Goal: Task Accomplishment & Management: Manage account settings

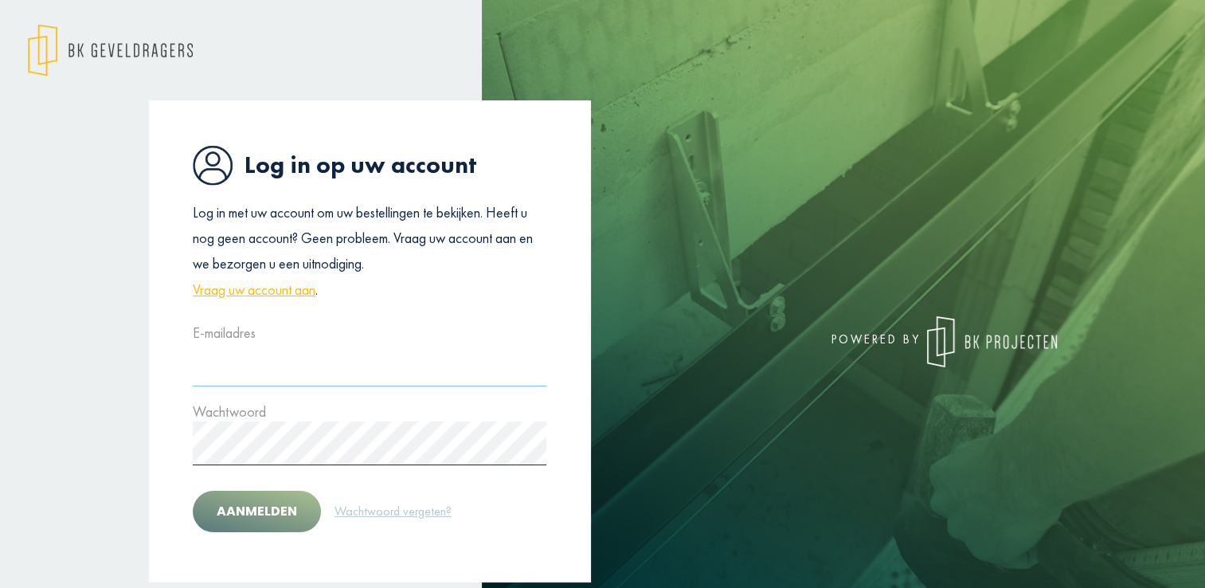
click at [235, 378] on input "text" at bounding box center [369, 364] width 353 height 44
type input "**********"
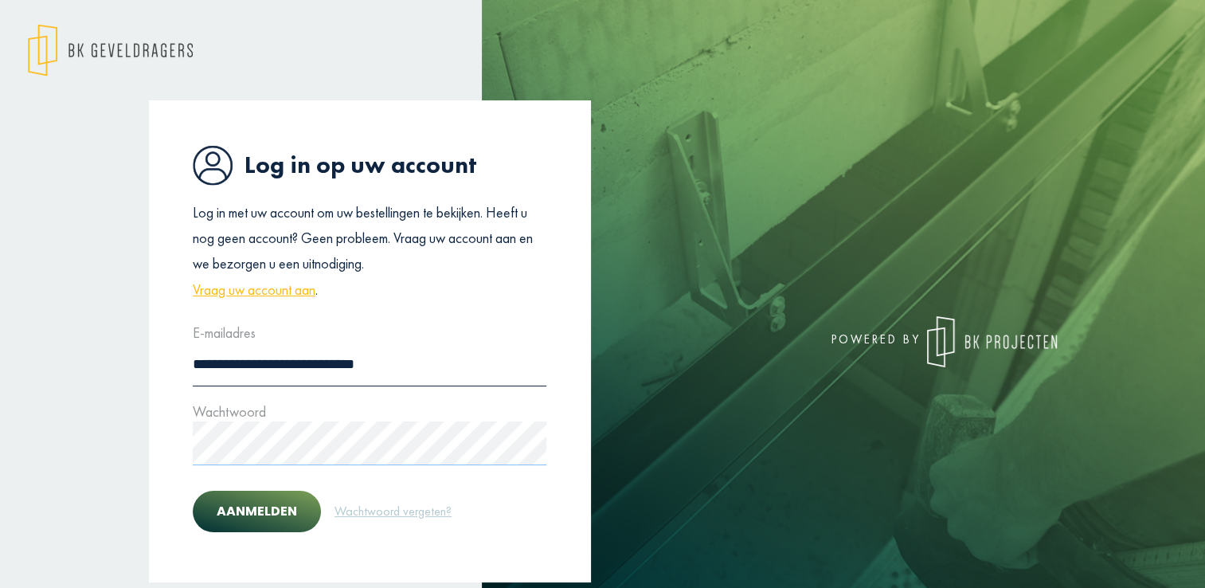
click at [193, 490] on button "Aanmelden" at bounding box center [257, 510] width 128 height 41
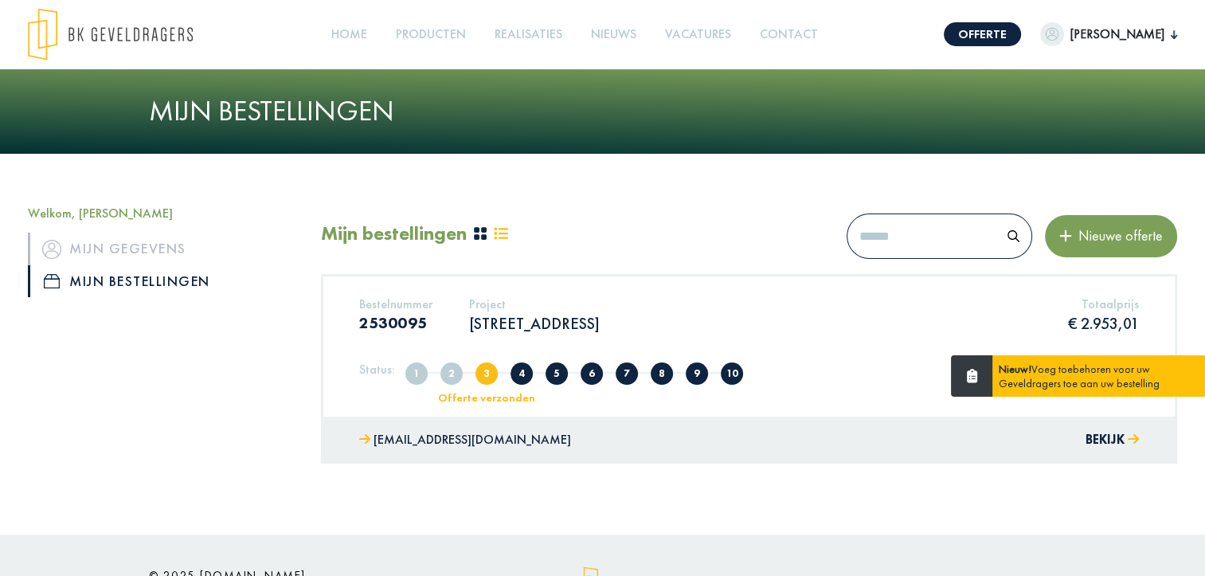
click at [1015, 383] on div "Nieuw! Voeg toebehoren voor uw Geveldragers toe aan uw bestelling" at bounding box center [1099, 375] width 214 height 41
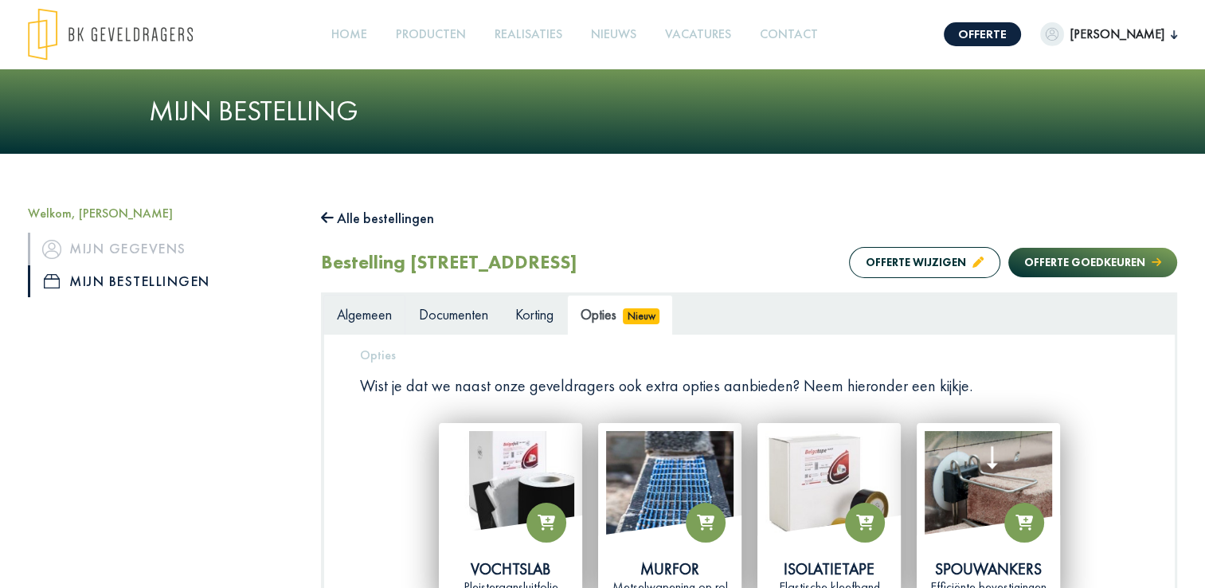
click at [360, 314] on span "Algemeen" at bounding box center [364, 314] width 55 height 18
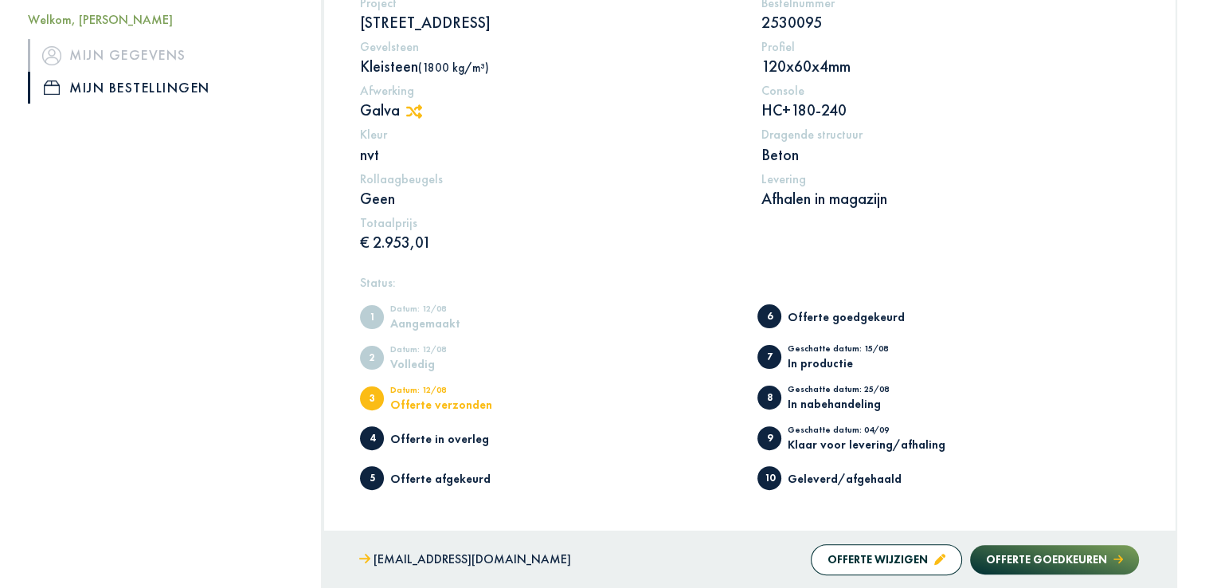
scroll to position [360, 0]
click at [875, 560] on button "Offerte wijzigen" at bounding box center [885, 558] width 151 height 31
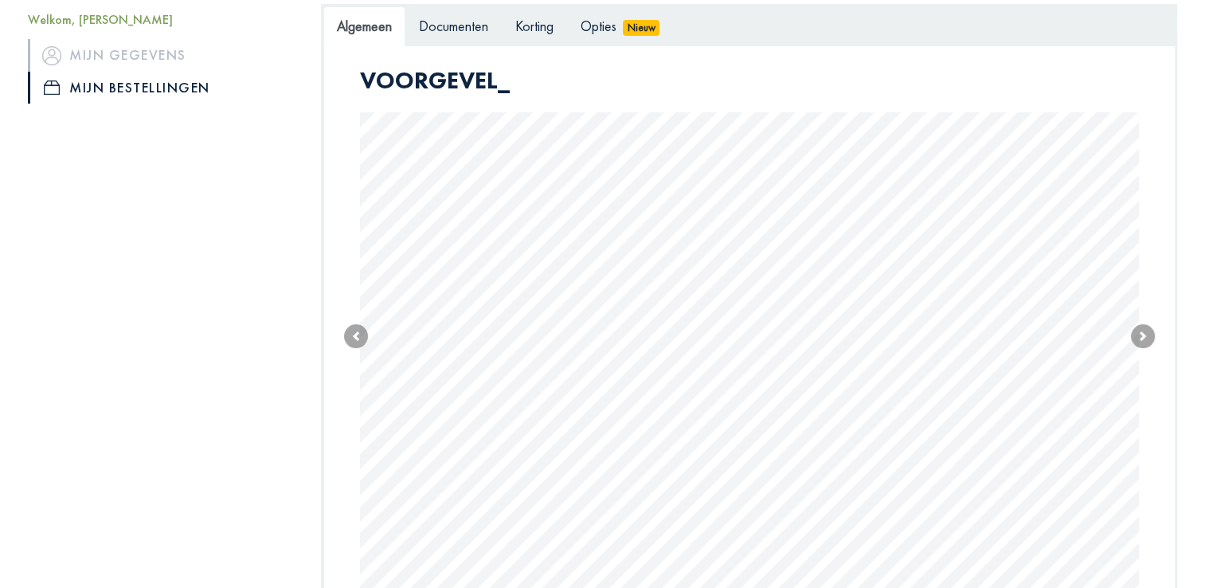
scroll to position [268, 0]
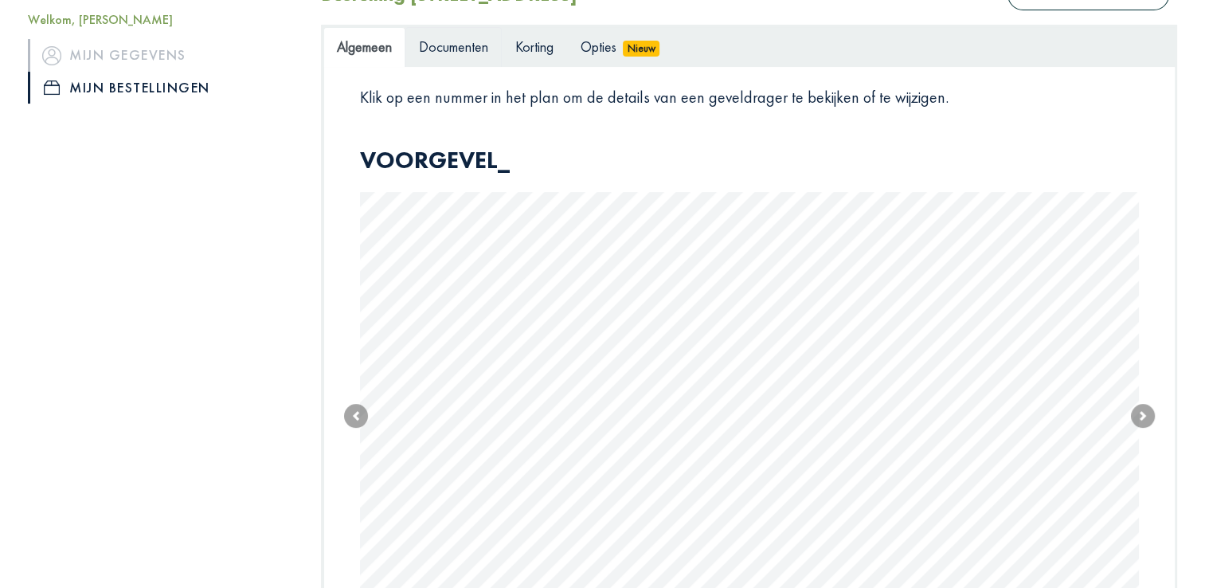
click at [467, 53] on span "Documenten" at bounding box center [453, 46] width 69 height 18
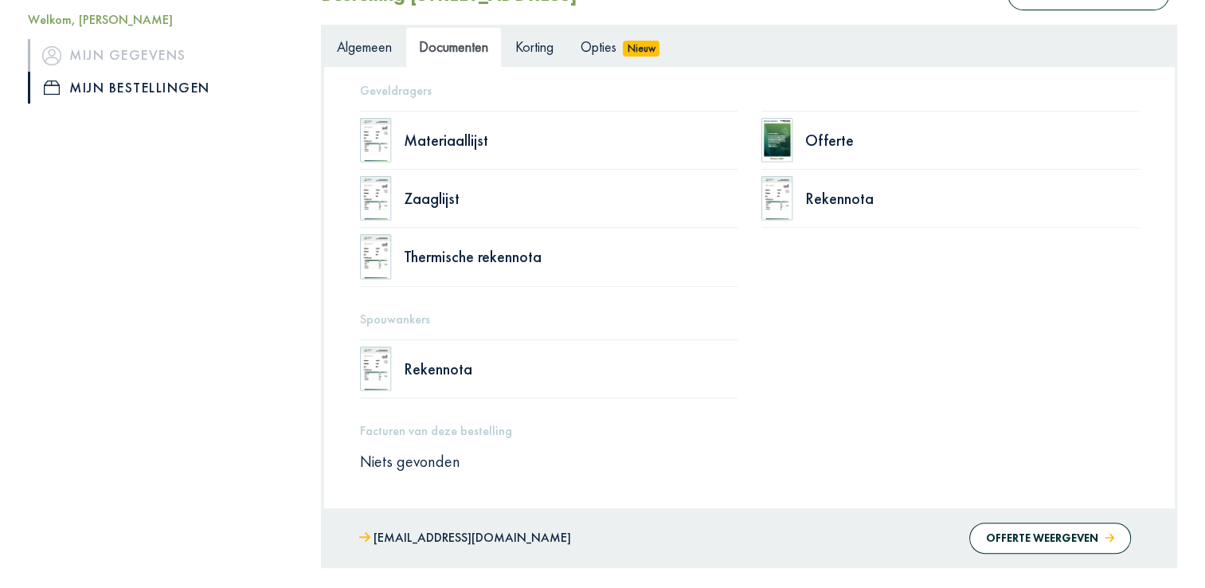
click at [367, 43] on span "Algemeen" at bounding box center [364, 46] width 55 height 18
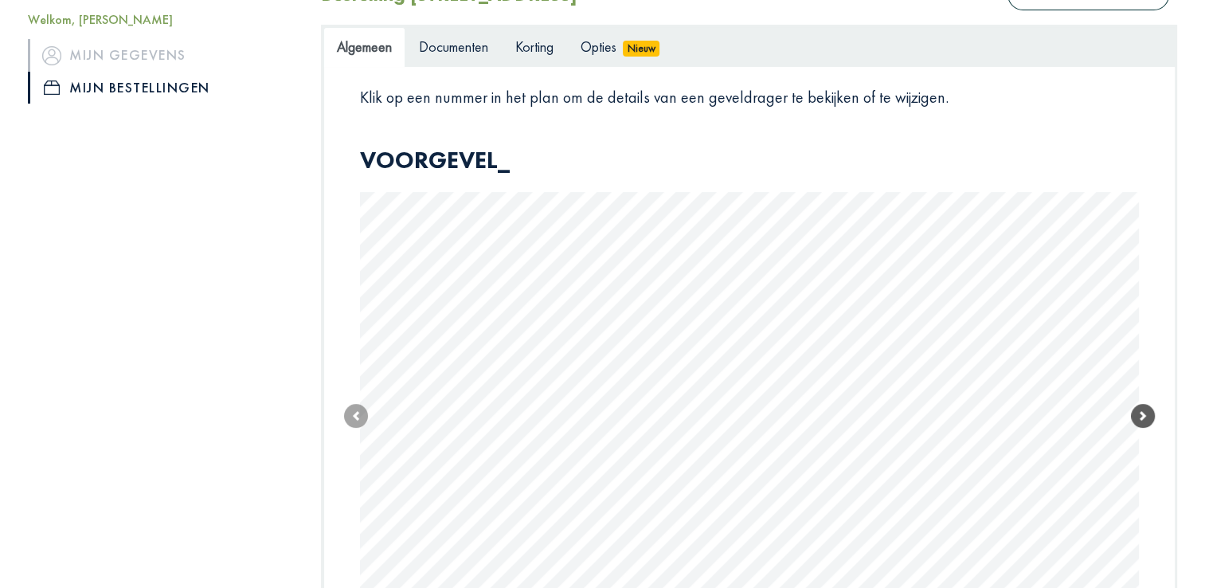
click at [1140, 423] on span at bounding box center [1143, 416] width 24 height 24
click at [1140, 423] on link "Next" at bounding box center [1143, 384] width 24 height 477
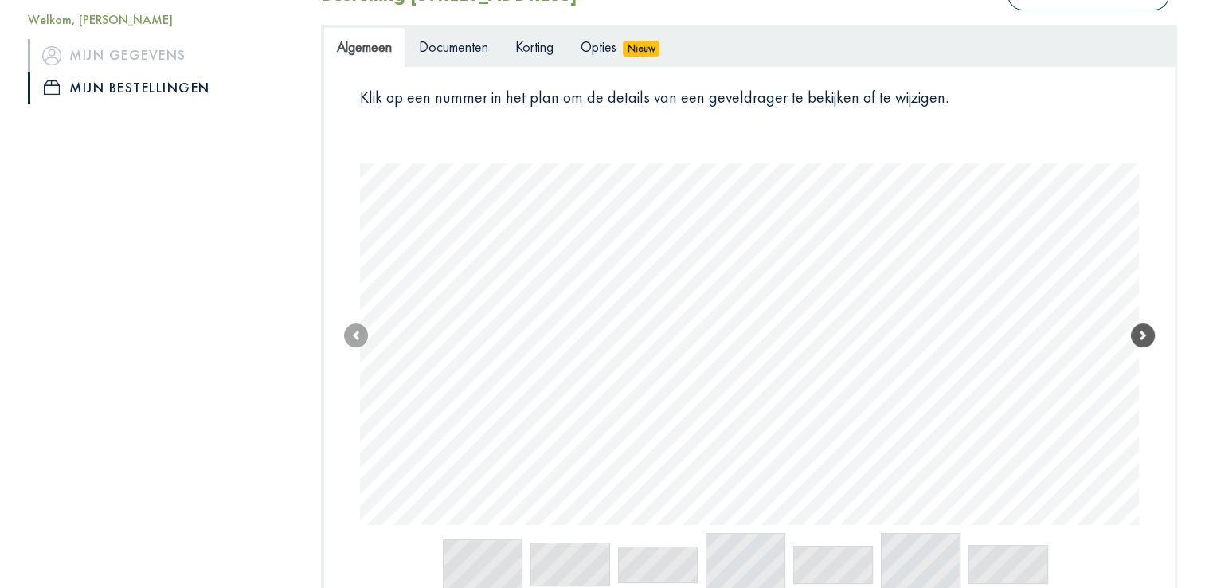
click at [1146, 338] on span at bounding box center [1143, 335] width 24 height 24
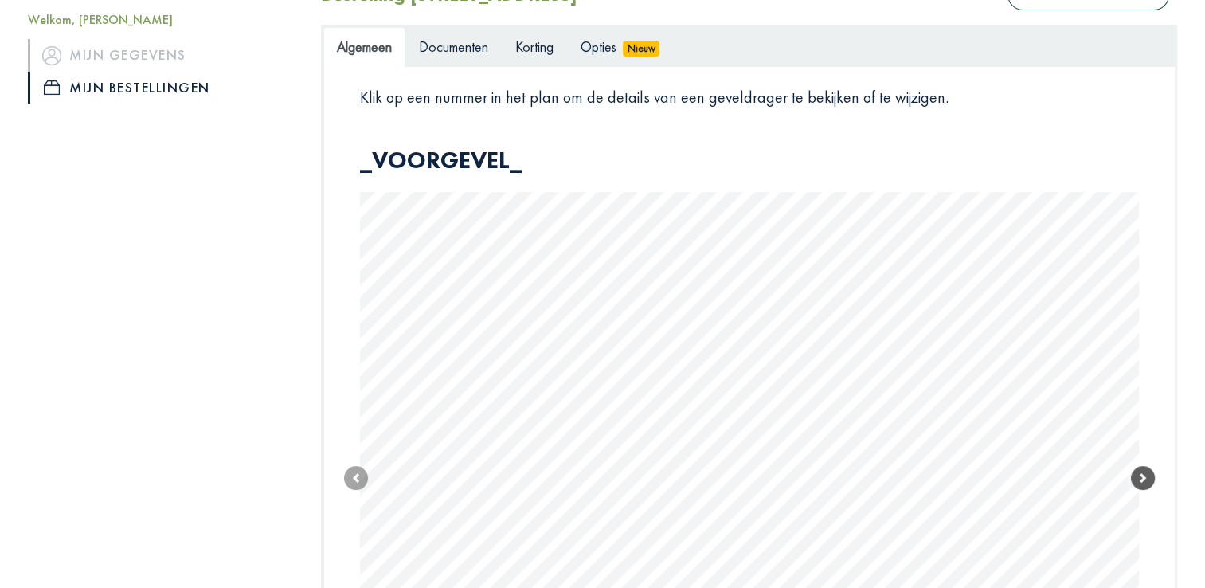
click at [1146, 377] on link "Next" at bounding box center [1143, 478] width 24 height 665
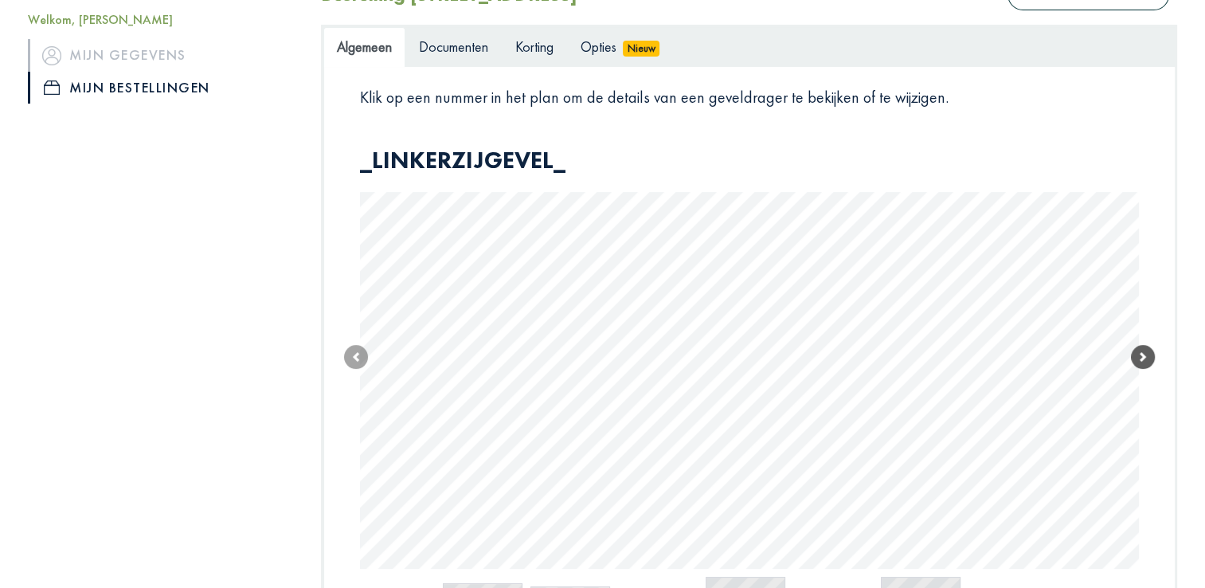
click at [1146, 377] on link "Next" at bounding box center [1143, 357] width 24 height 423
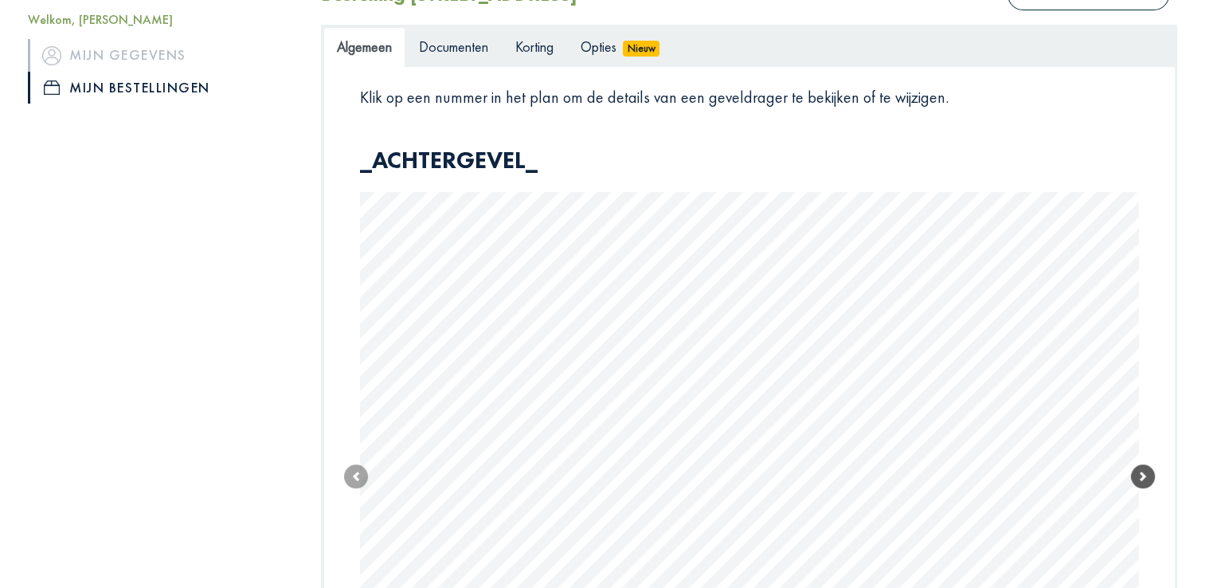
click at [1146, 377] on link "Next" at bounding box center [1143, 476] width 24 height 661
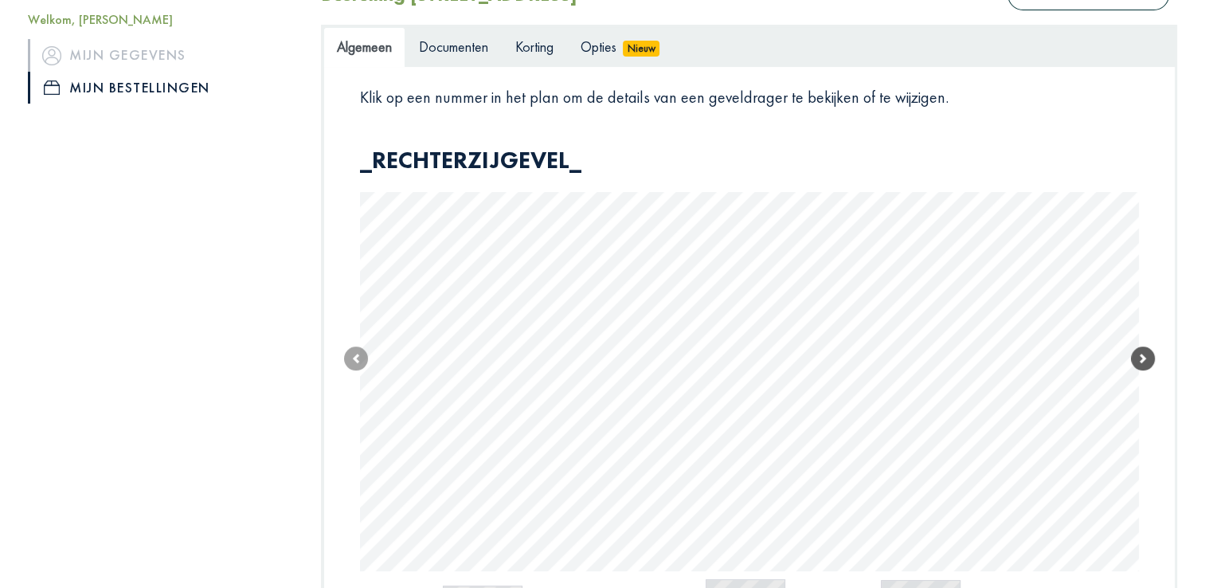
click at [1146, 377] on link "Next" at bounding box center [1143, 359] width 24 height 426
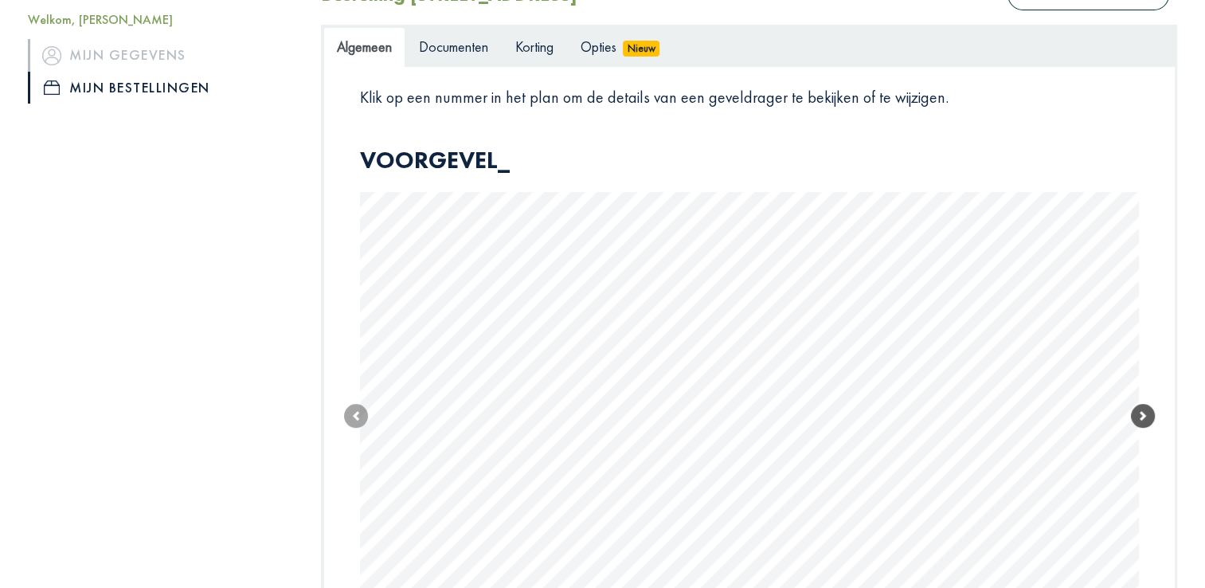
click at [1146, 377] on link "Next" at bounding box center [1143, 416] width 24 height 540
click at [1146, 377] on span at bounding box center [1143, 384] width 24 height 24
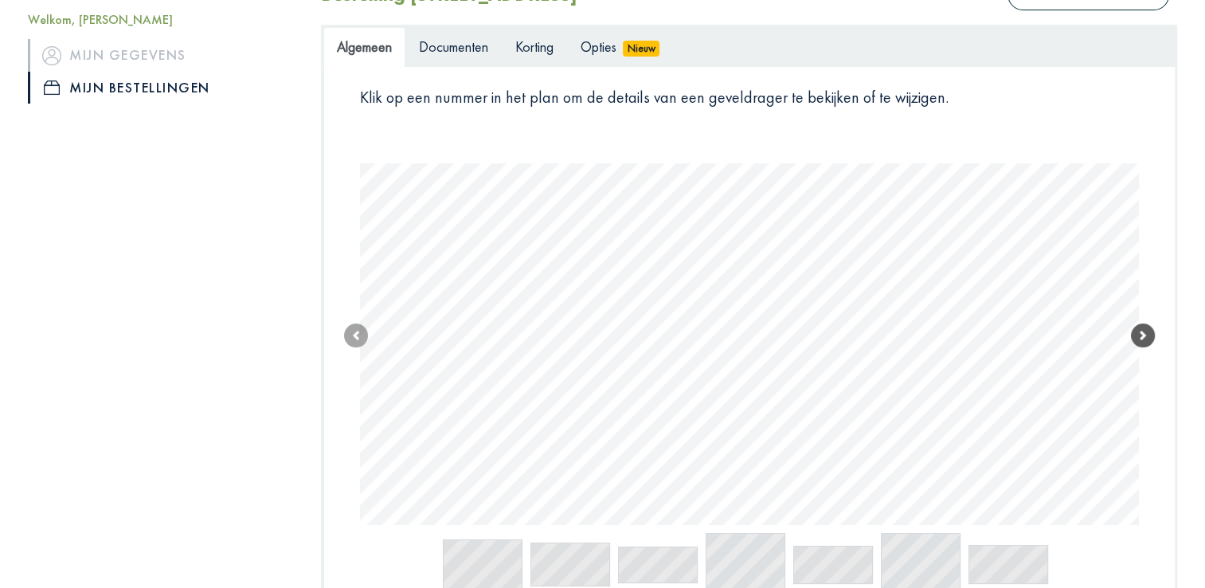
click at [1146, 377] on link "Next" at bounding box center [1143, 335] width 24 height 379
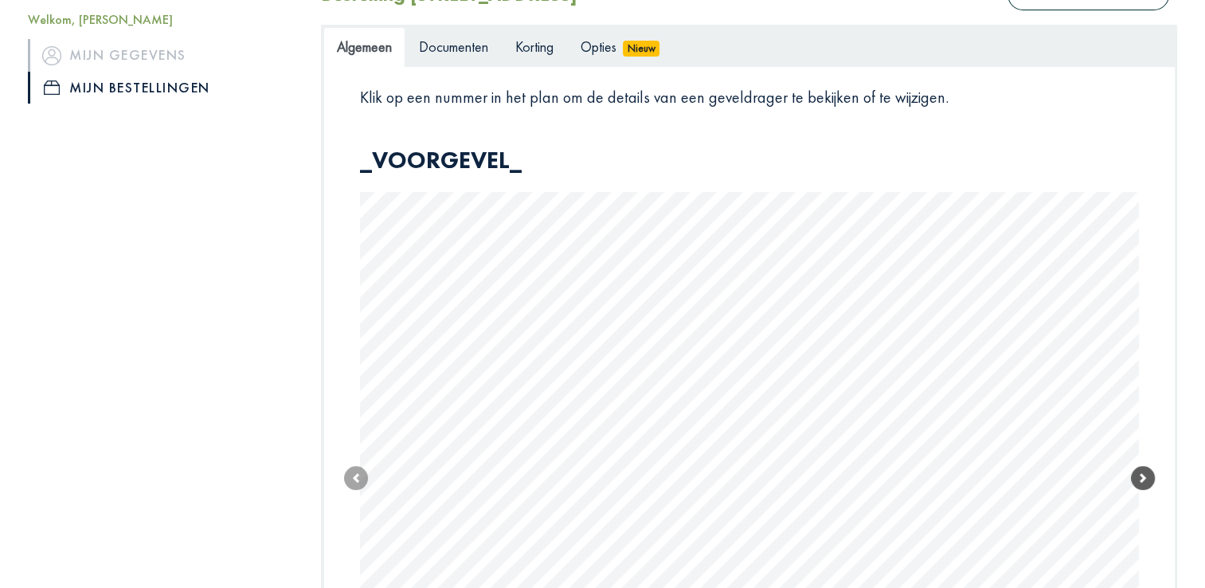
click at [1146, 377] on link "Next" at bounding box center [1143, 478] width 24 height 665
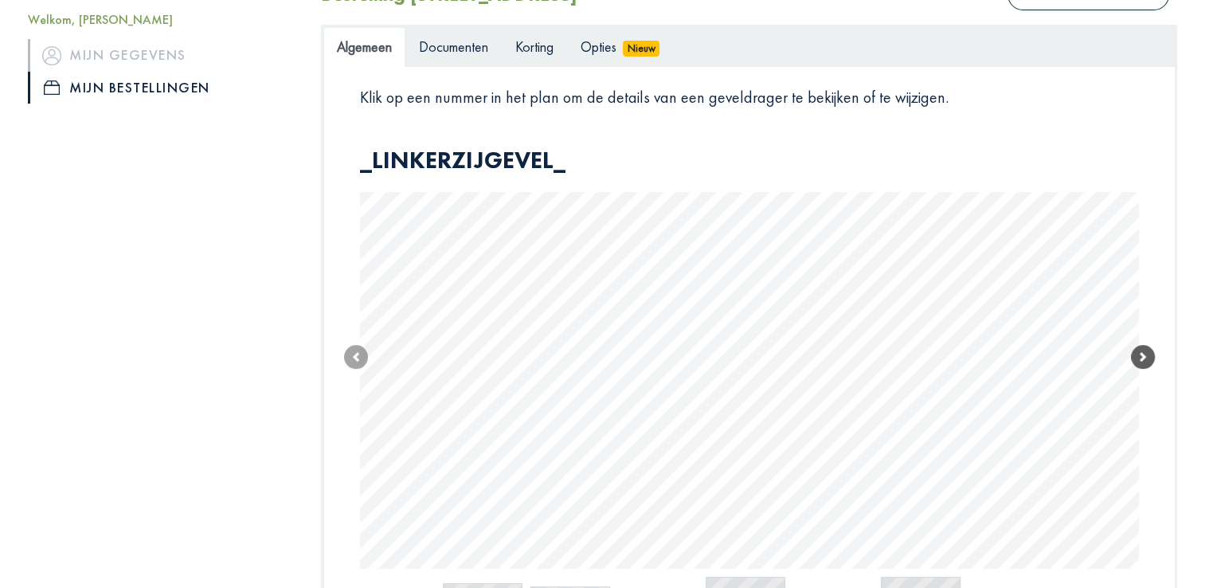
click at [1146, 377] on link "Next" at bounding box center [1143, 357] width 24 height 423
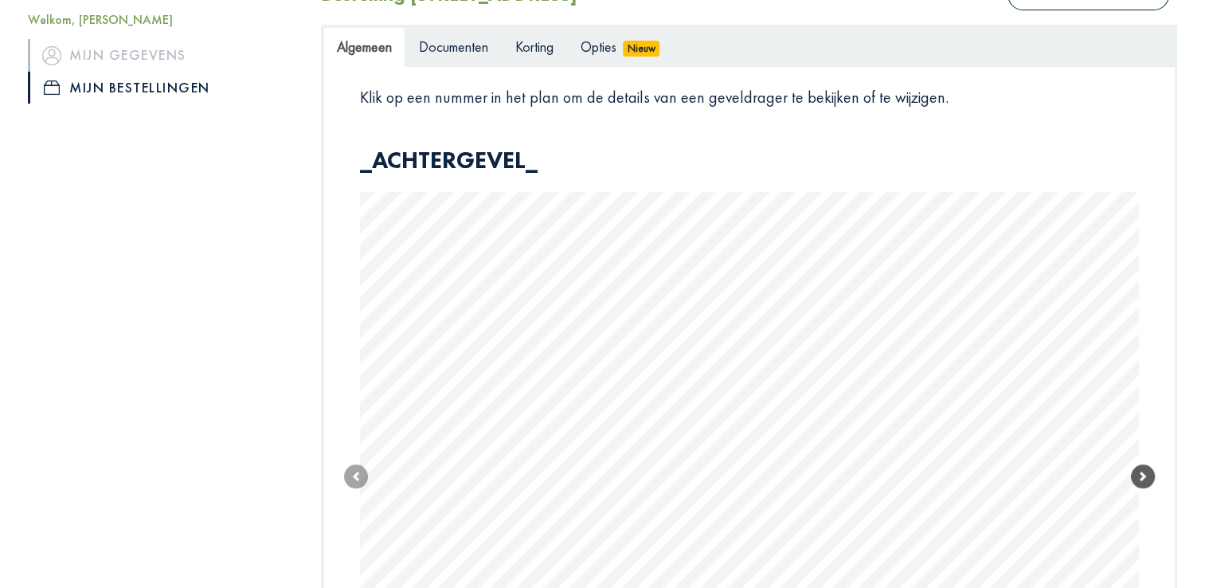
click at [1146, 377] on link "Next" at bounding box center [1143, 476] width 24 height 661
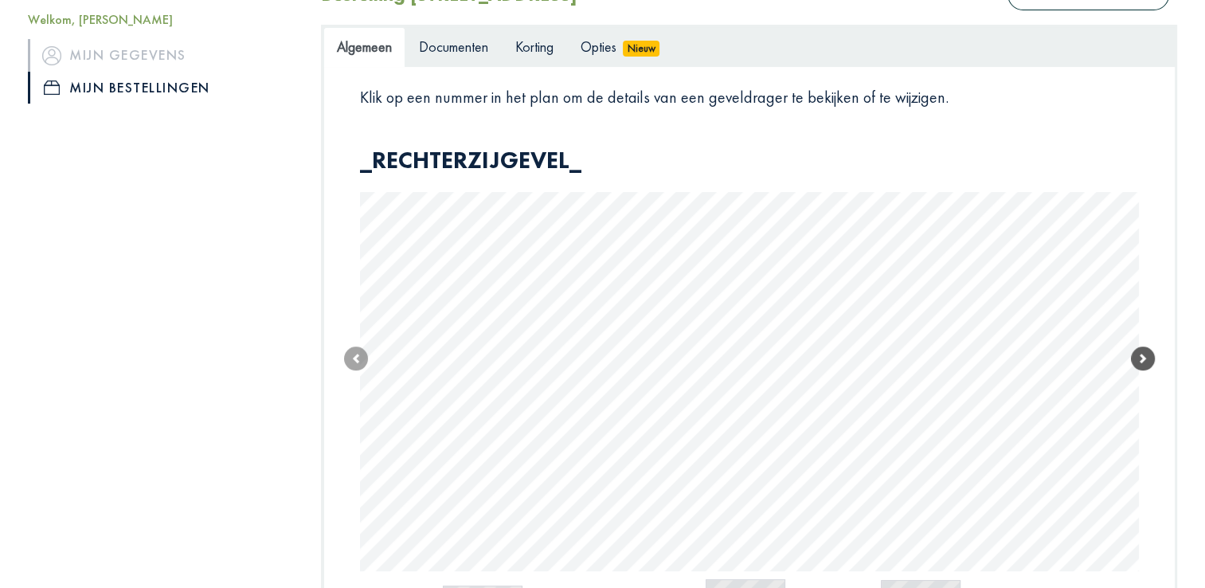
click at [1146, 377] on link "Next" at bounding box center [1143, 359] width 24 height 426
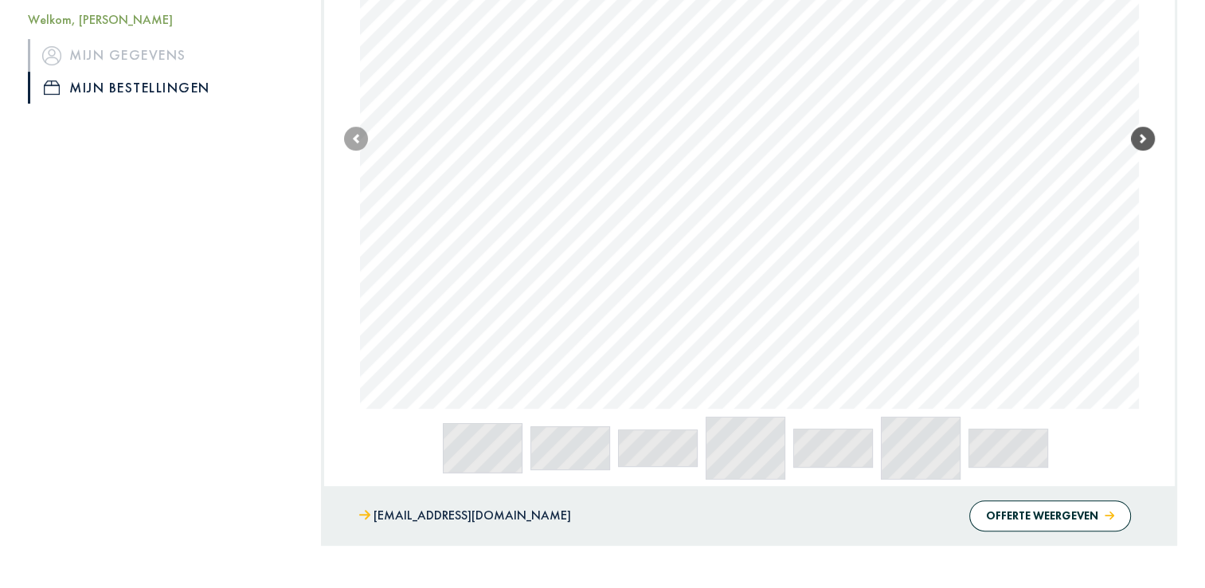
scroll to position [548, 0]
click at [1041, 510] on button "Offerte weergeven" at bounding box center [1050, 512] width 162 height 31
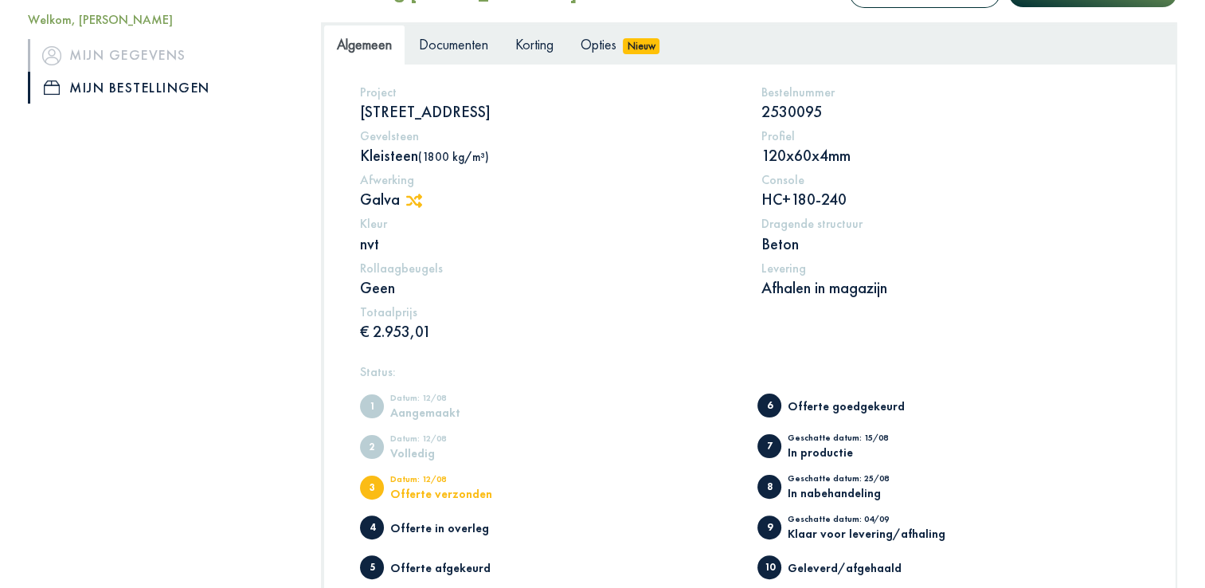
scroll to position [264, 0]
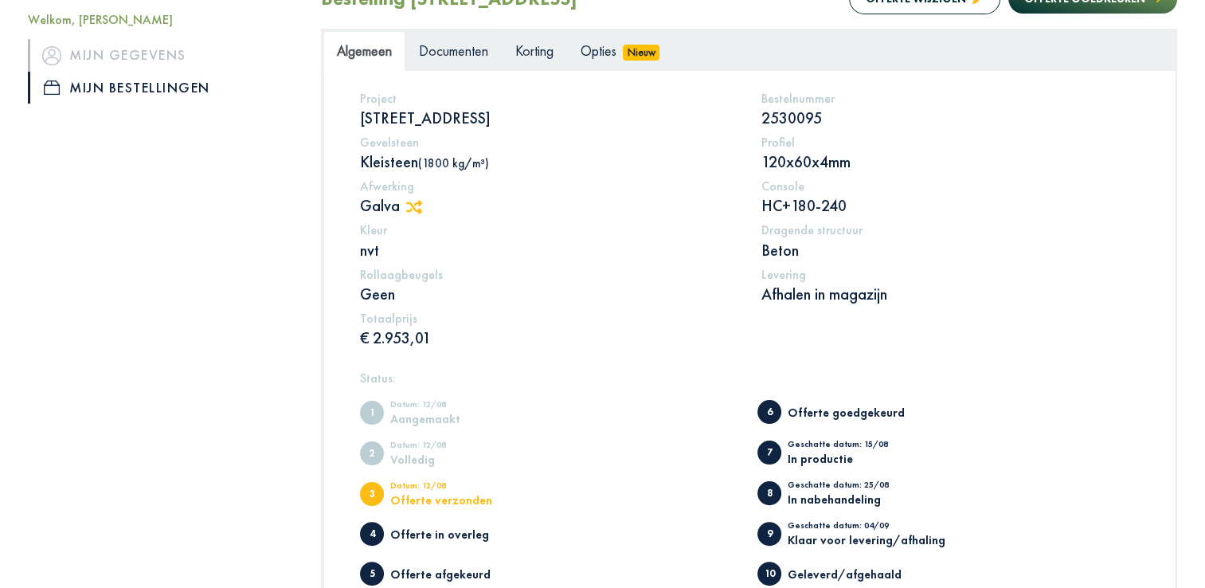
click at [462, 49] on span "Documenten" at bounding box center [453, 50] width 69 height 18
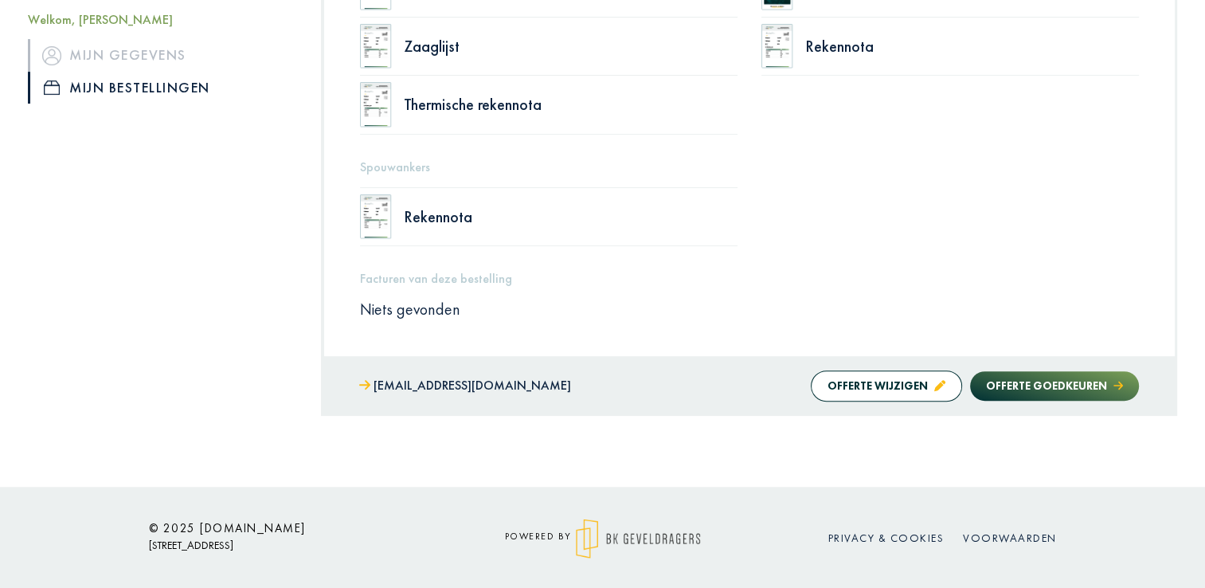
scroll to position [0, 0]
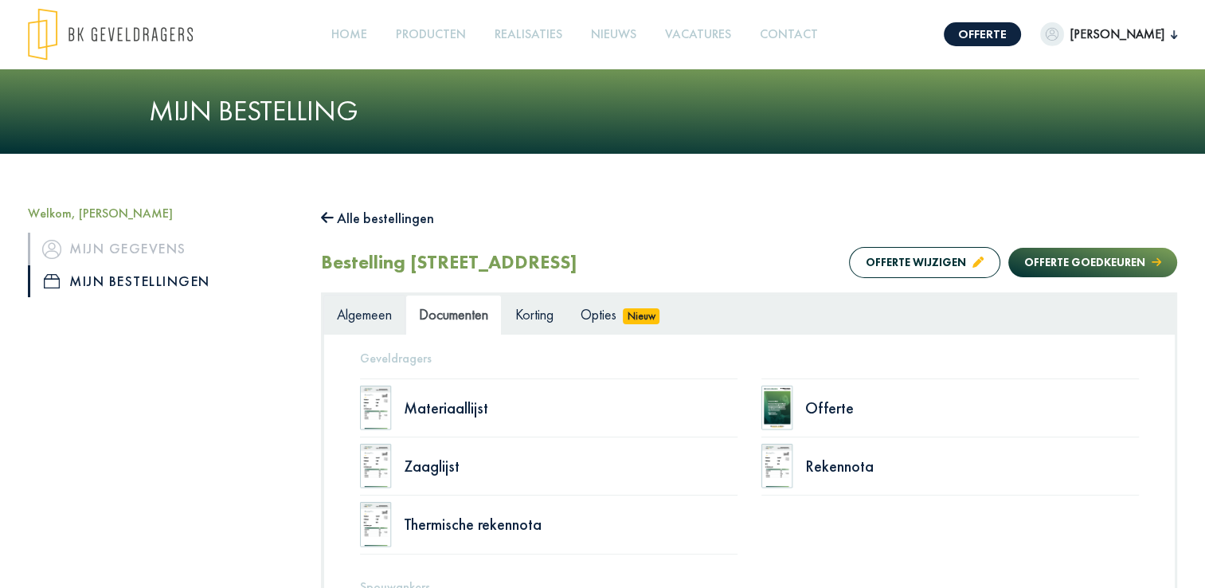
click at [370, 314] on span "Algemeen" at bounding box center [364, 314] width 55 height 18
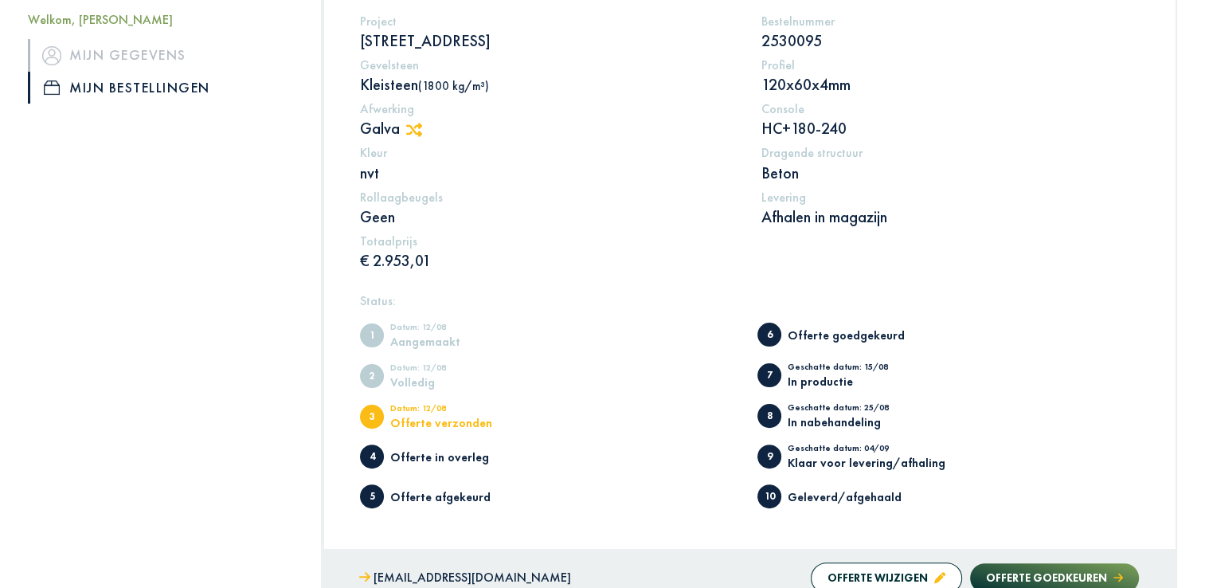
scroll to position [432, 0]
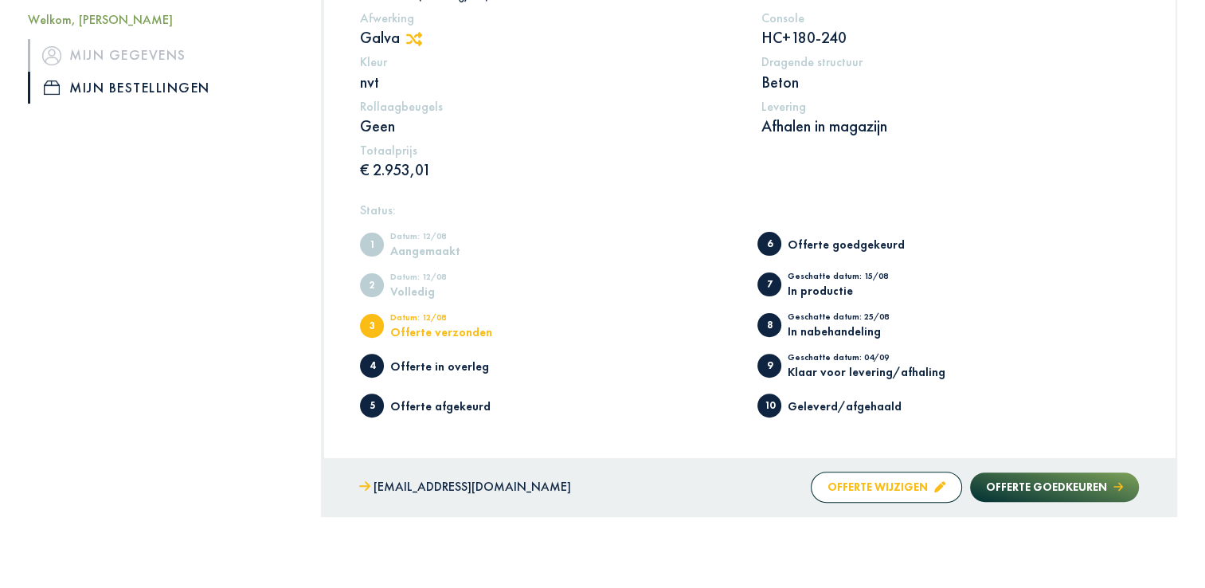
click at [881, 487] on button "Offerte wijzigen" at bounding box center [885, 486] width 151 height 31
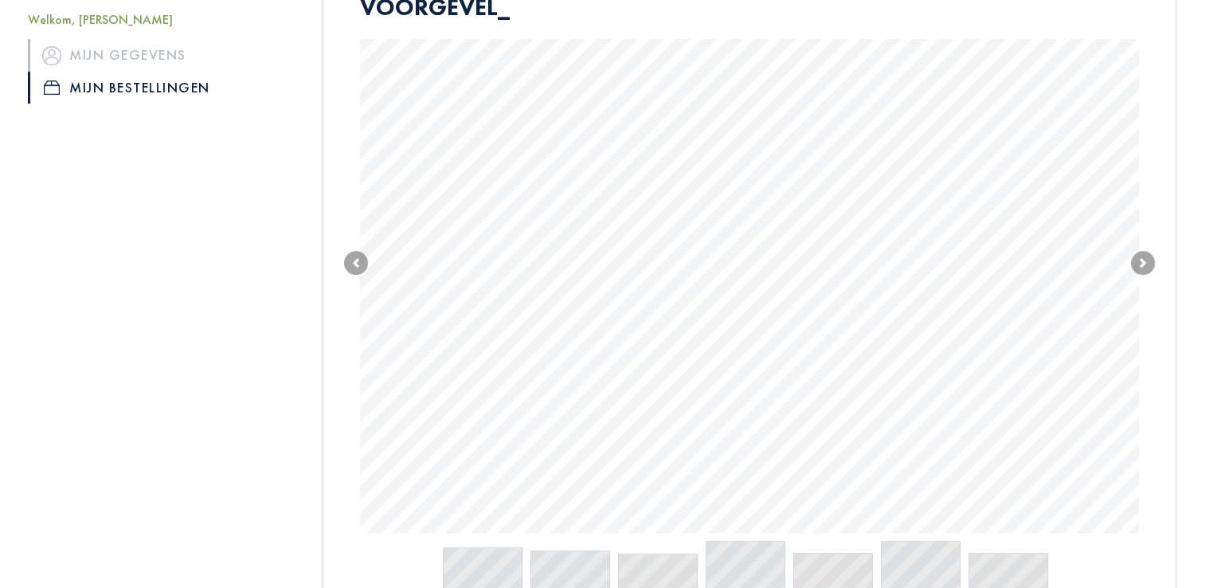
scroll to position [425, 0]
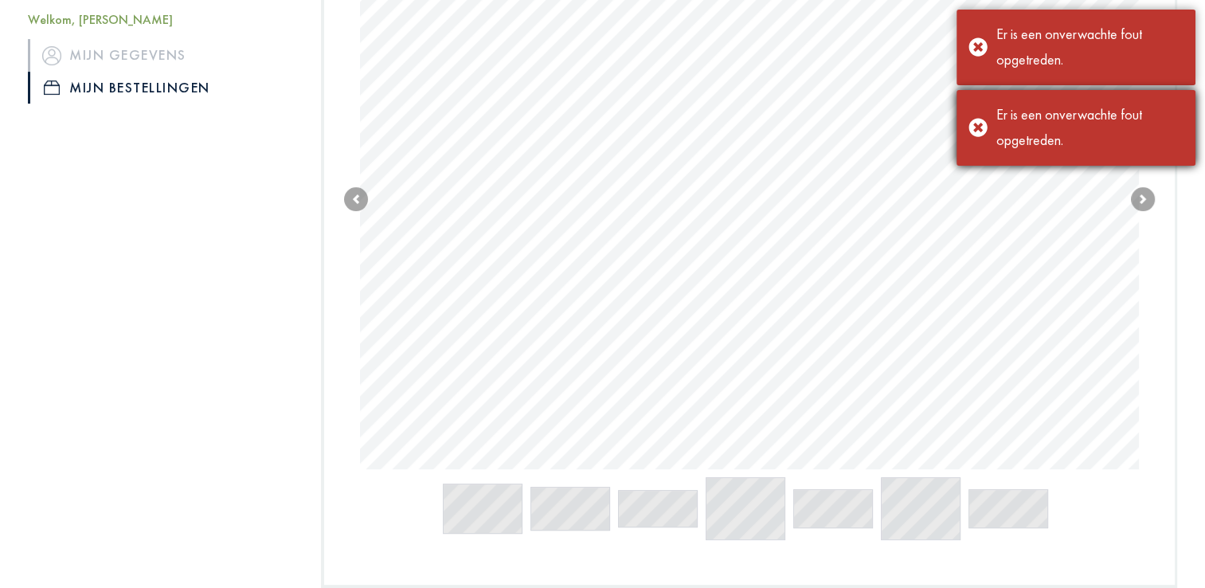
click at [982, 123] on div "Er is een onverwachte fout opgetreden." at bounding box center [1075, 128] width 239 height 76
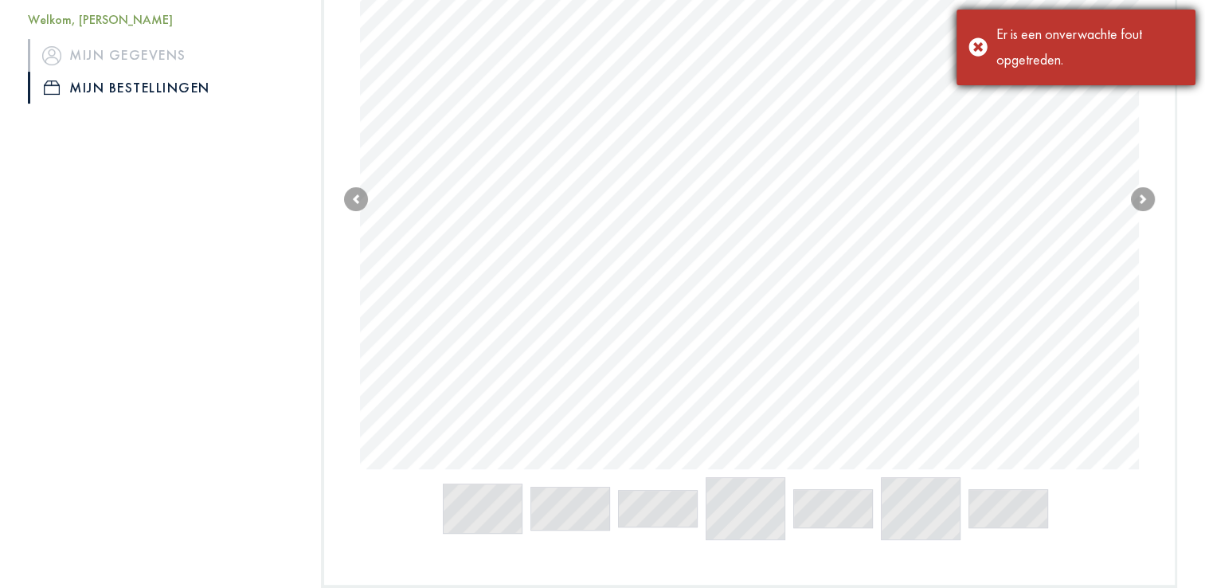
click at [971, 33] on div "Er is een onverwachte fout opgetreden." at bounding box center [1075, 48] width 239 height 76
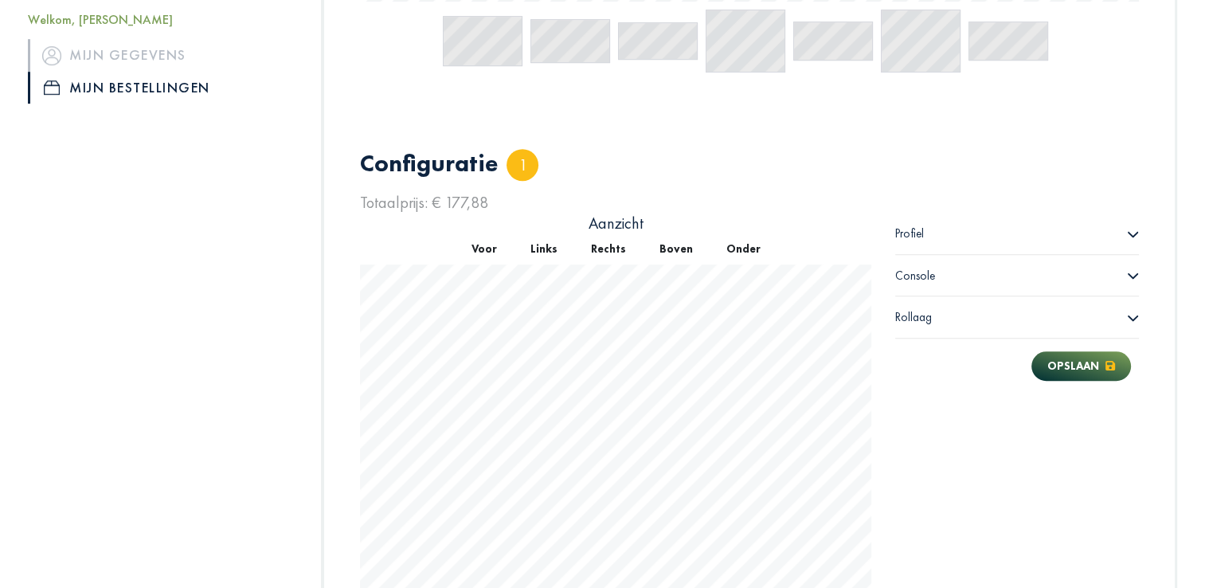
scroll to position [885, 0]
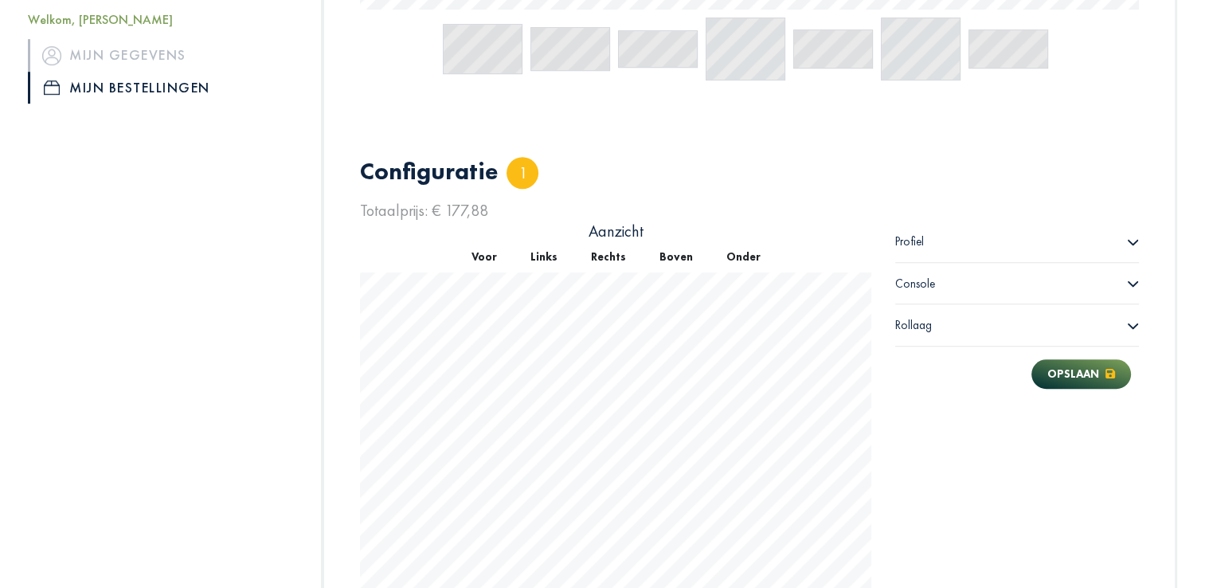
click at [914, 236] on span "Profiel" at bounding box center [909, 241] width 29 height 16
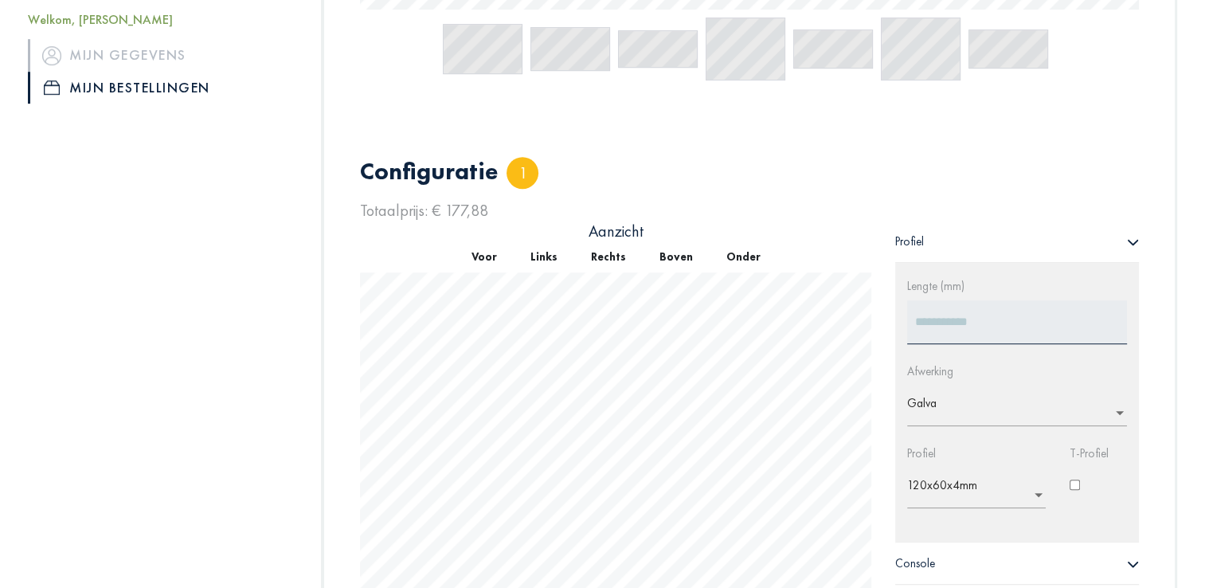
scroll to position [1156, 0]
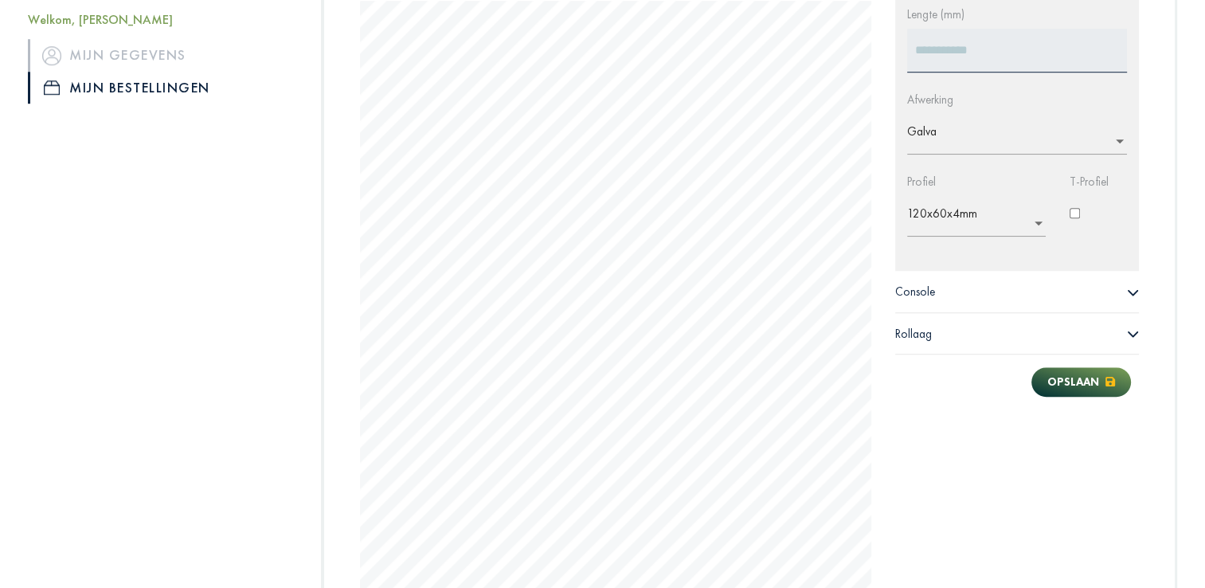
click at [920, 289] on span "Console" at bounding box center [915, 291] width 40 height 16
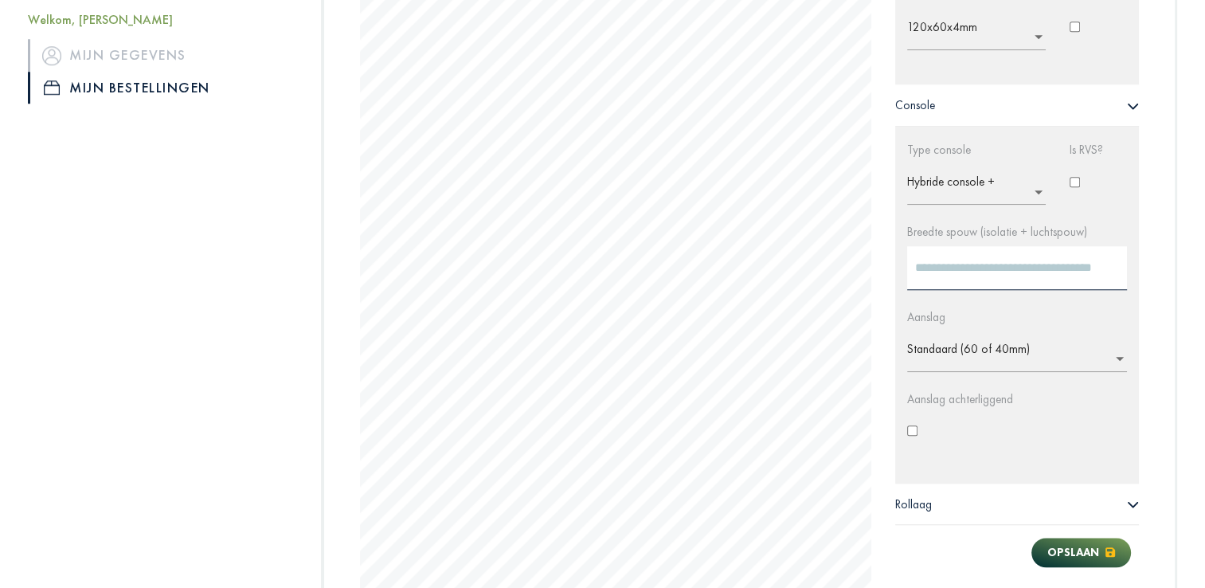
scroll to position [1348, 0]
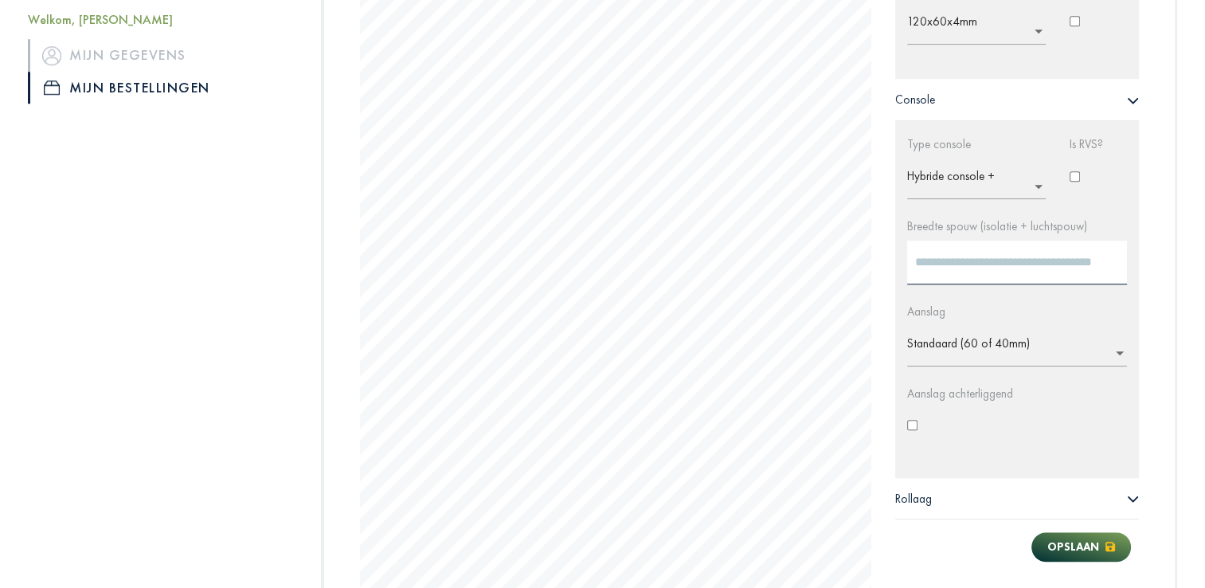
click at [910, 492] on span "Rollaag" at bounding box center [913, 498] width 37 height 16
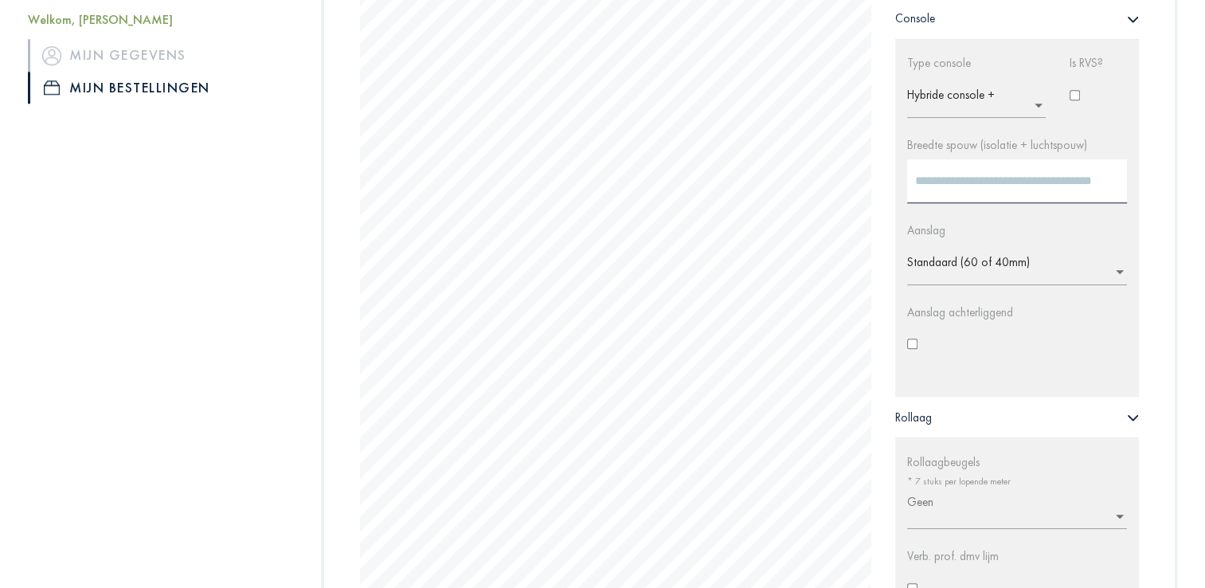
scroll to position [1428, 0]
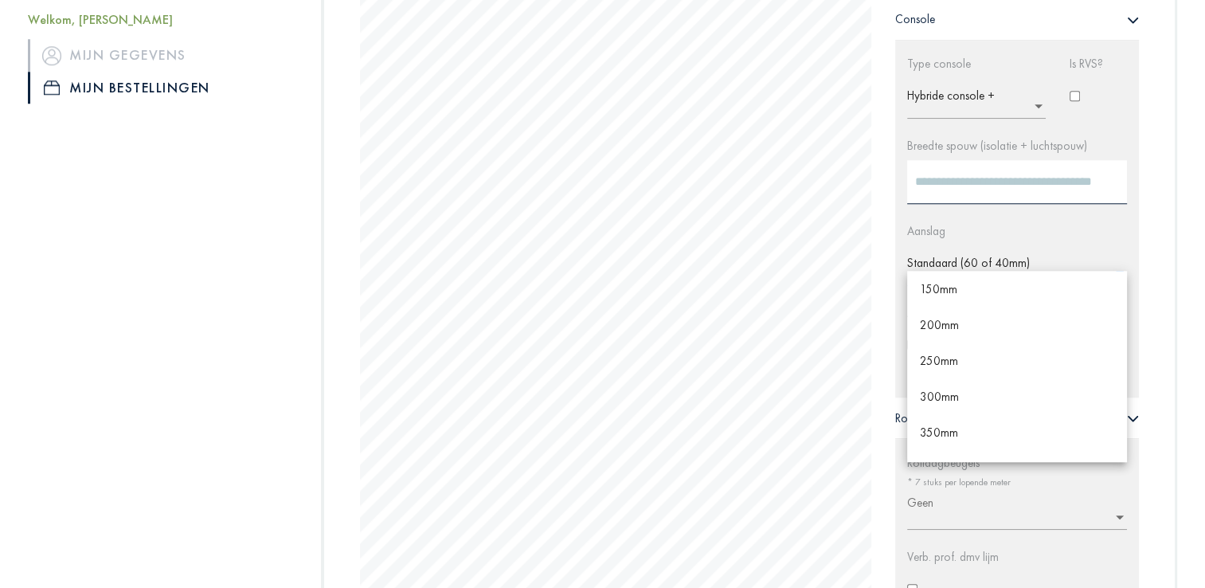
click at [934, 260] on input "text" at bounding box center [1021, 268] width 229 height 25
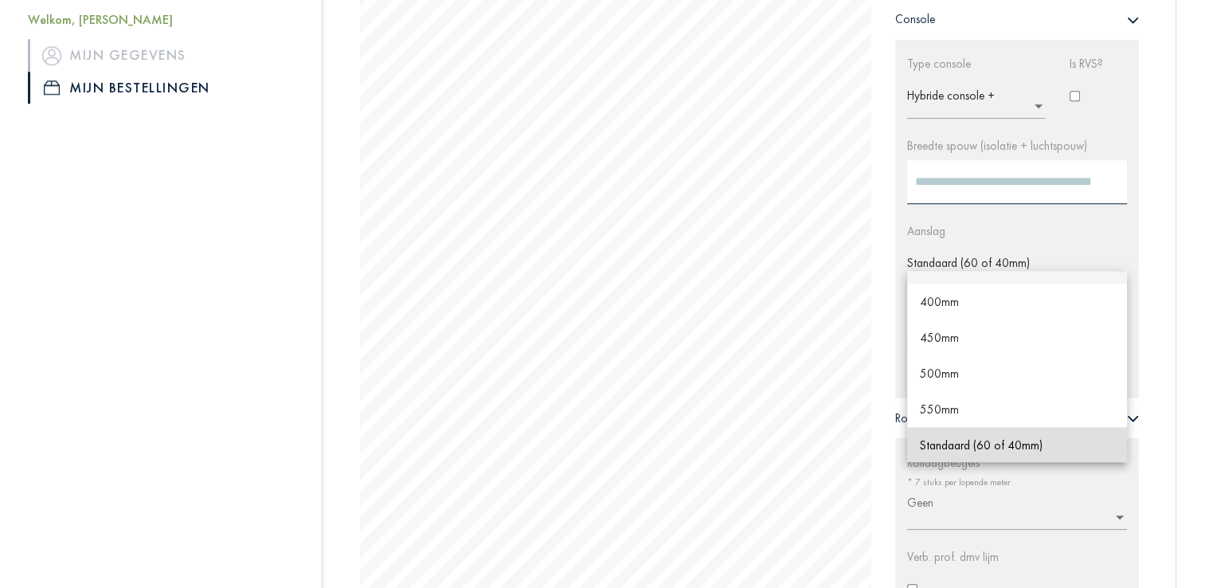
click at [943, 260] on input "text" at bounding box center [1021, 268] width 229 height 25
click at [955, 443] on span "Standaard (60 of 40mm)" at bounding box center [981, 444] width 123 height 15
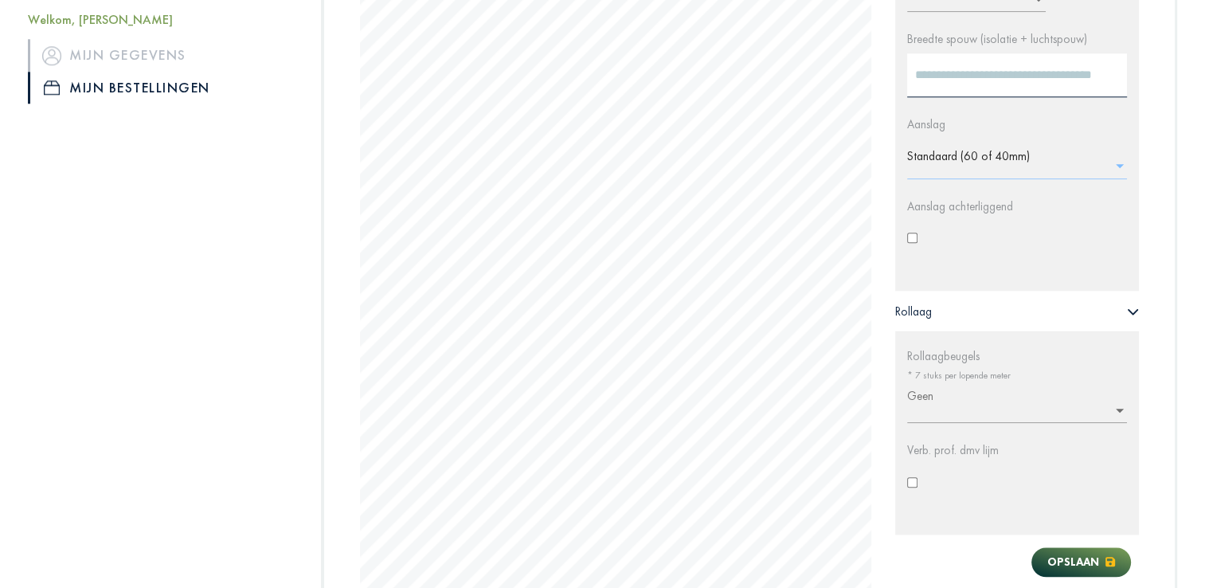
scroll to position [1541, 0]
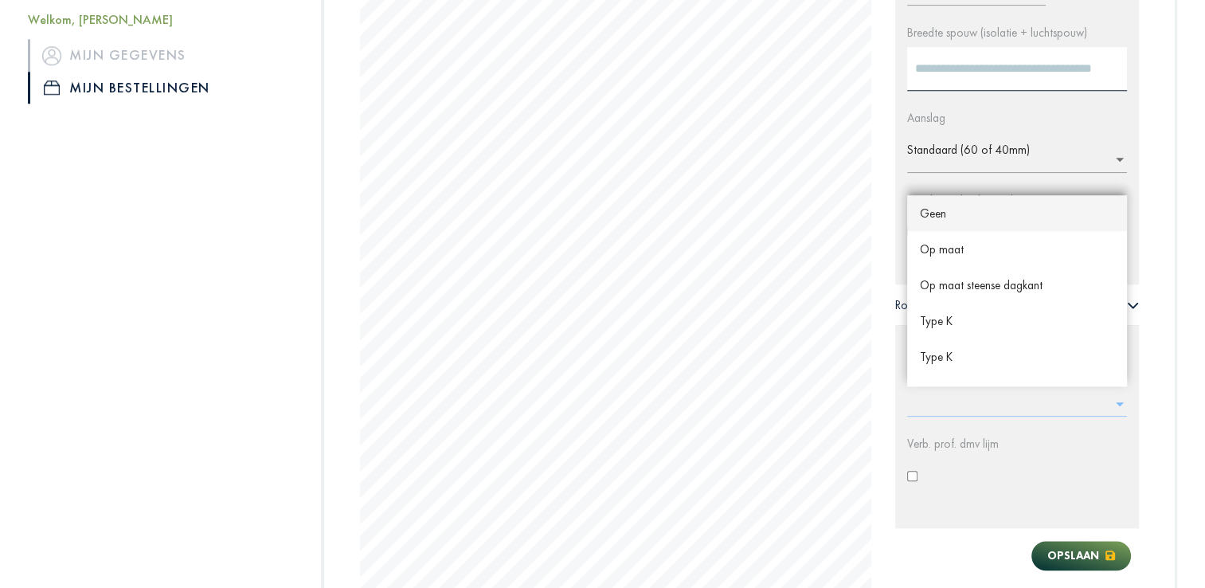
click at [1019, 397] on input "text" at bounding box center [1021, 398] width 229 height 25
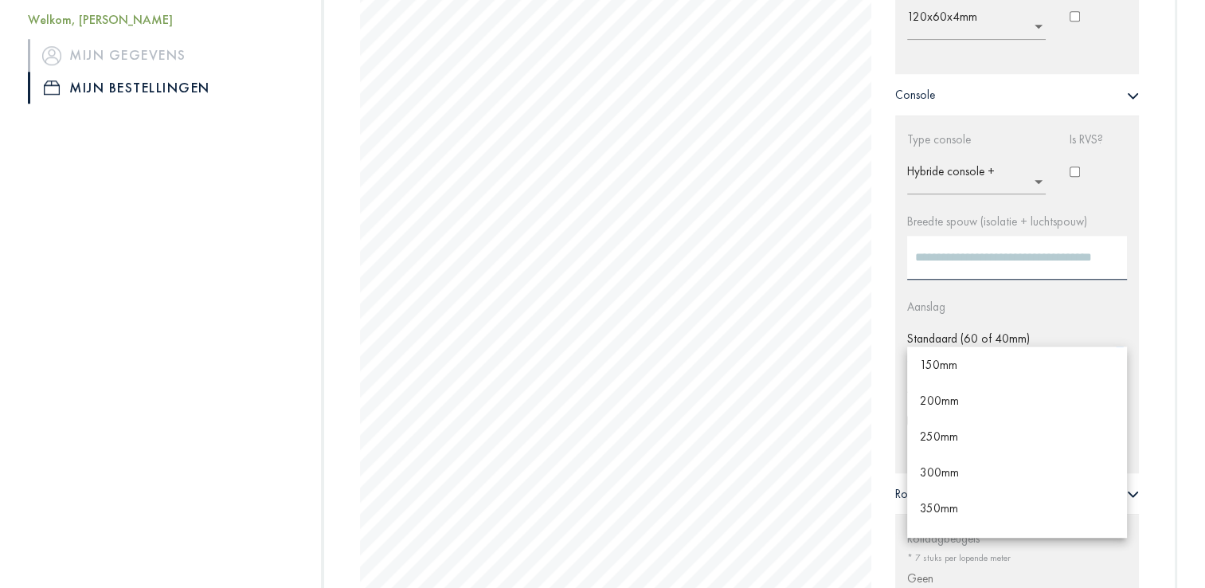
scroll to position [167, 0]
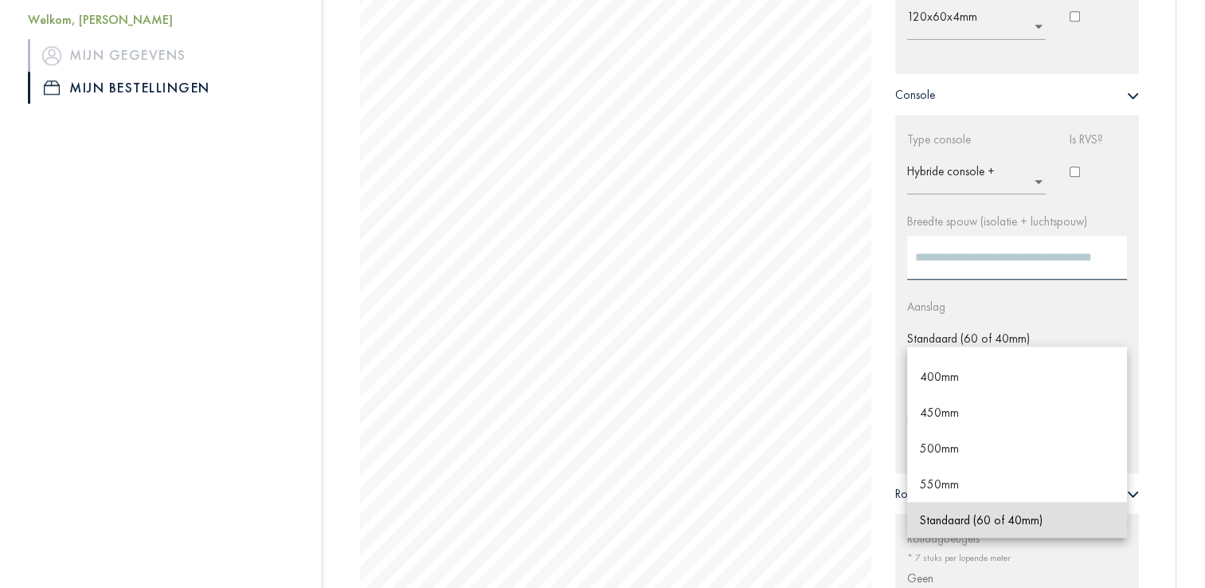
click at [965, 339] on input "text" at bounding box center [1021, 343] width 229 height 25
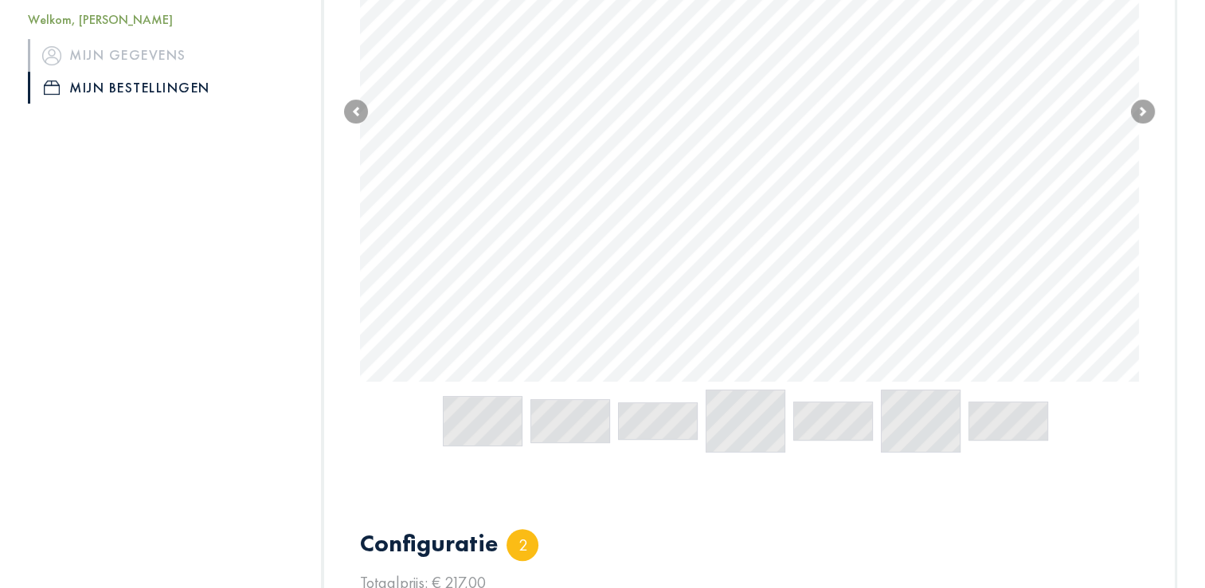
scroll to position [503, 0]
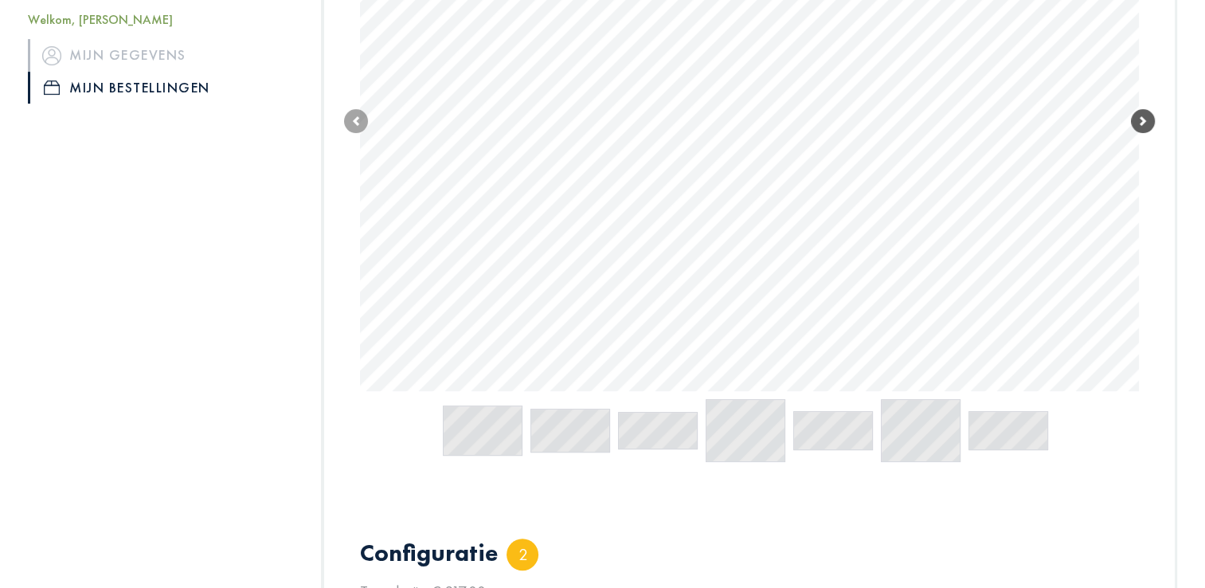
click at [1143, 114] on span at bounding box center [1143, 121] width 24 height 24
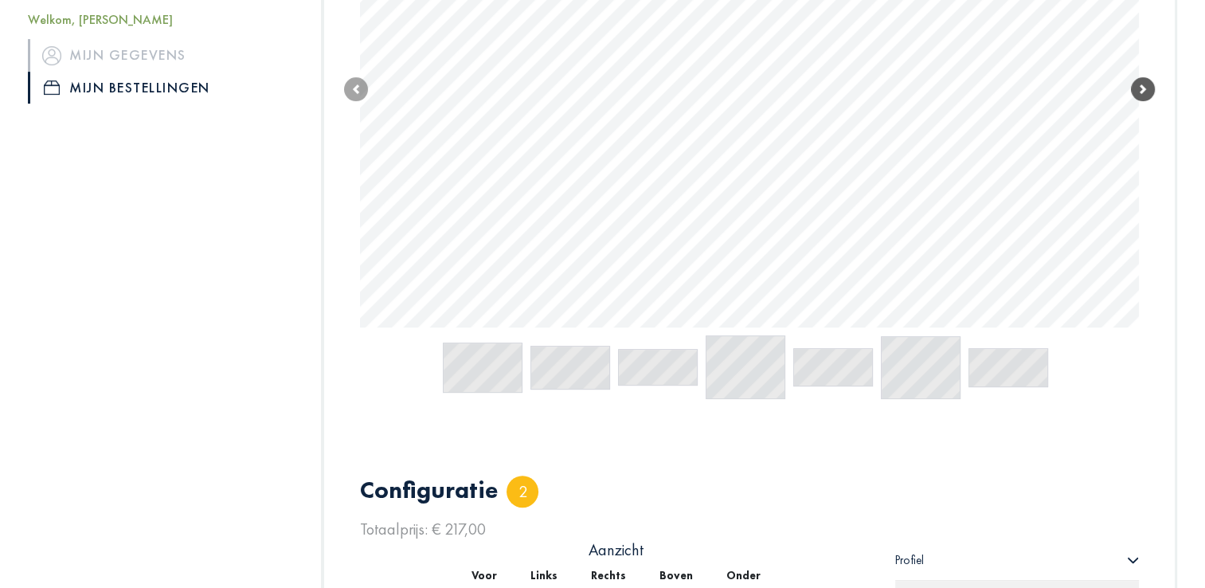
click at [1139, 80] on span at bounding box center [1143, 89] width 24 height 24
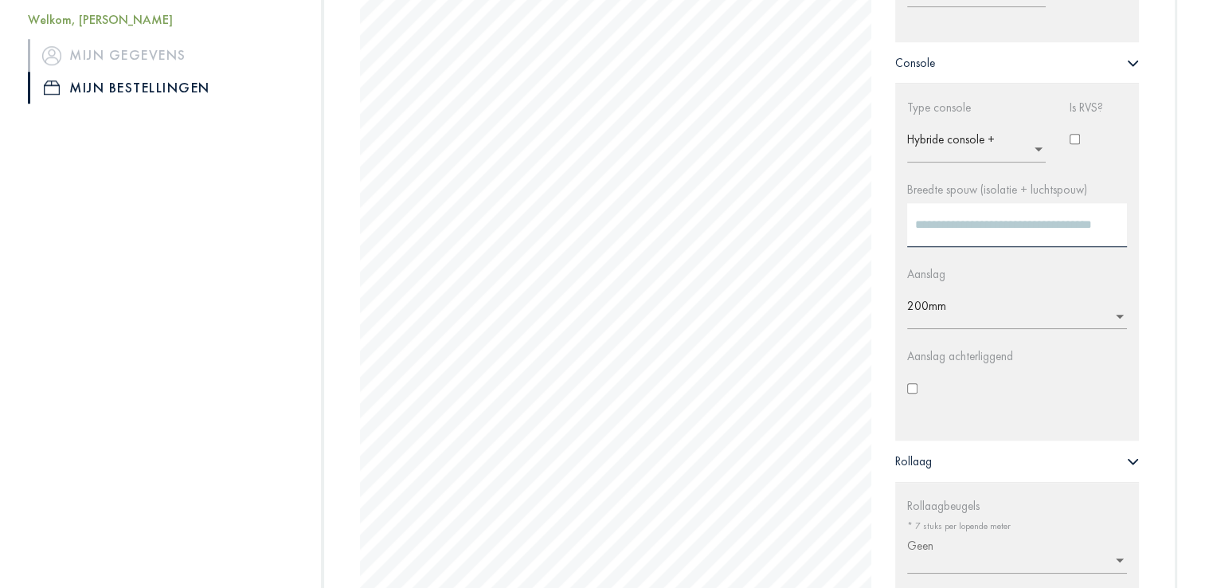
scroll to position [1225, 0]
click at [1035, 146] on ng-select "× Hybride console + Console voor houtbouw Hybride console + Zonder console" at bounding box center [976, 140] width 139 height 41
click at [978, 199] on span "Hybride console +" at bounding box center [964, 200] width 88 height 15
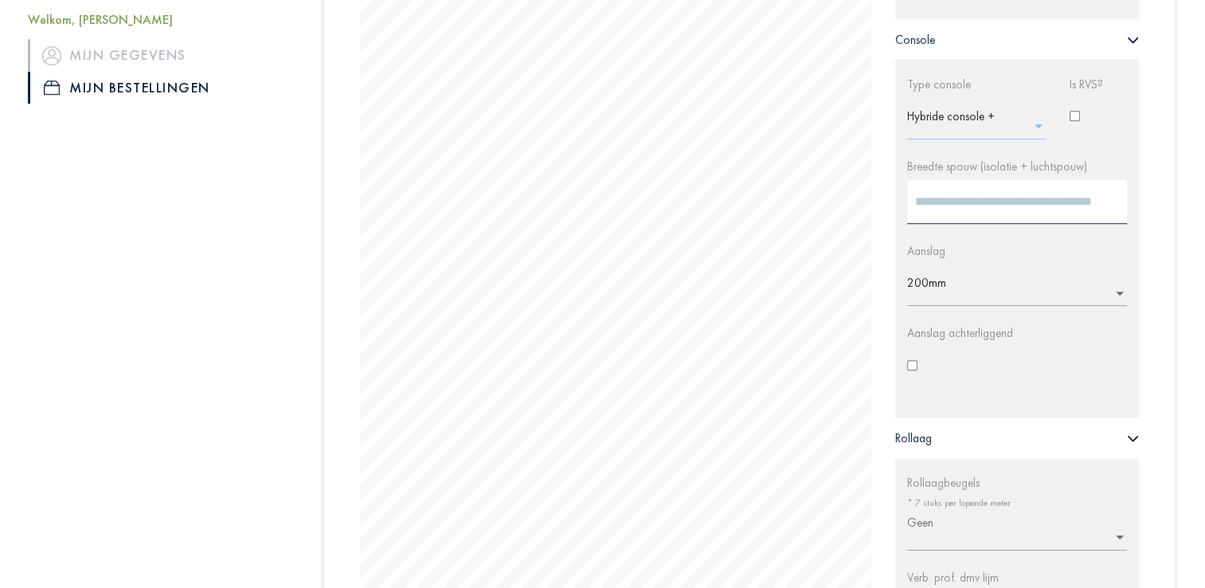
scroll to position [1258, 0]
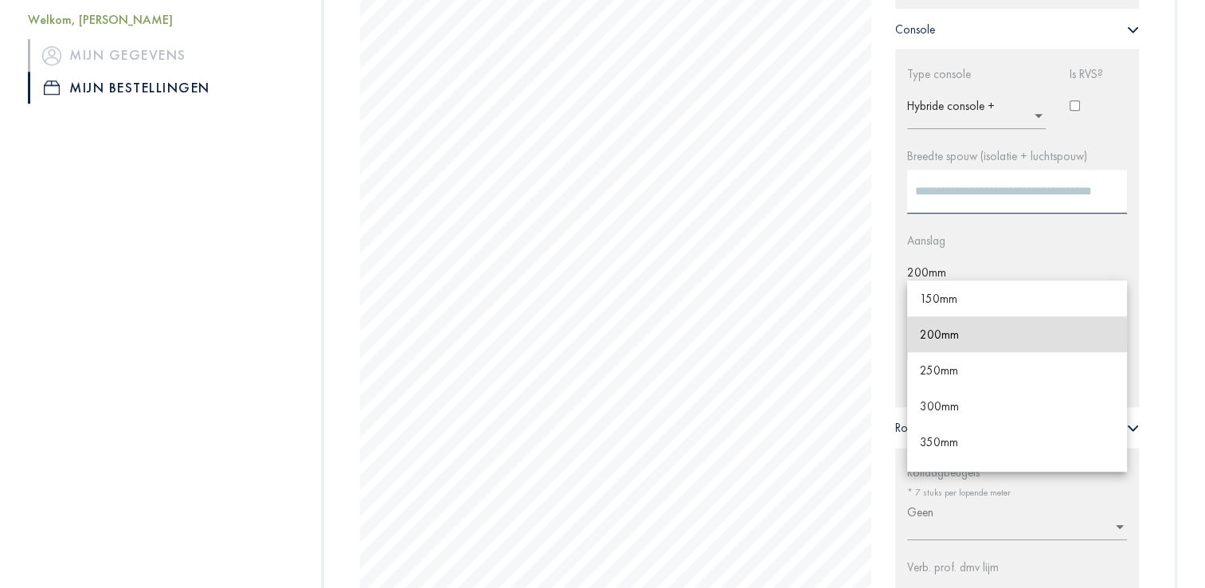
click at [990, 272] on input "text" at bounding box center [1021, 277] width 229 height 25
click at [944, 331] on span "200mm" at bounding box center [939, 333] width 39 height 15
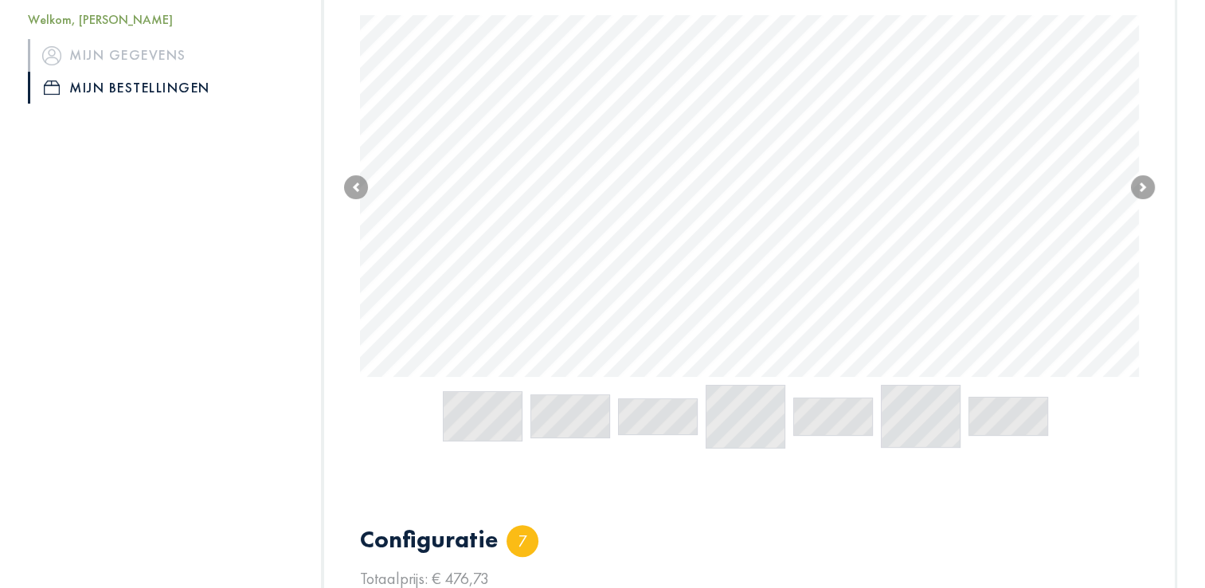
scroll to position [350, 0]
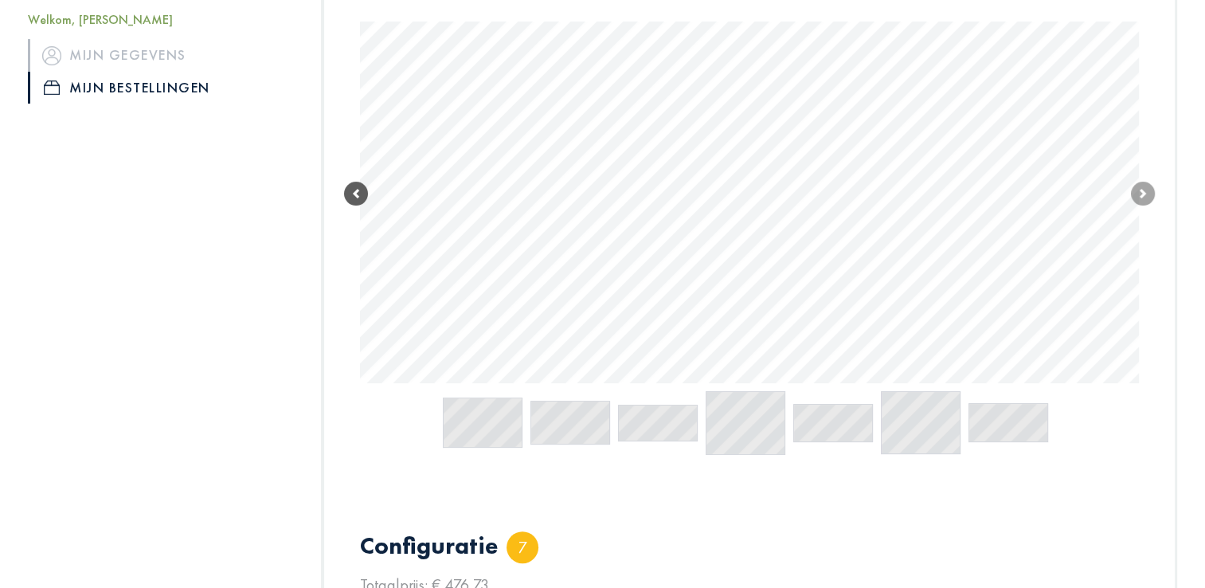
click at [357, 186] on span at bounding box center [356, 194] width 24 height 24
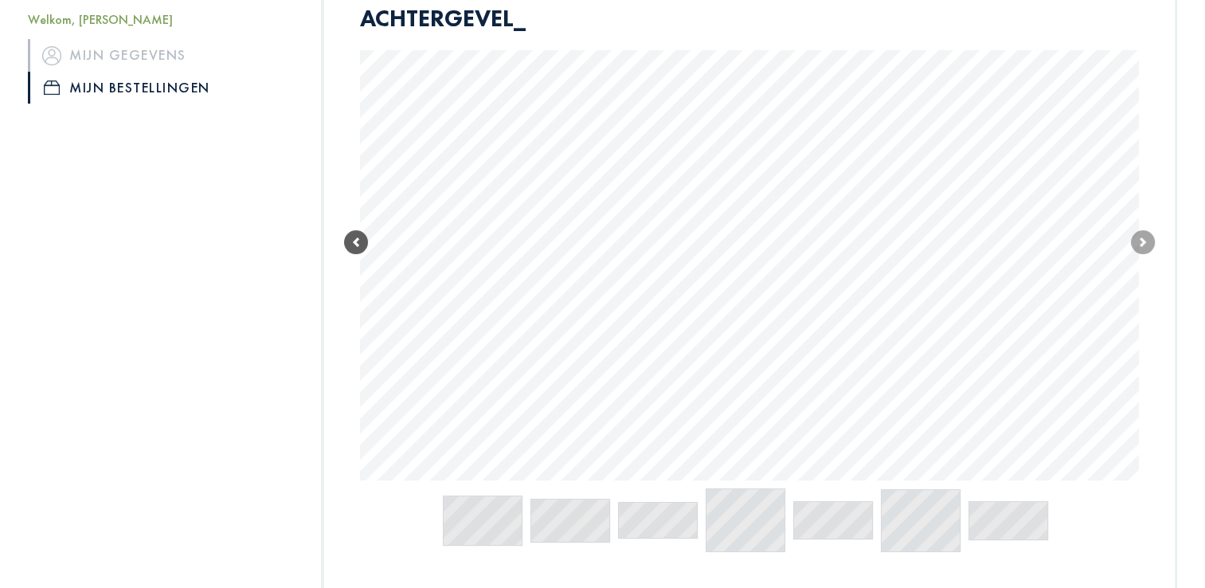
click at [357, 186] on link "Previous" at bounding box center [356, 242] width 24 height 477
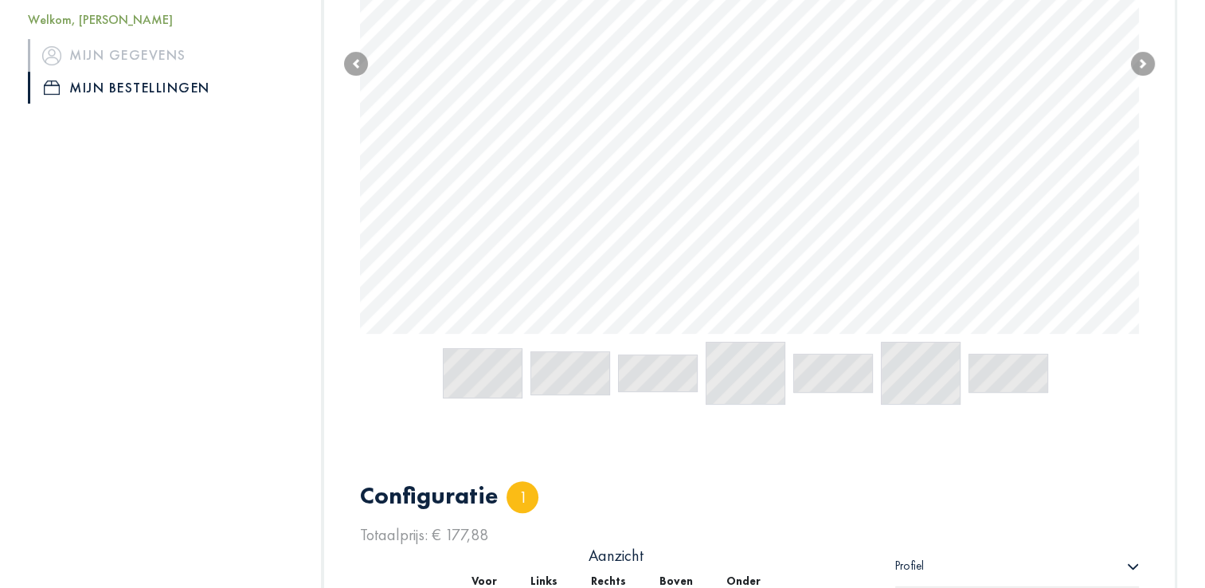
scroll to position [560, 0]
type input "****"
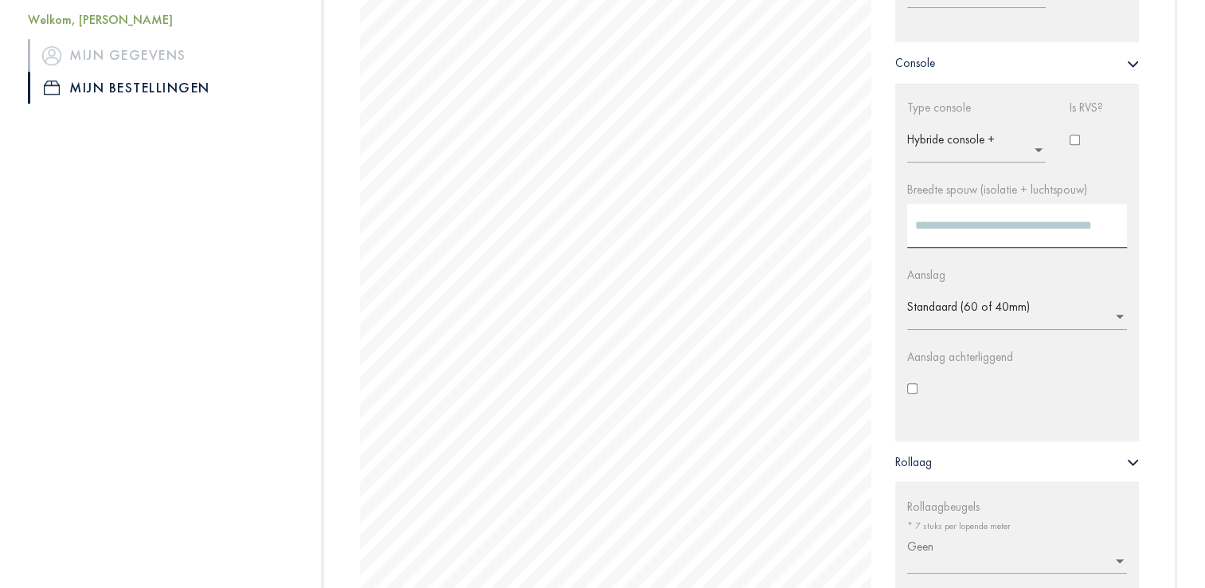
scroll to position [1385, 0]
click at [1105, 310] on input "text" at bounding box center [1021, 311] width 229 height 25
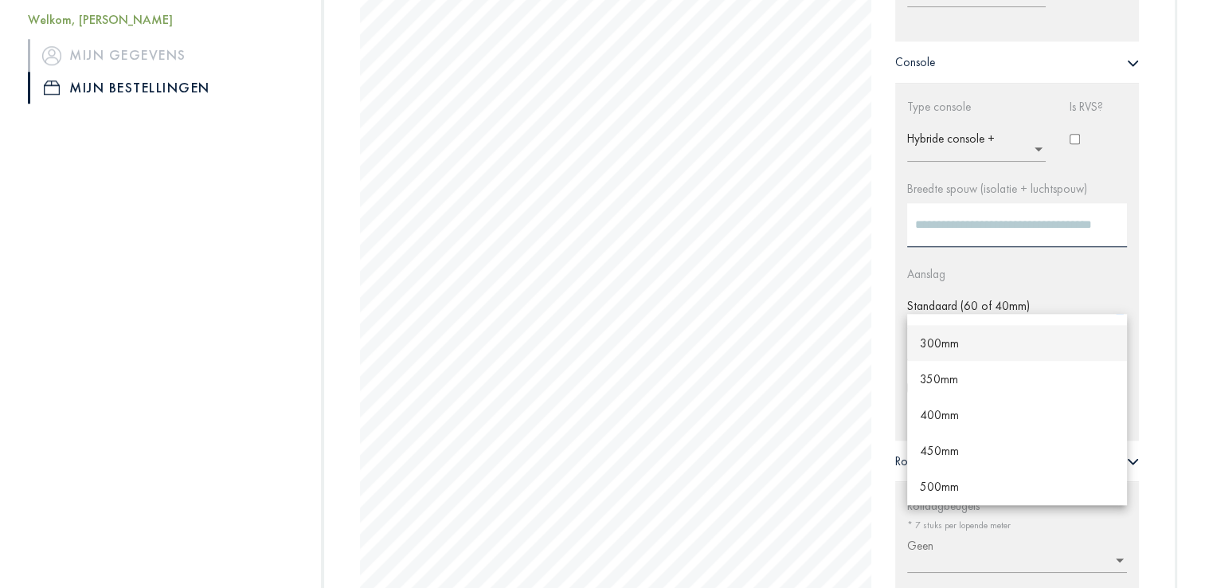
scroll to position [0, 0]
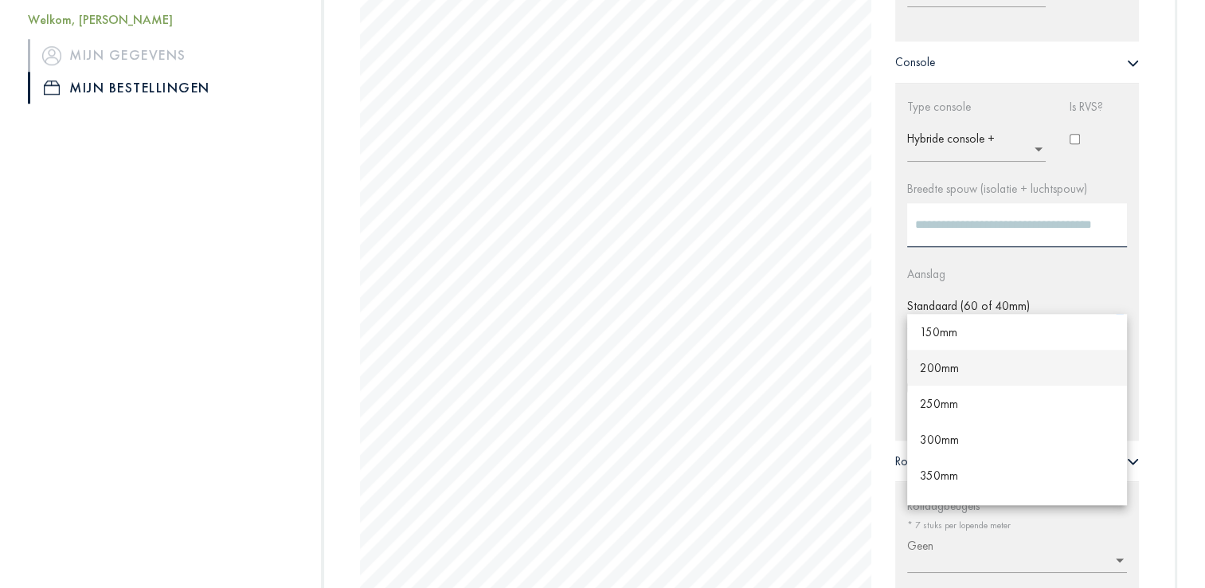
click at [928, 364] on span "200mm" at bounding box center [939, 367] width 39 height 15
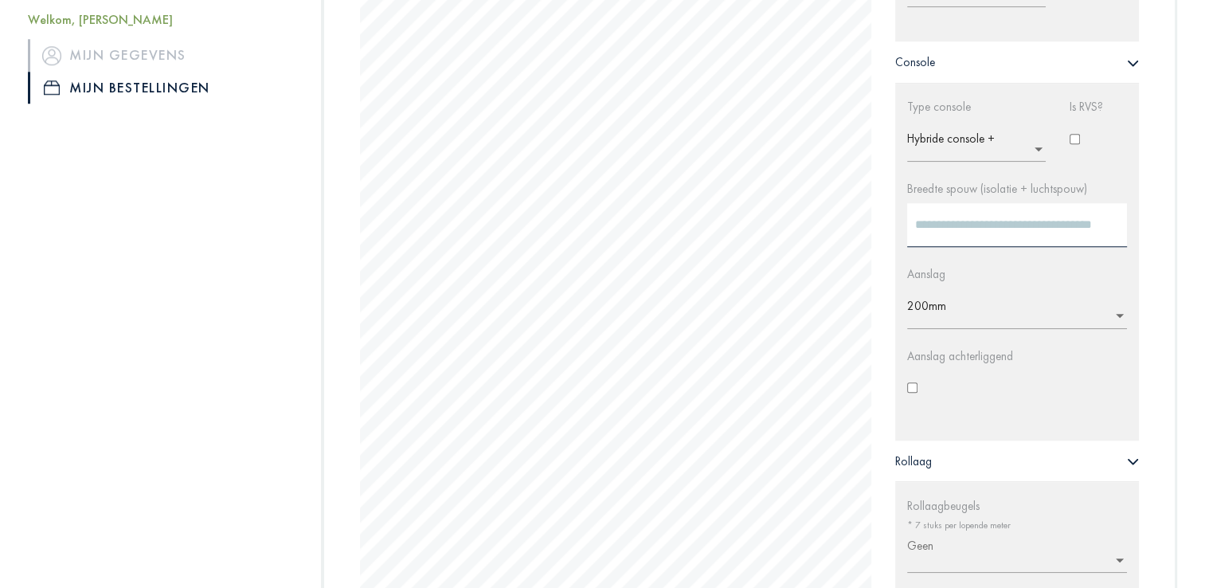
click at [1070, 389] on div "Aanslag achterliggend" at bounding box center [1017, 386] width 244 height 77
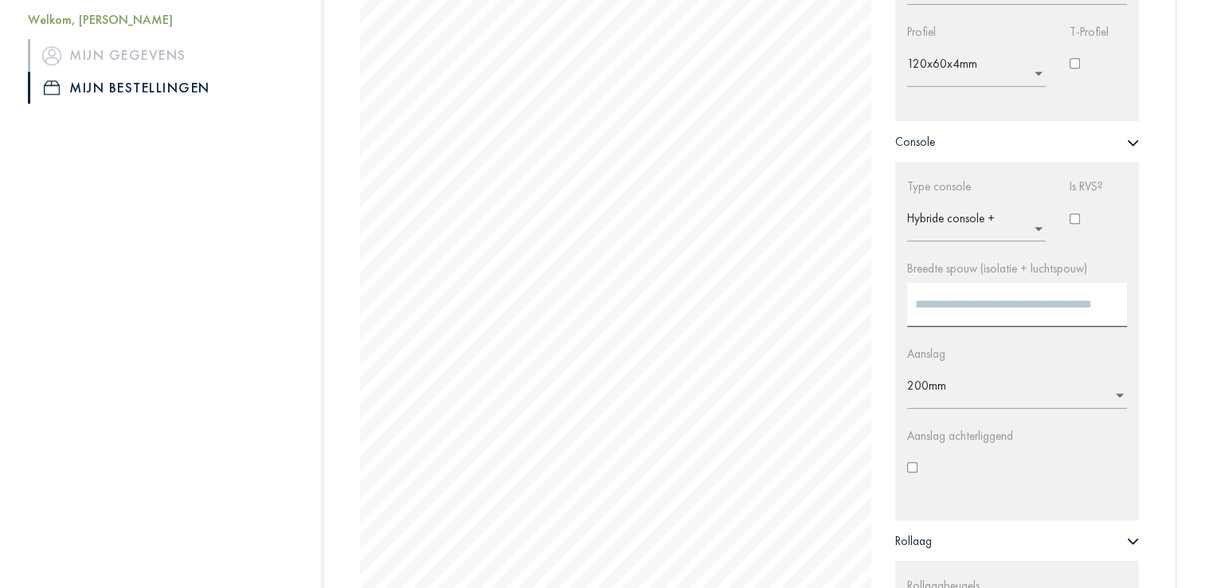
scroll to position [1305, 0]
click at [1035, 231] on ng-select "× Hybride console +" at bounding box center [976, 221] width 139 height 41
click at [961, 279] on span "Hybride console +" at bounding box center [964, 281] width 88 height 15
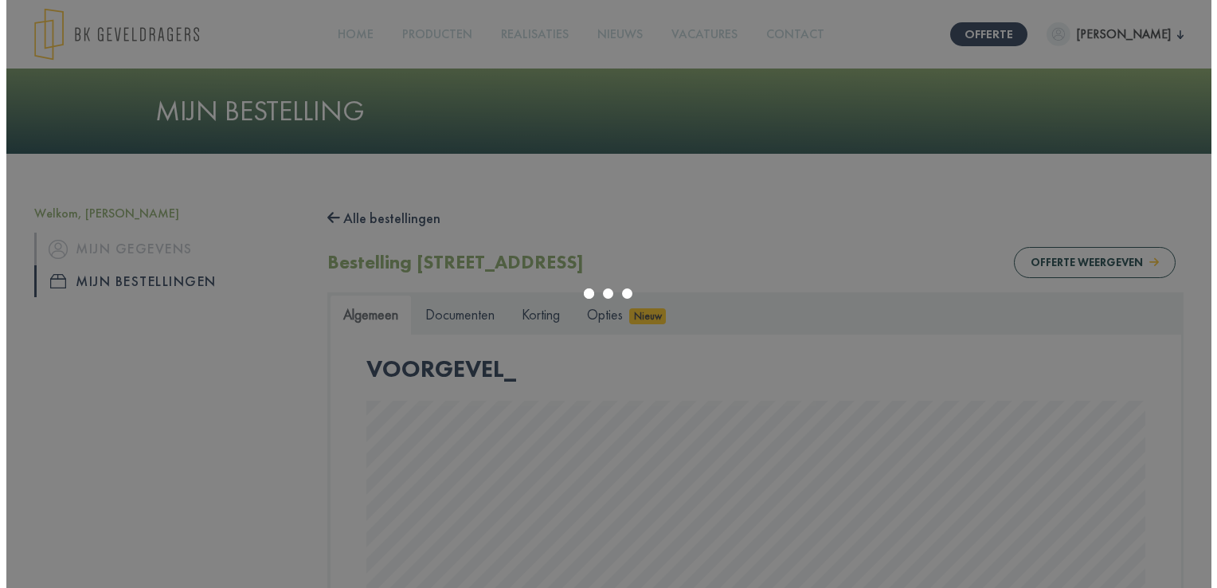
scroll to position [1709, 0]
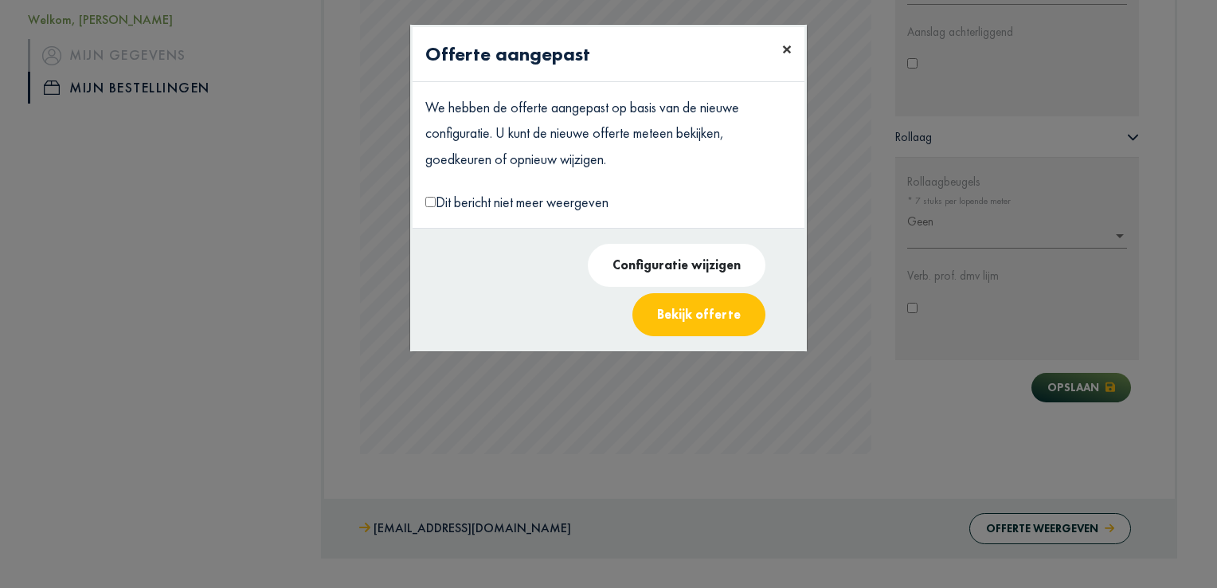
click at [785, 51] on span "×" at bounding box center [787, 49] width 10 height 25
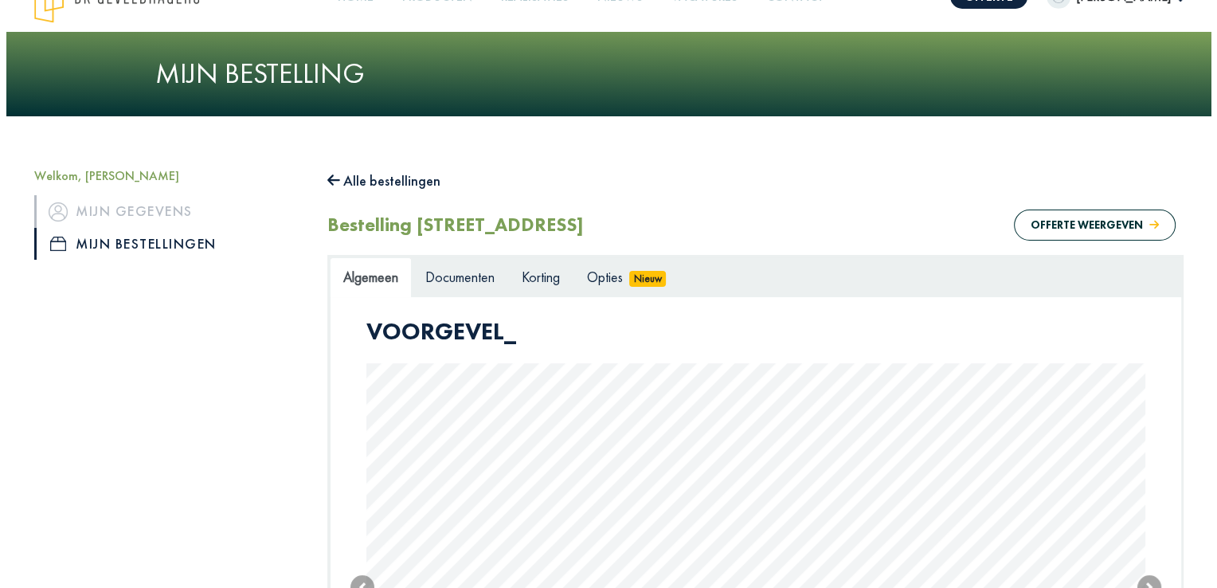
scroll to position [0, 0]
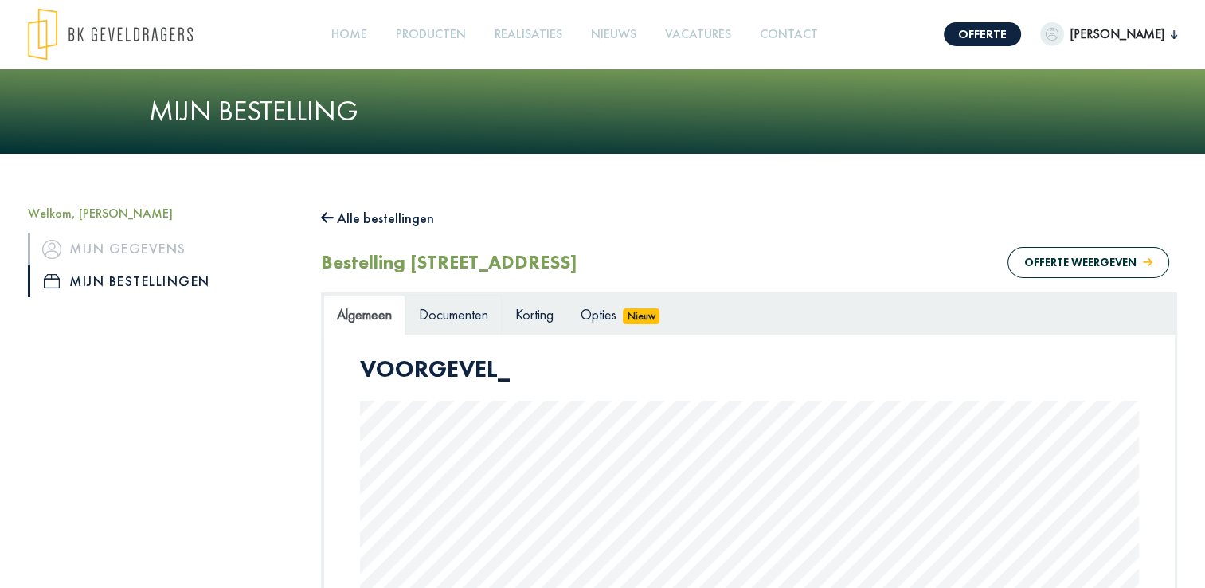
click at [471, 314] on span "Documenten" at bounding box center [453, 314] width 69 height 18
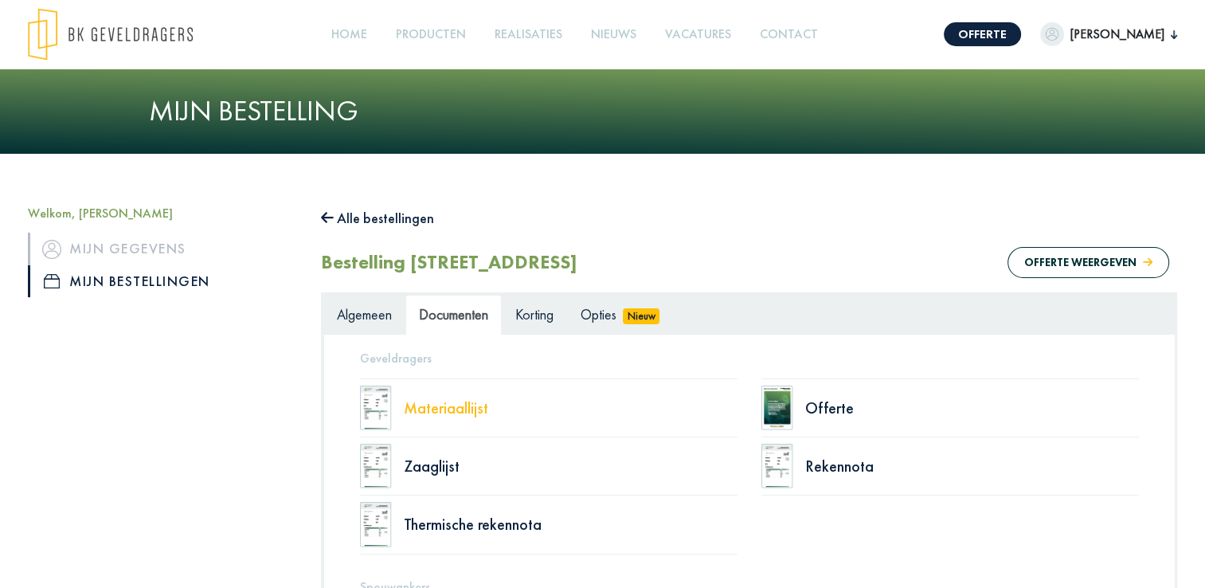
click at [421, 406] on div "Materiaallijst" at bounding box center [571, 408] width 334 height 16
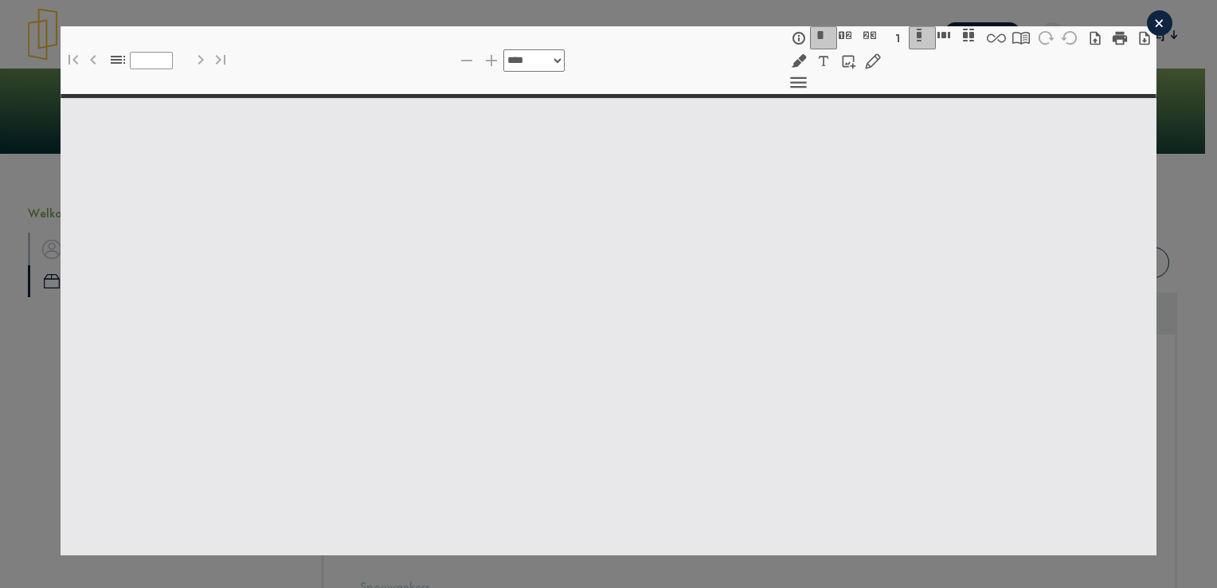
select select "******"
type input "*"
select select "****"
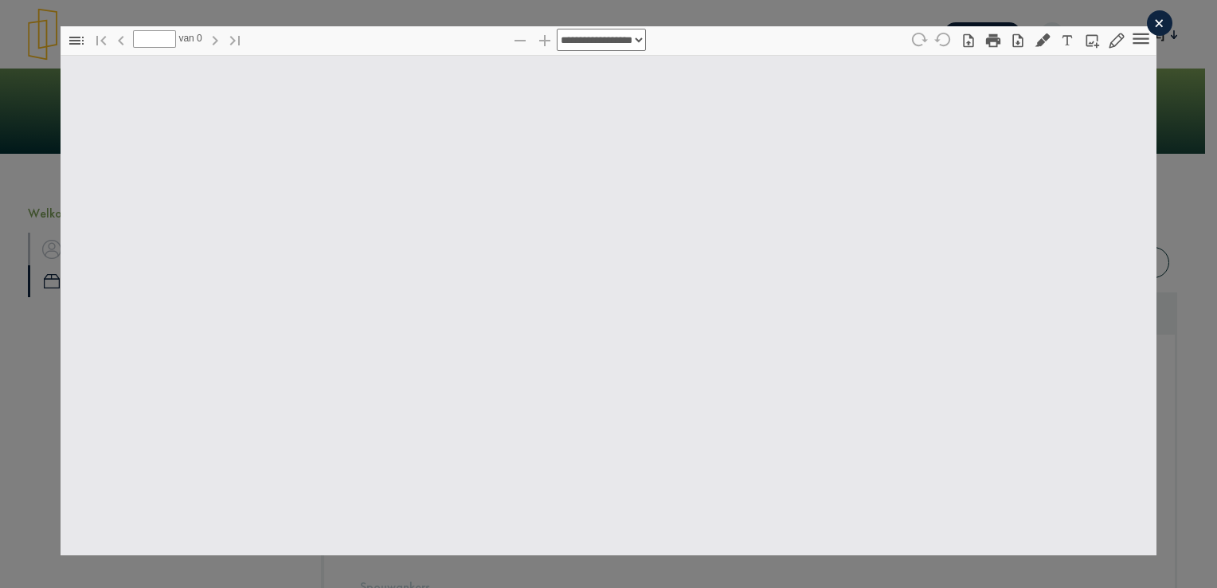
type input "*"
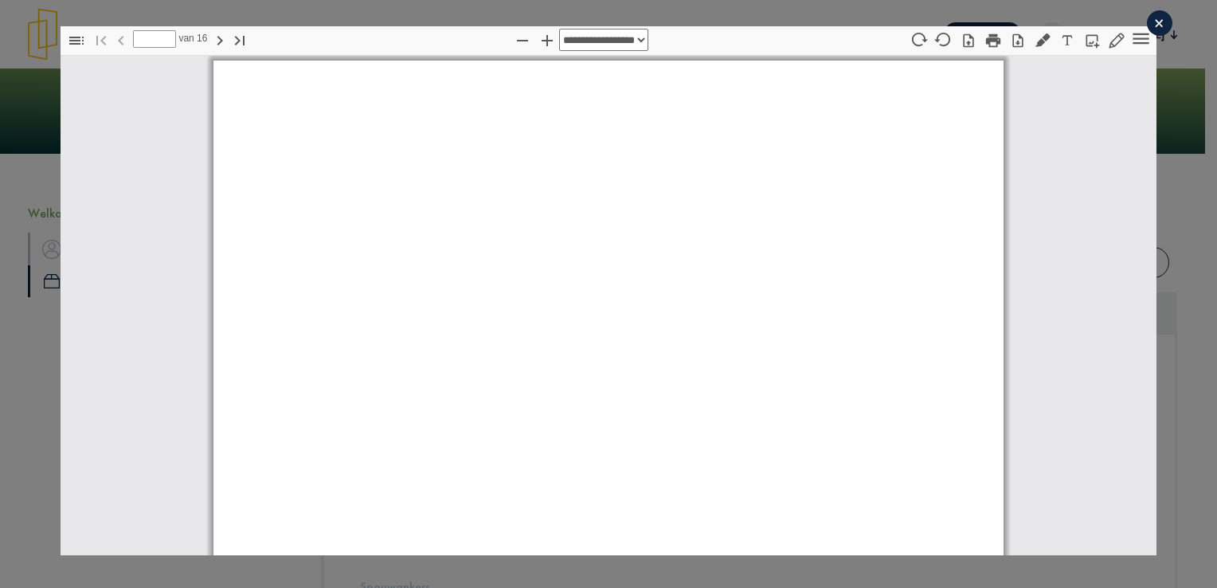
scroll to position [8, 0]
select select "****"
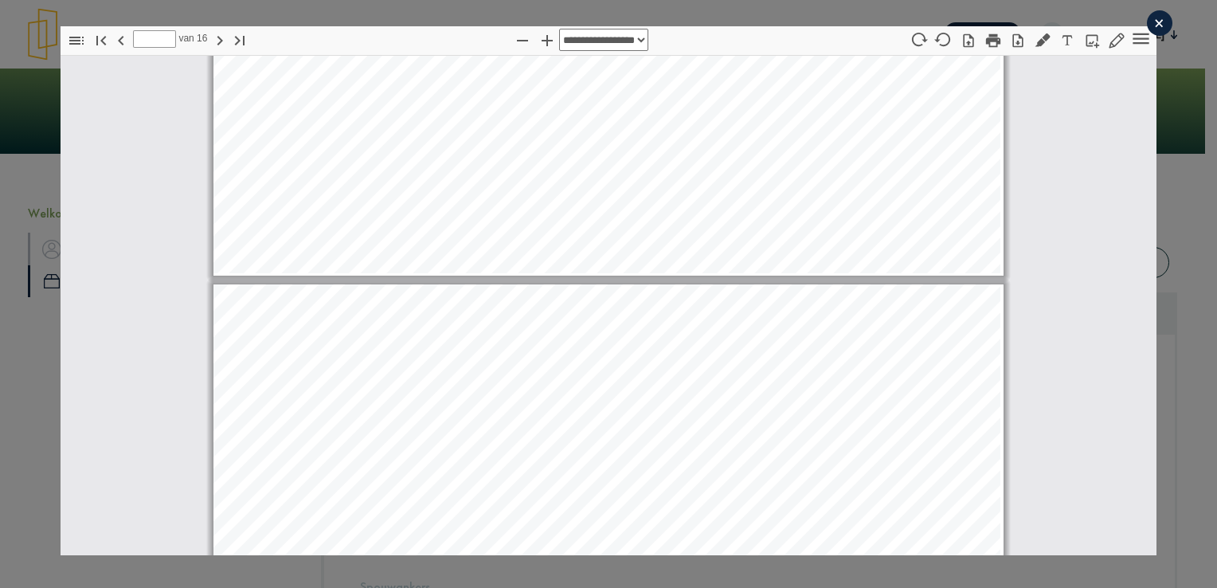
type input "**"
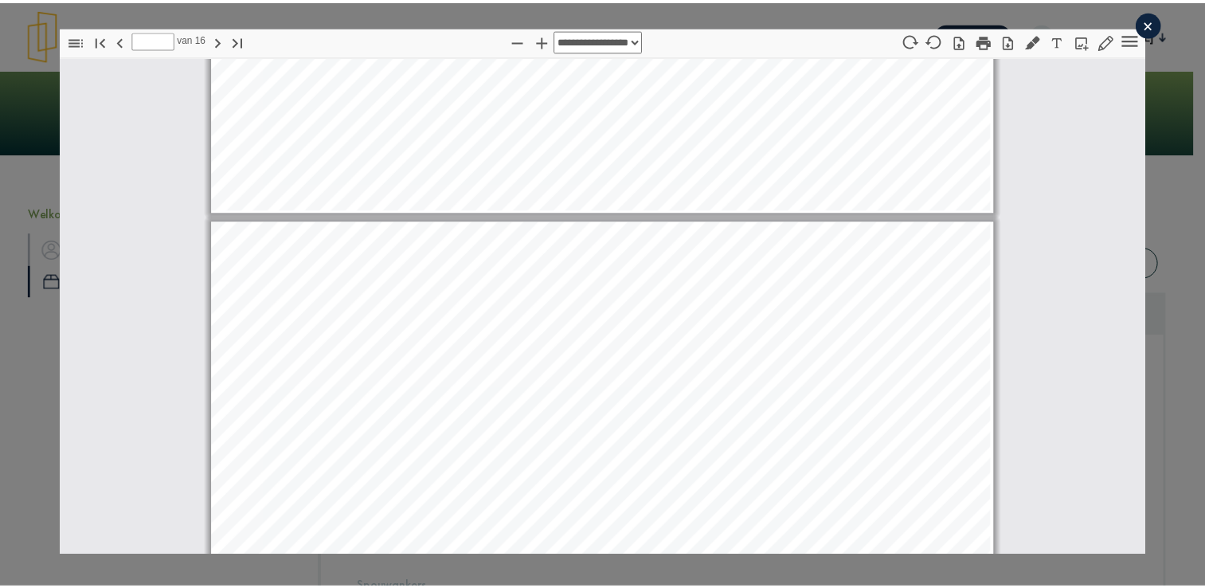
scroll to position [13337, 0]
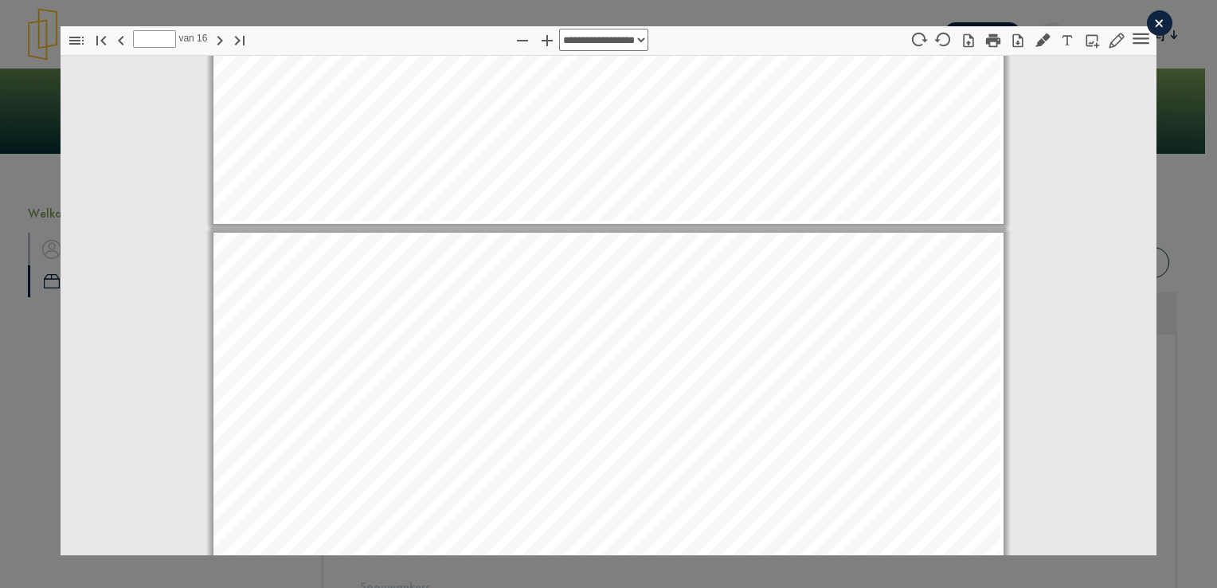
click at [1146, 31] on div "×" at bounding box center [1158, 22] width 25 height 25
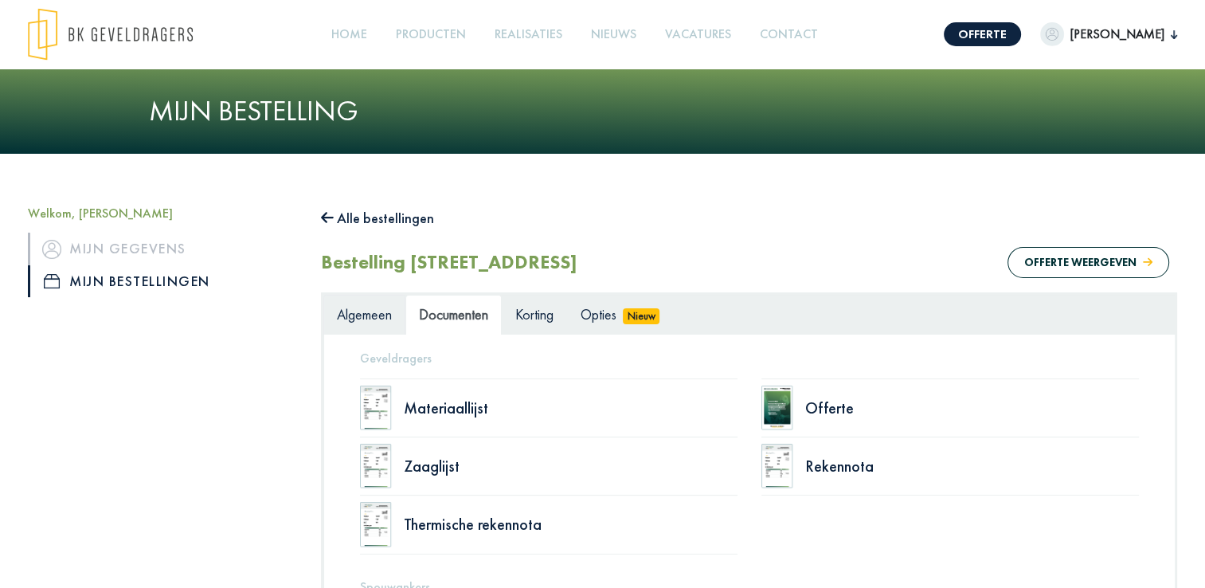
click at [368, 315] on span "Algemeen" at bounding box center [364, 314] width 55 height 18
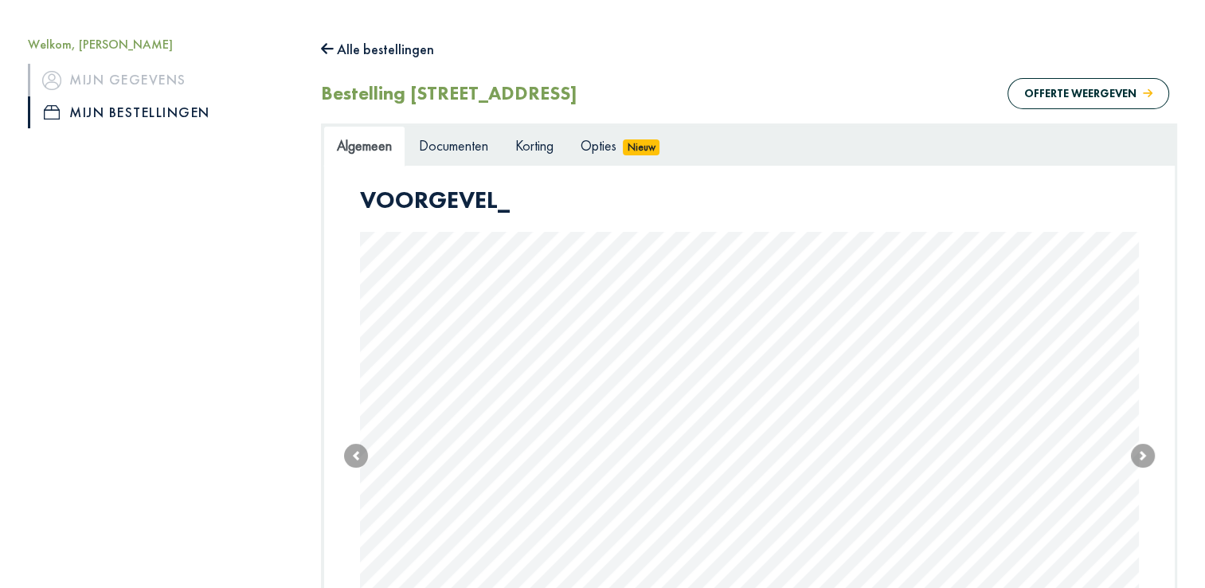
scroll to position [96, 0]
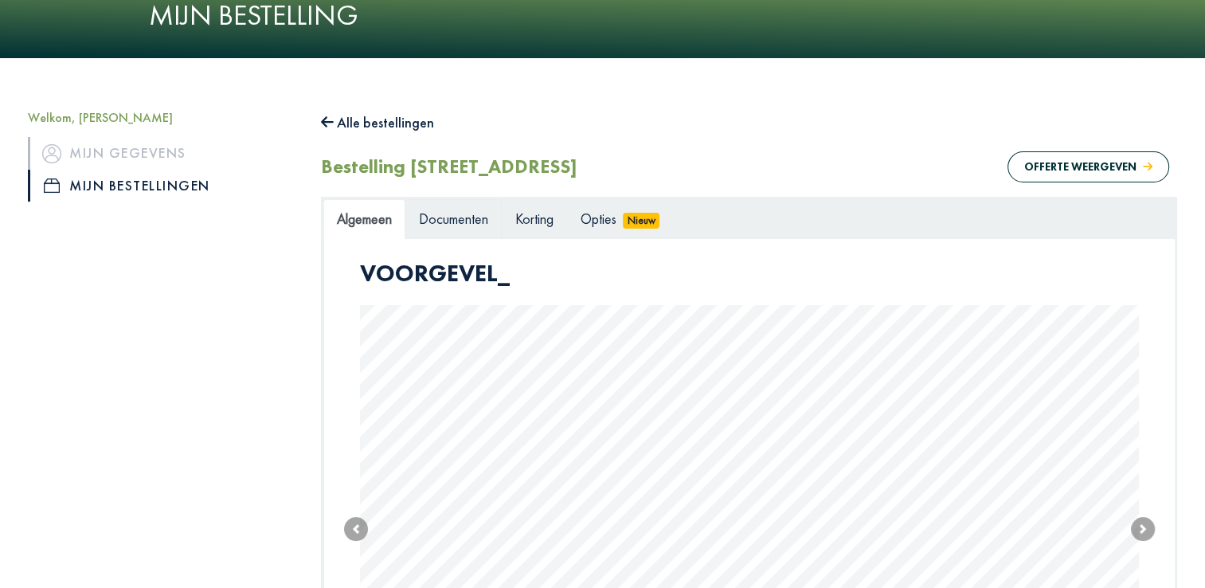
click at [452, 214] on span "Documenten" at bounding box center [453, 218] width 69 height 18
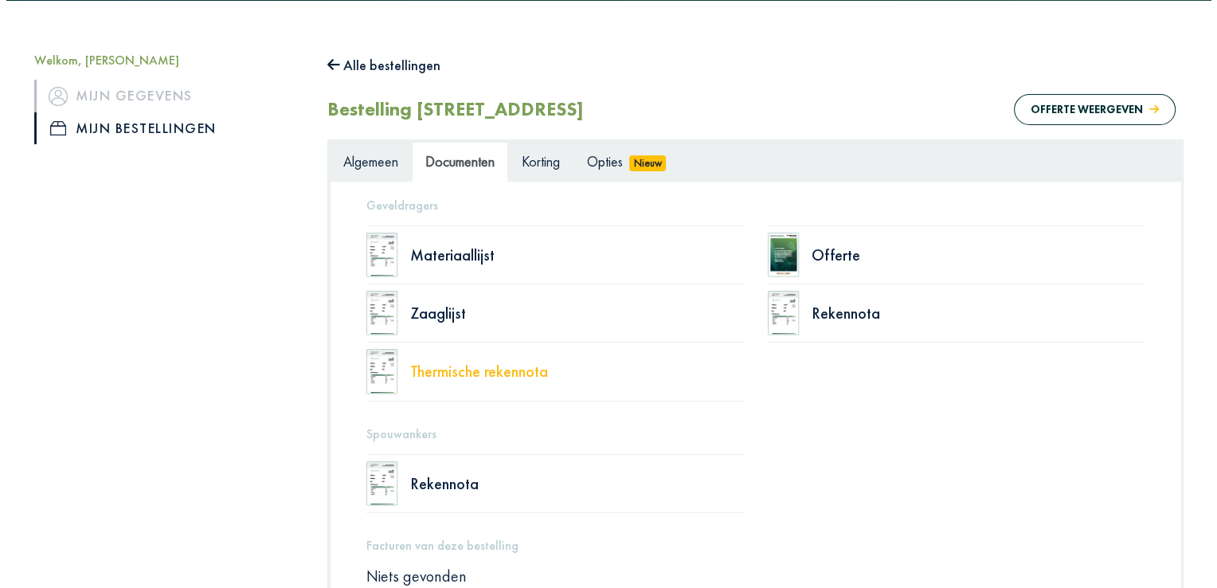
scroll to position [143, 0]
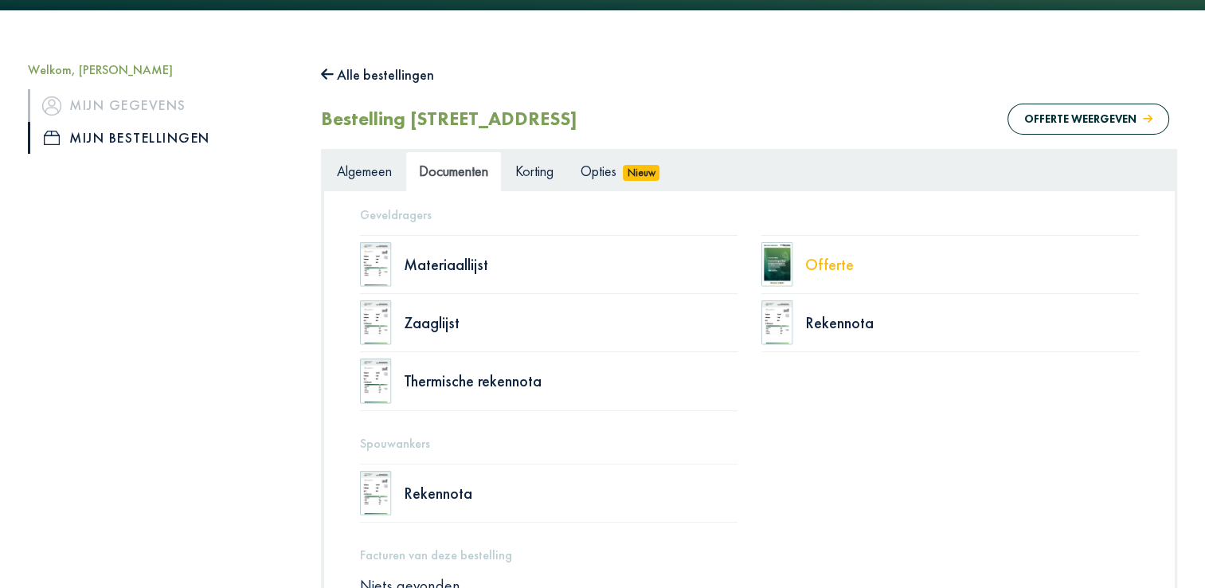
click at [806, 265] on div "Offerte" at bounding box center [972, 264] width 334 height 16
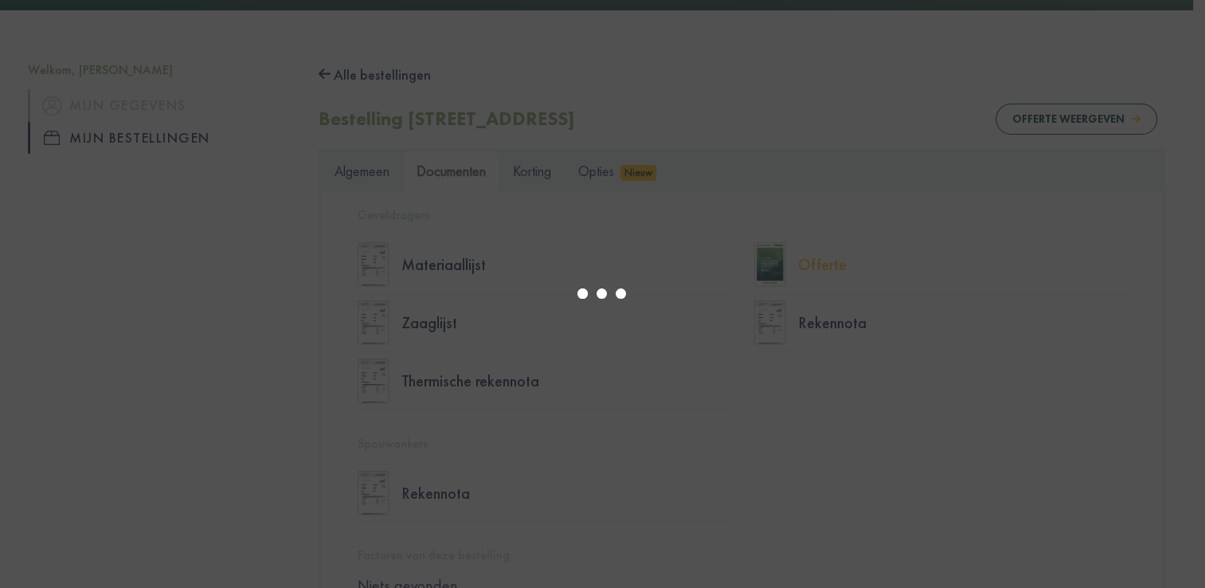
select select "******"
type input "*"
select select "****"
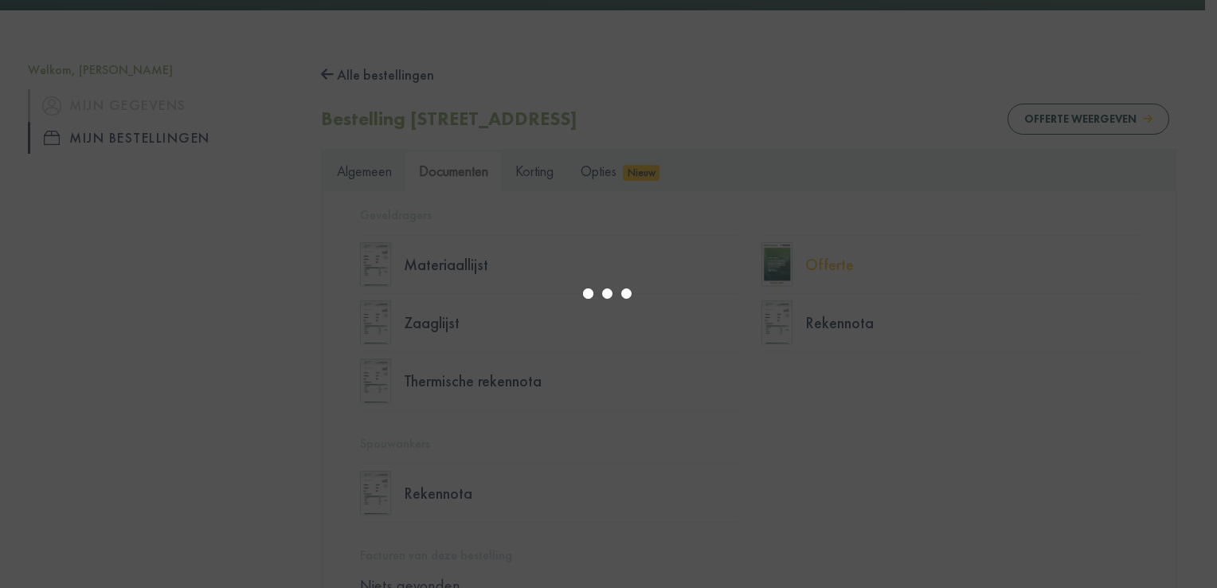
type input "*"
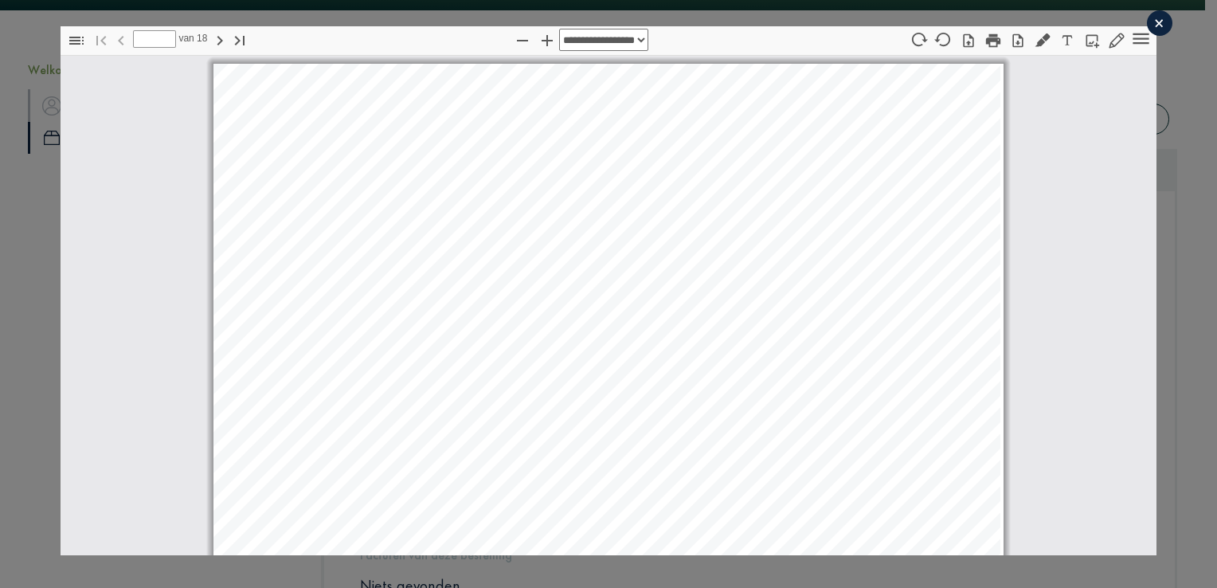
scroll to position [8, 0]
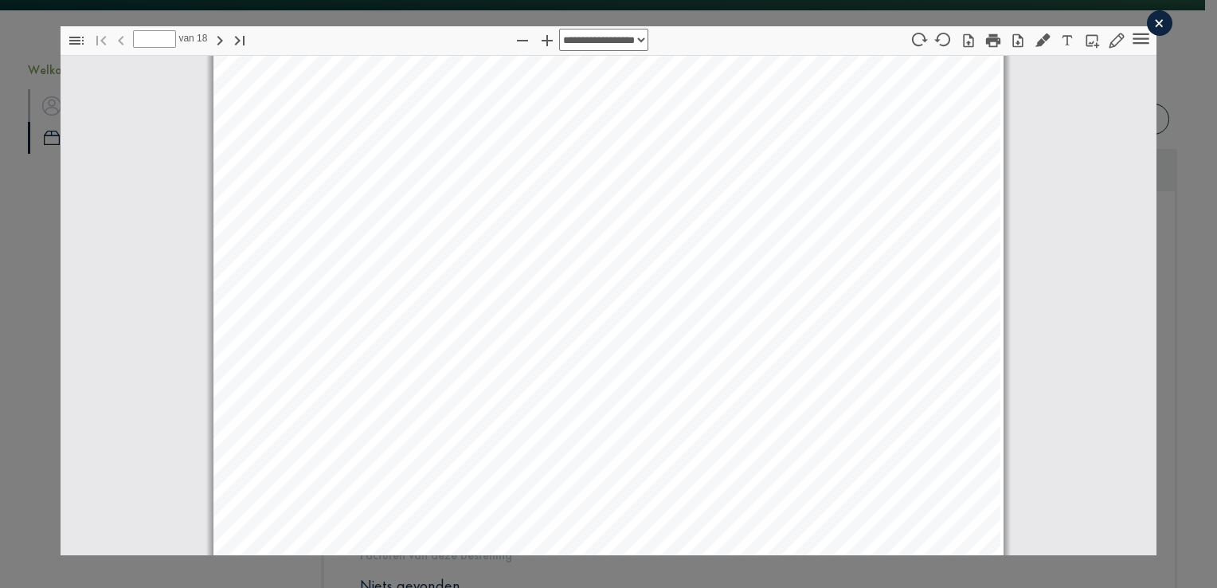
select select "****"
type input "**"
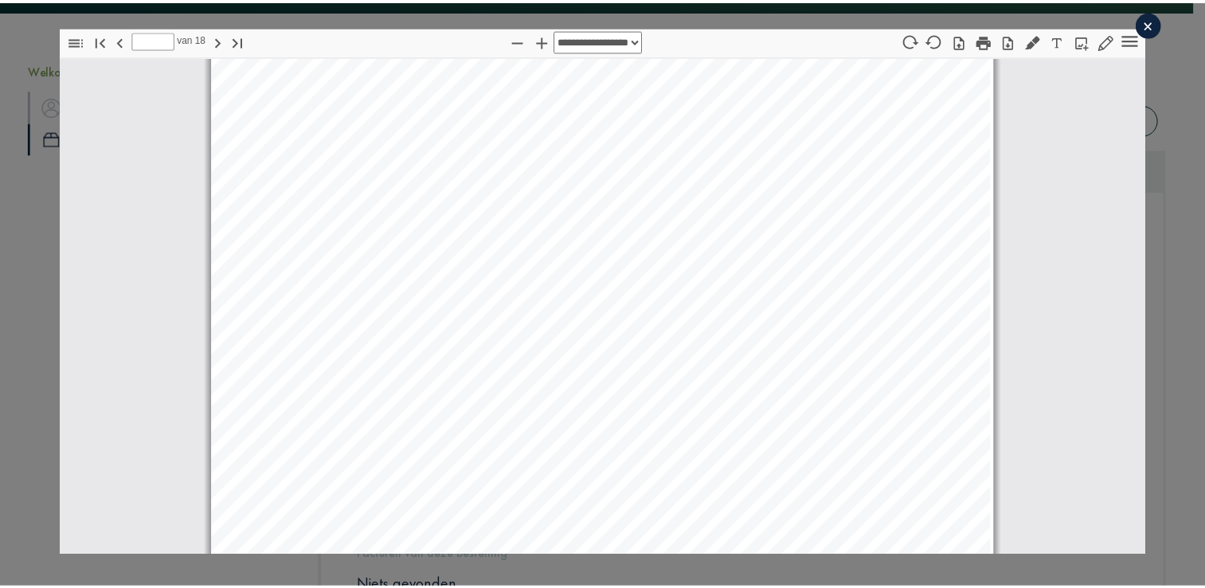
scroll to position [15262, 0]
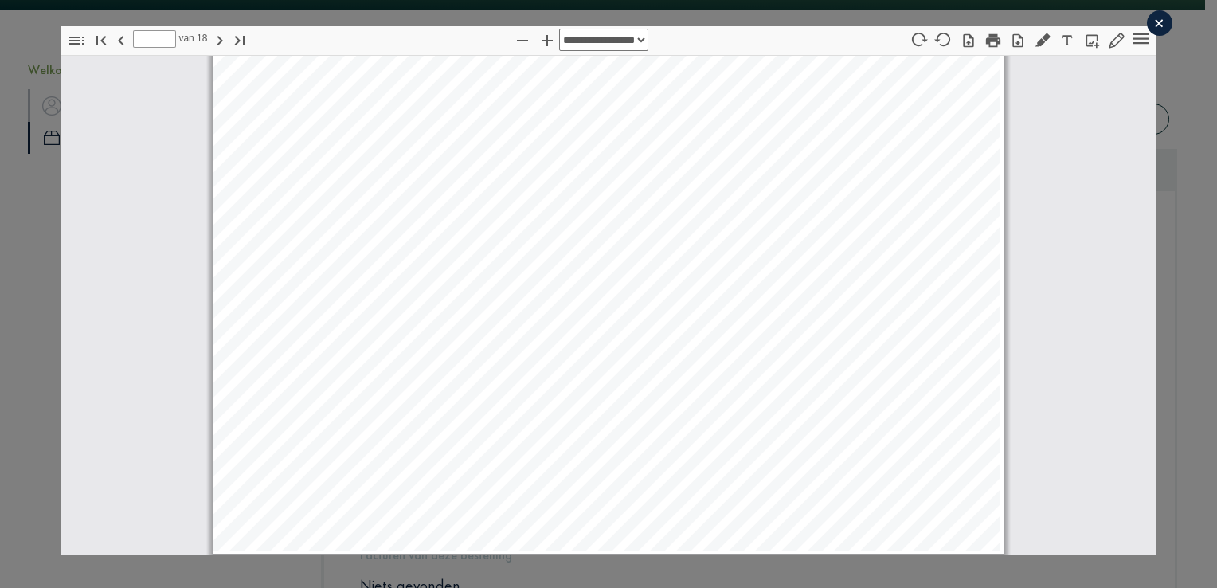
click at [1146, 22] on div "×" at bounding box center [1158, 22] width 25 height 25
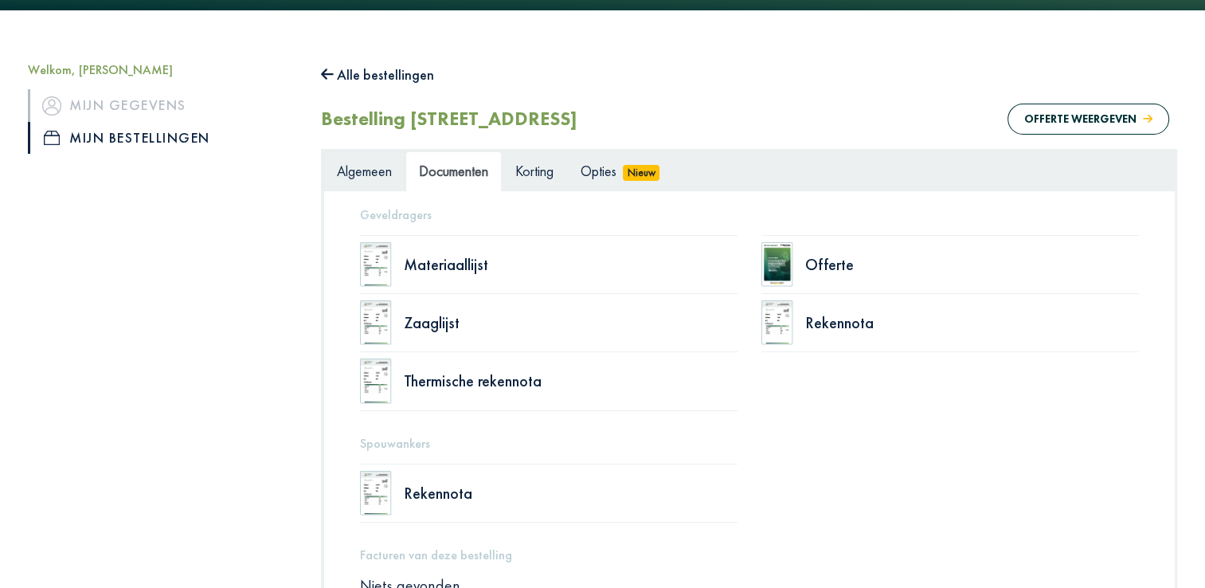
click at [361, 163] on span "Algemeen" at bounding box center [364, 171] width 55 height 18
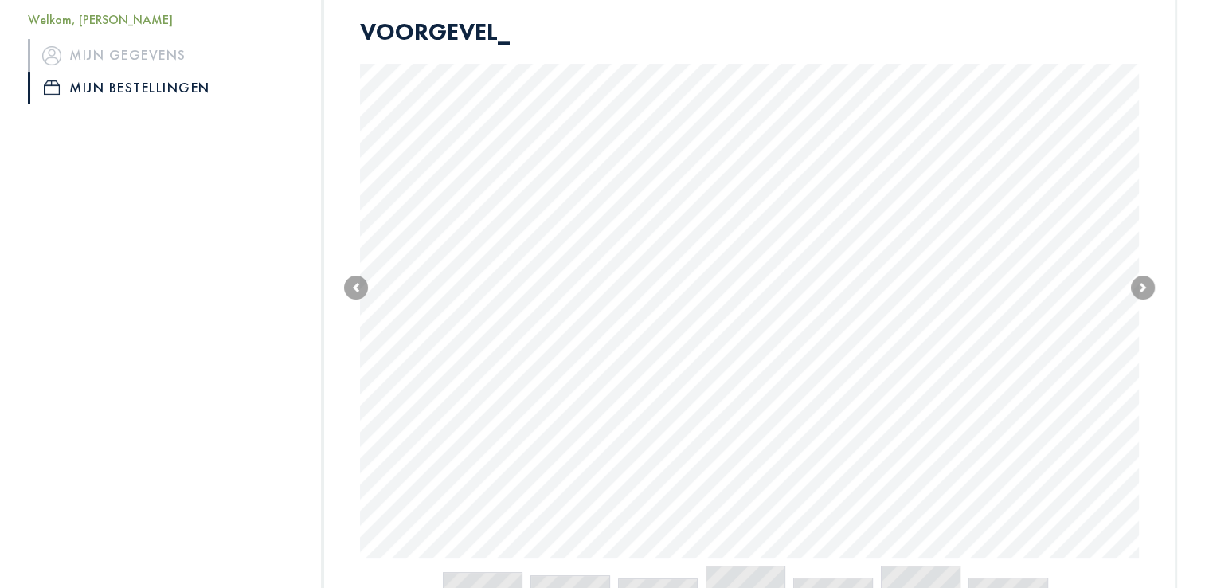
scroll to position [342, 0]
click at [1140, 282] on span at bounding box center [1143, 282] width 24 height 24
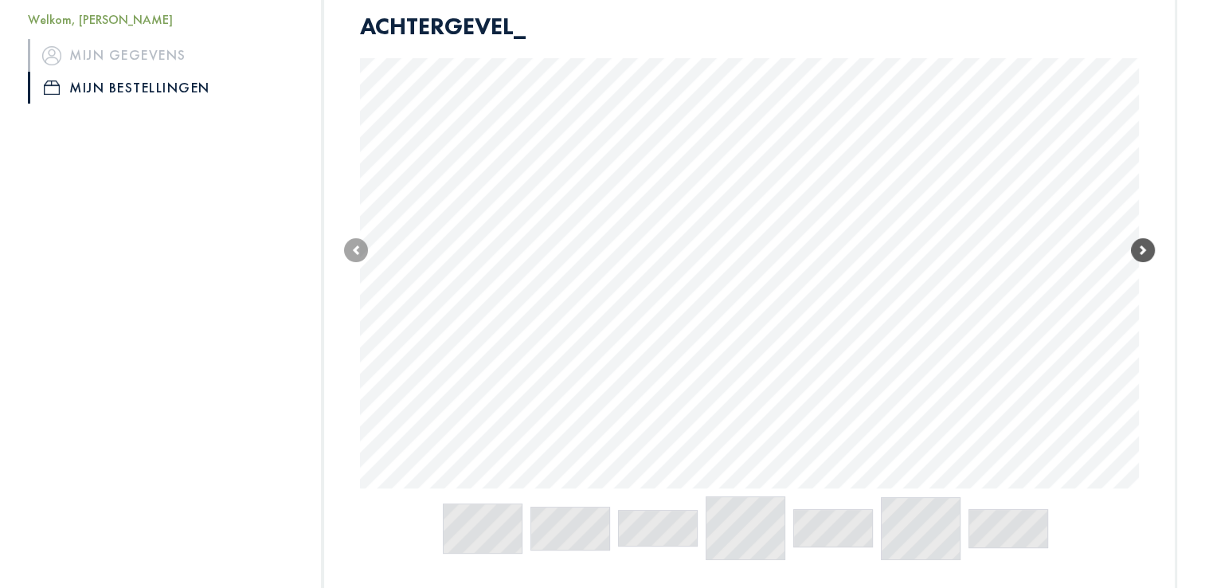
type input "****"
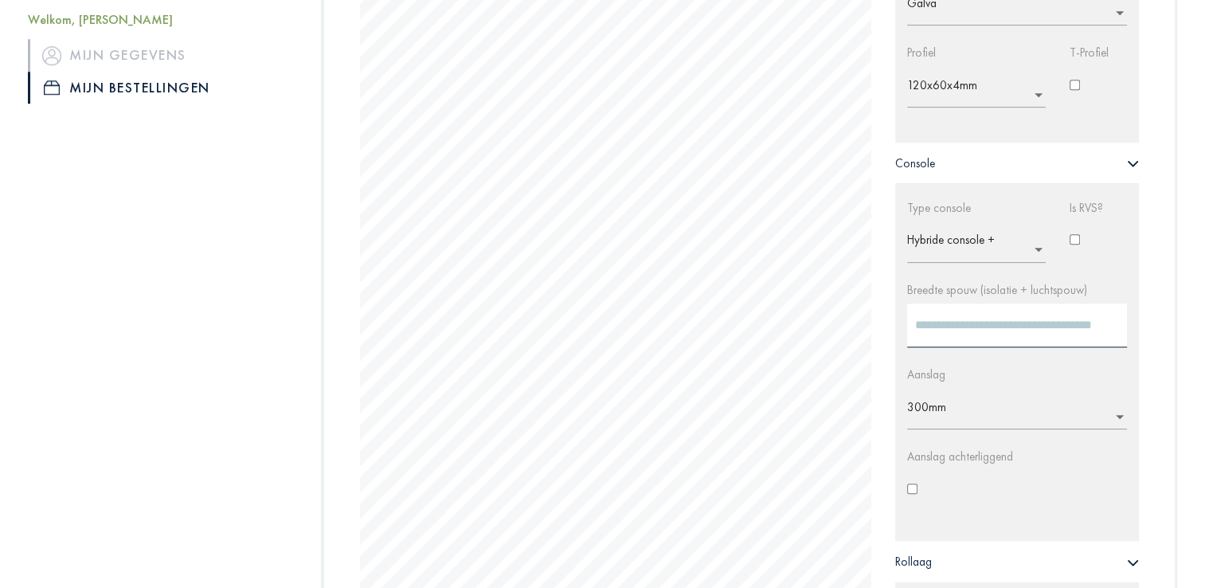
scroll to position [1222, 0]
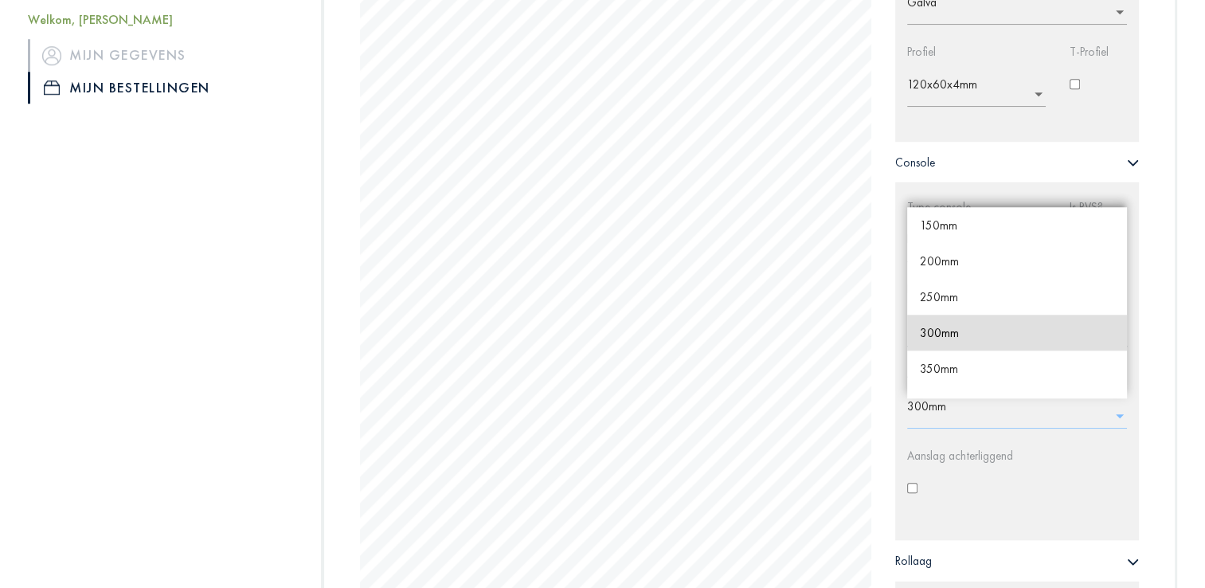
click at [965, 404] on input "text" at bounding box center [1021, 410] width 229 height 25
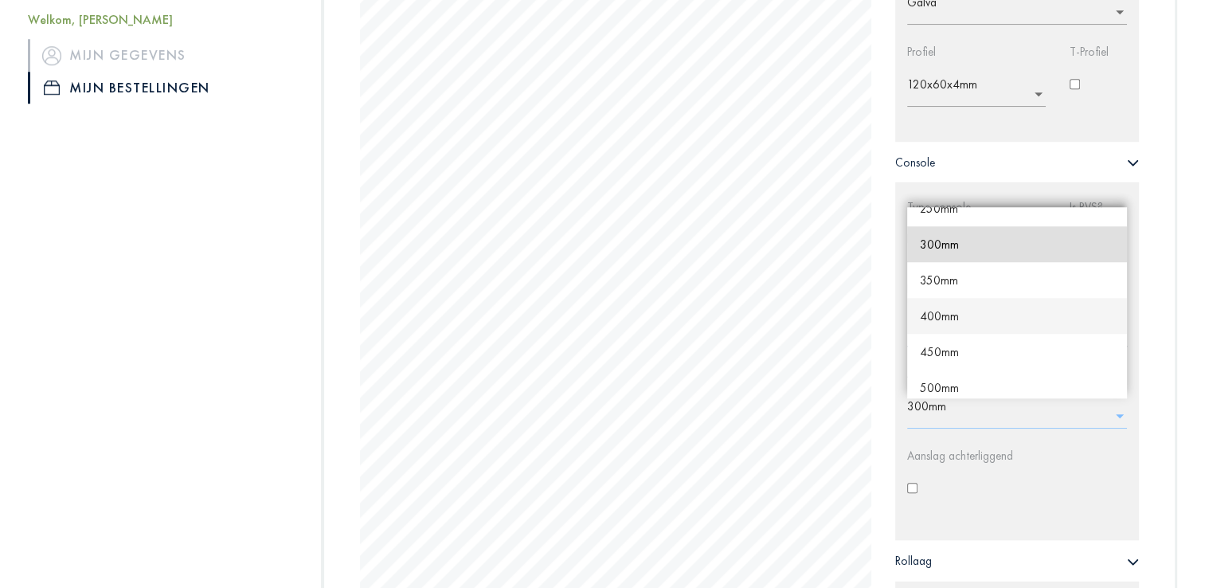
scroll to position [88, 0]
click at [935, 273] on span "350mm" at bounding box center [939, 280] width 38 height 15
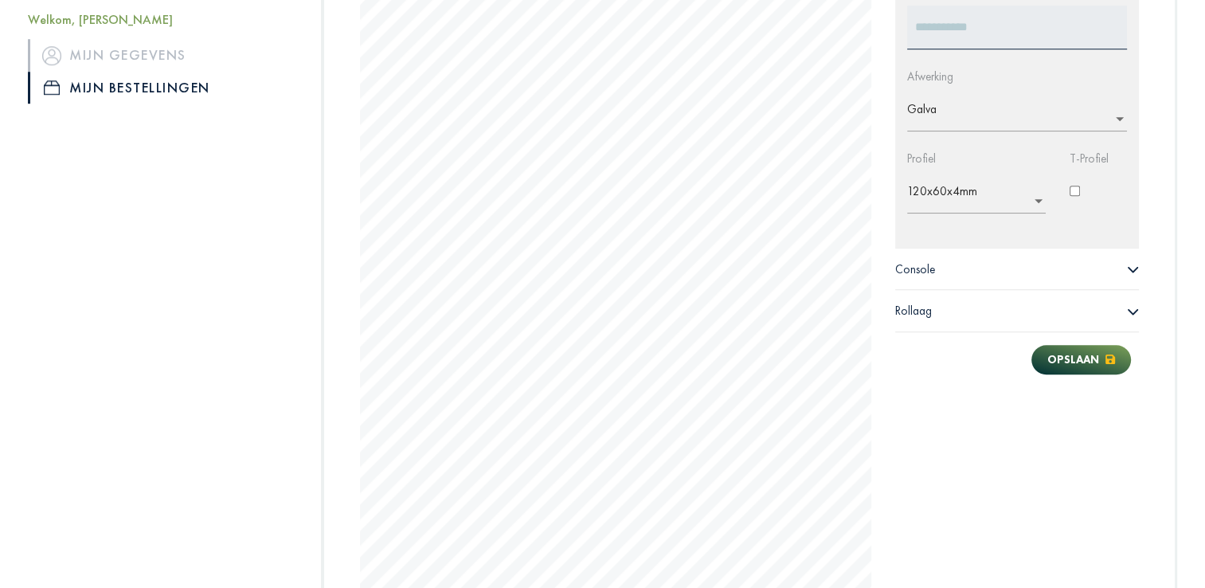
scroll to position [1096, 0]
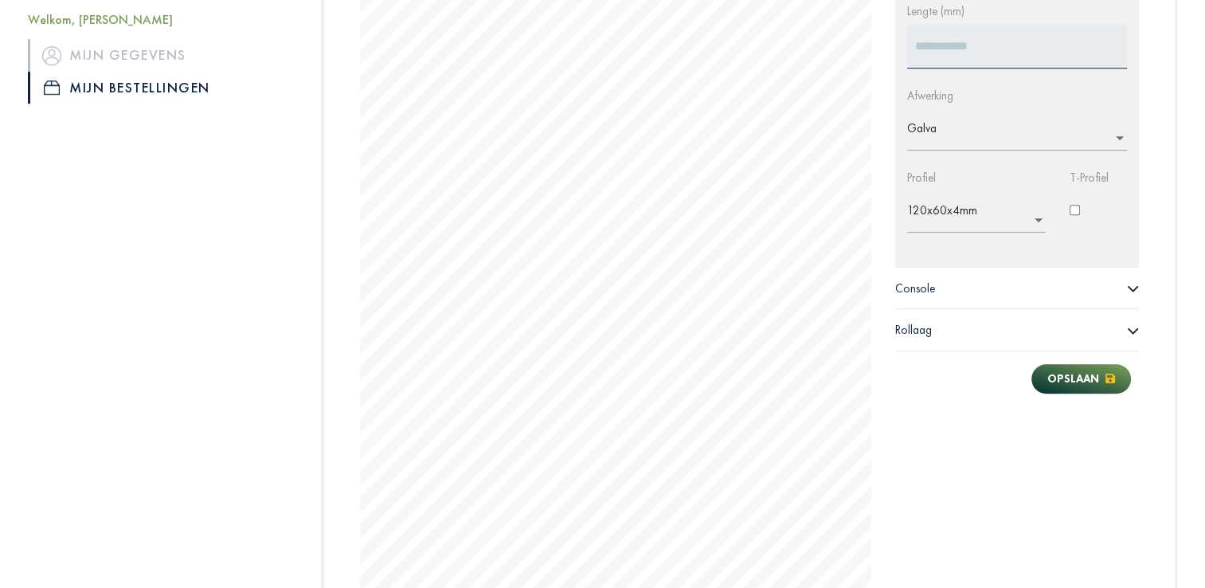
click at [919, 289] on span "Console" at bounding box center [915, 288] width 40 height 16
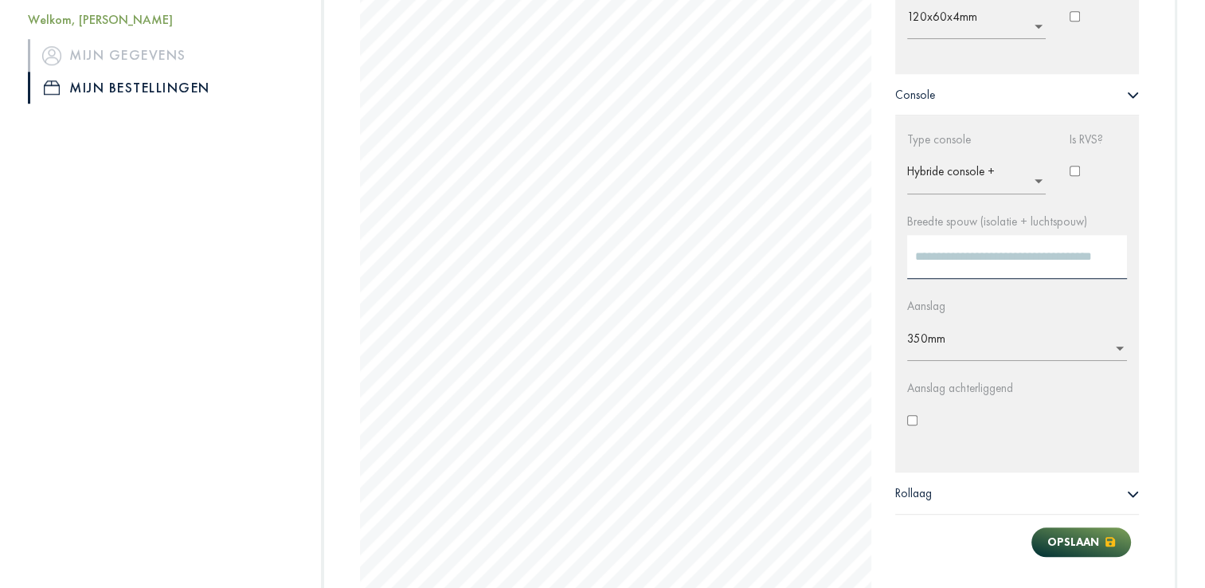
scroll to position [1291, 0]
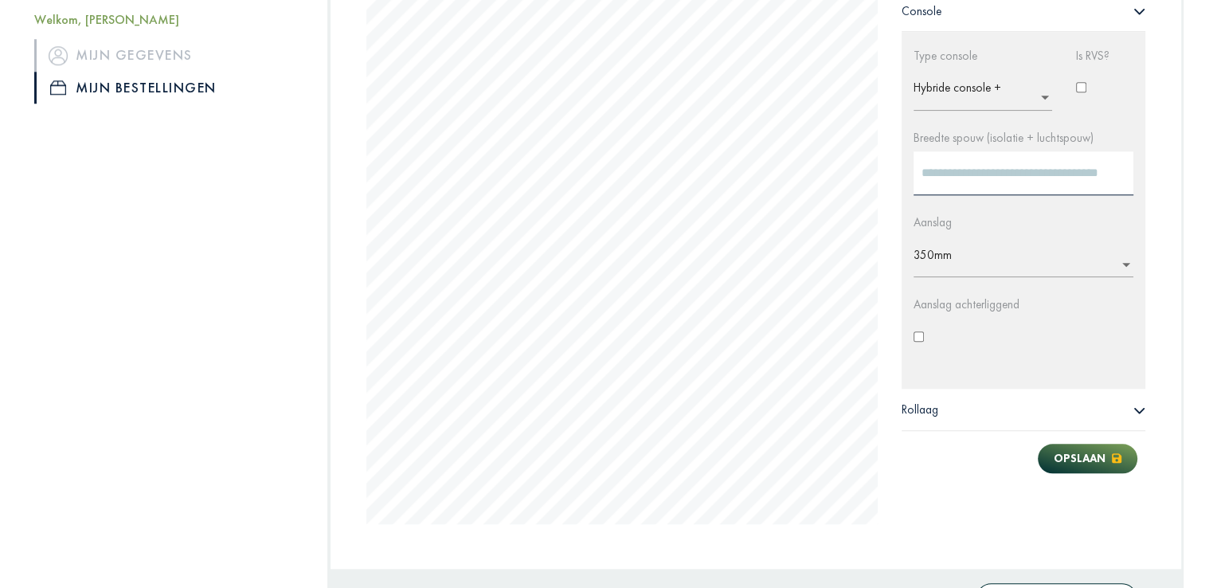
scroll to position [1379, 0]
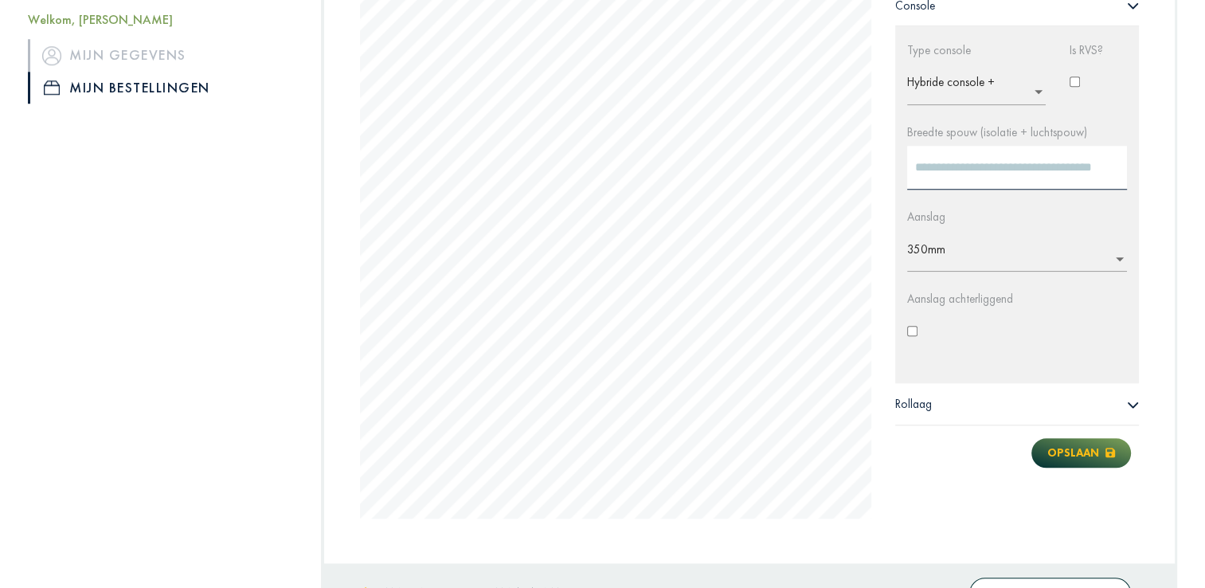
click at [1083, 457] on button "Opslaan" at bounding box center [1081, 452] width 100 height 29
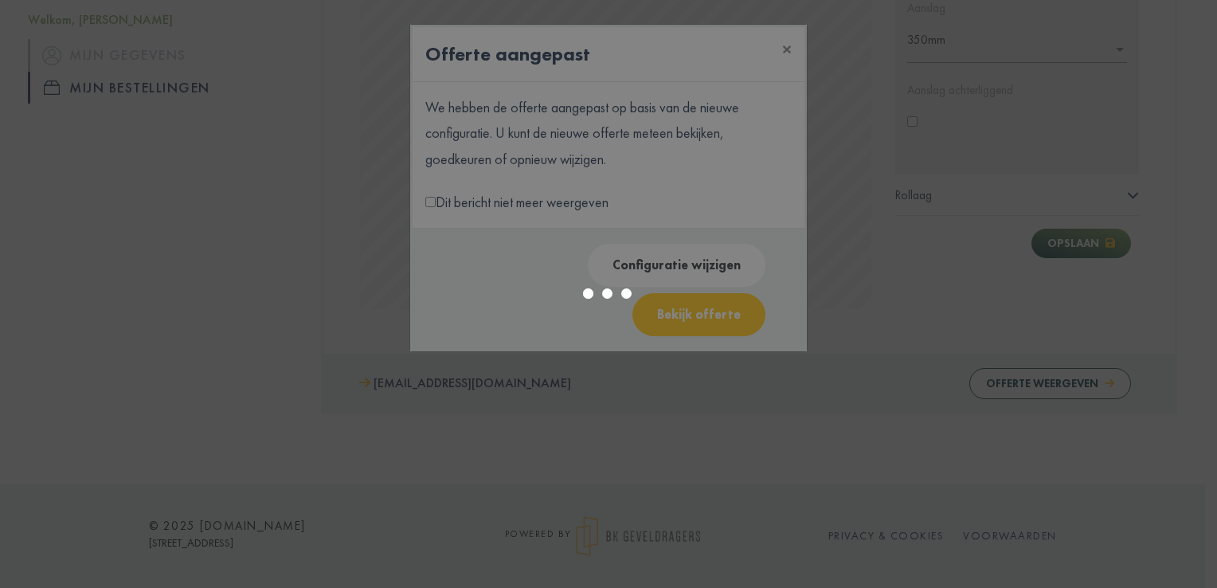
scroll to position [1111, 0]
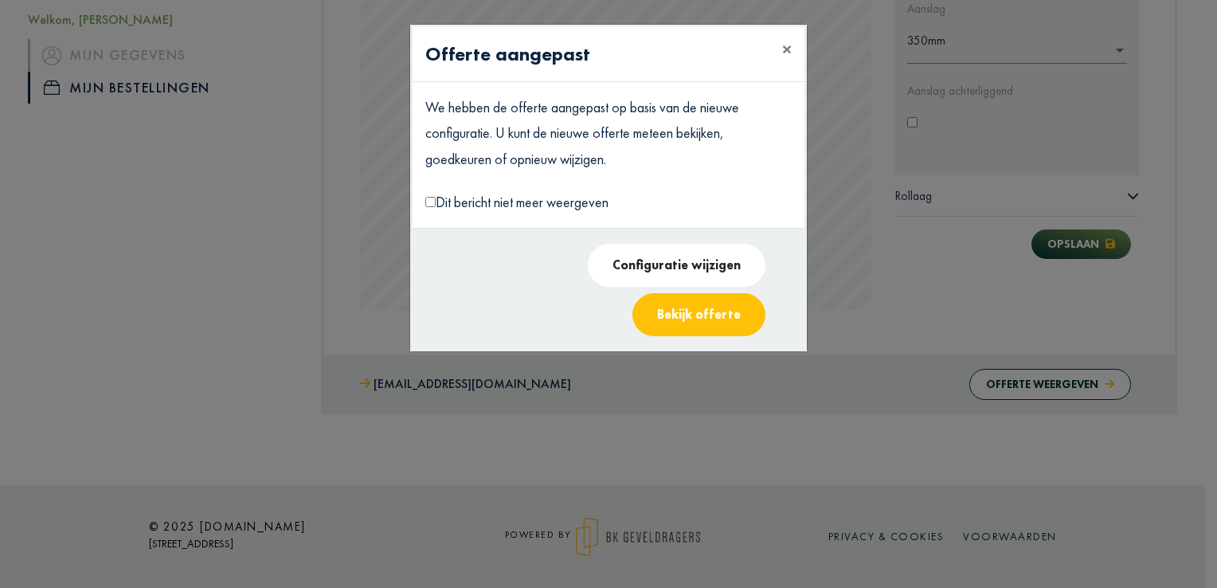
click at [697, 293] on button "Bekijk offerte" at bounding box center [698, 314] width 133 height 43
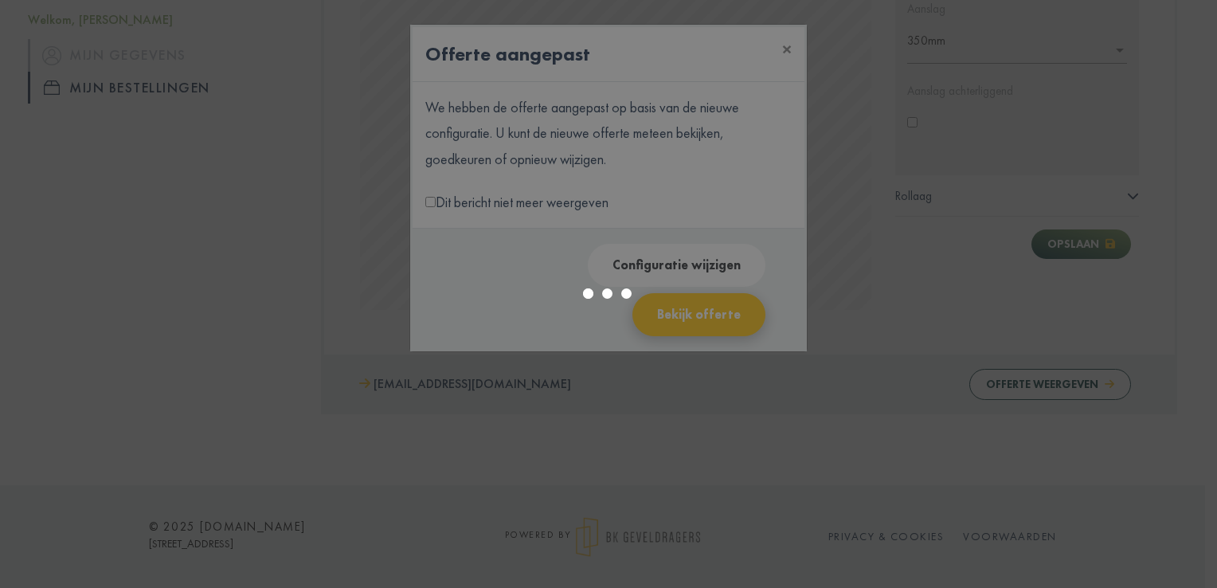
select select "******"
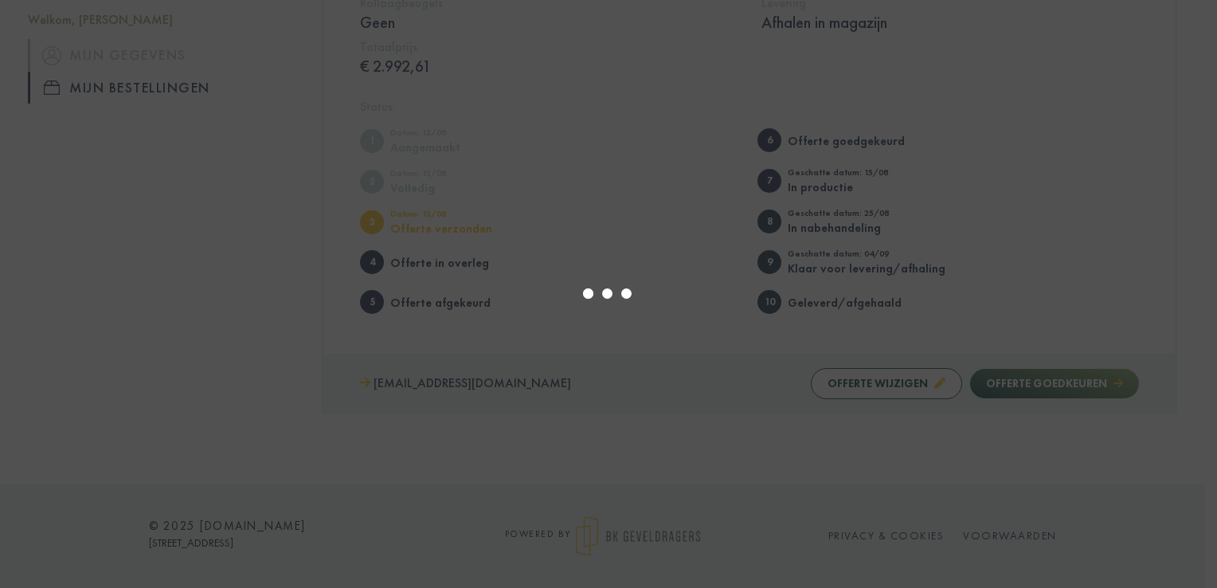
type input "*"
select select "****"
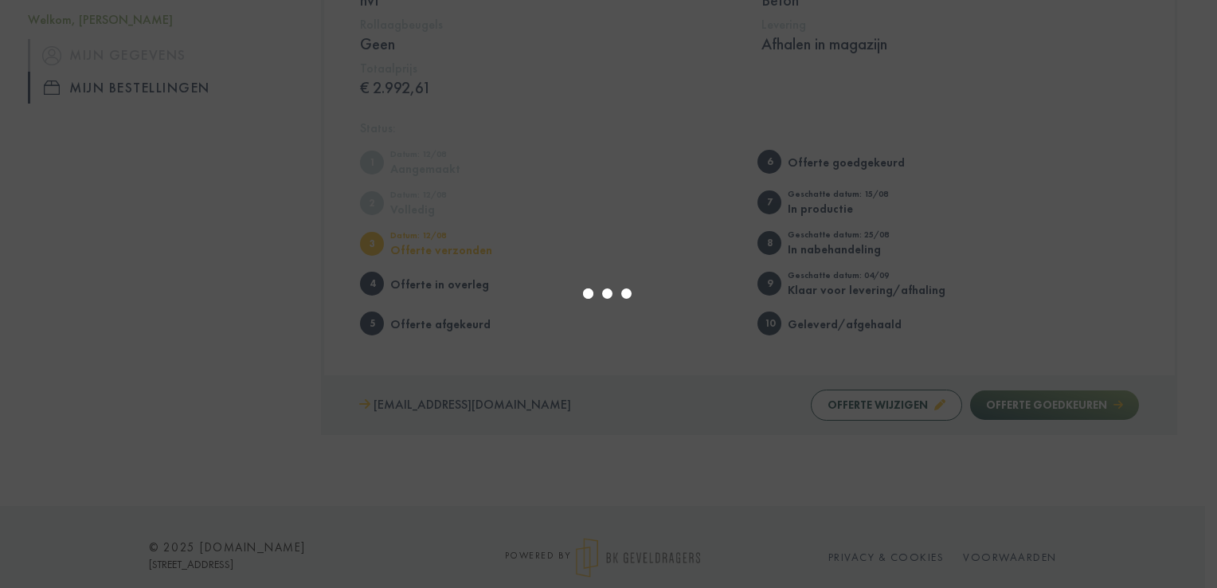
type input "*"
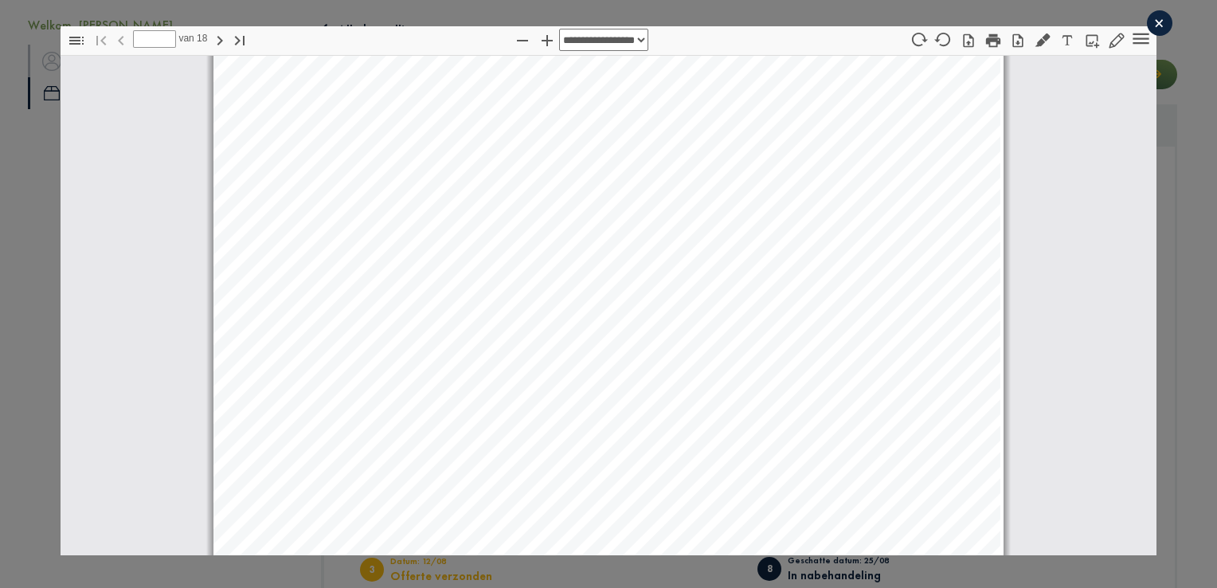
scroll to position [0, 0]
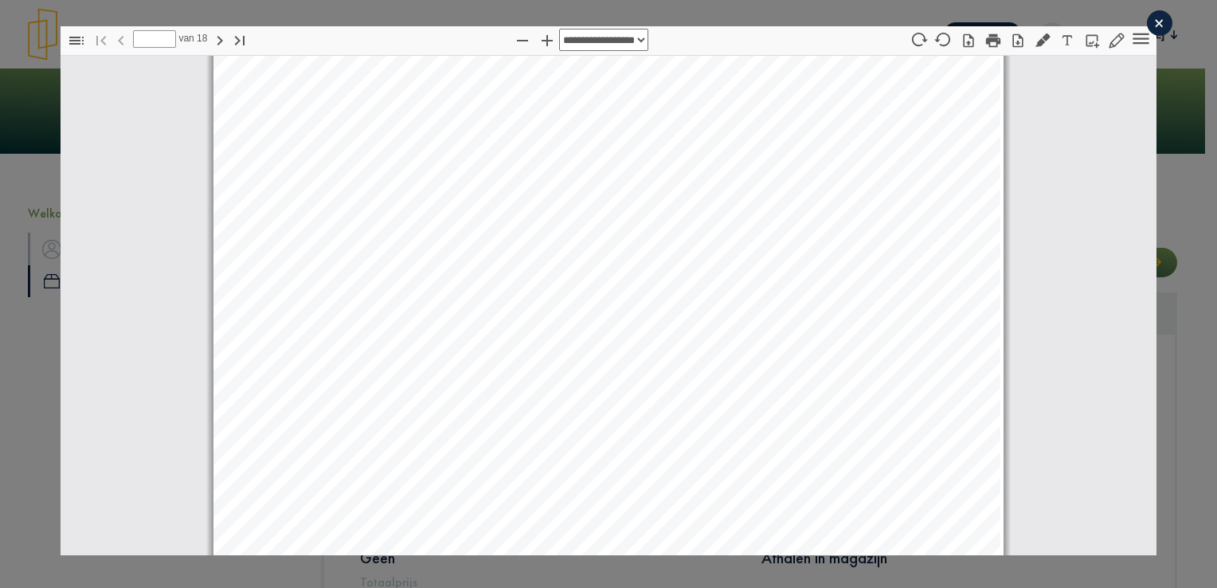
select select "****"
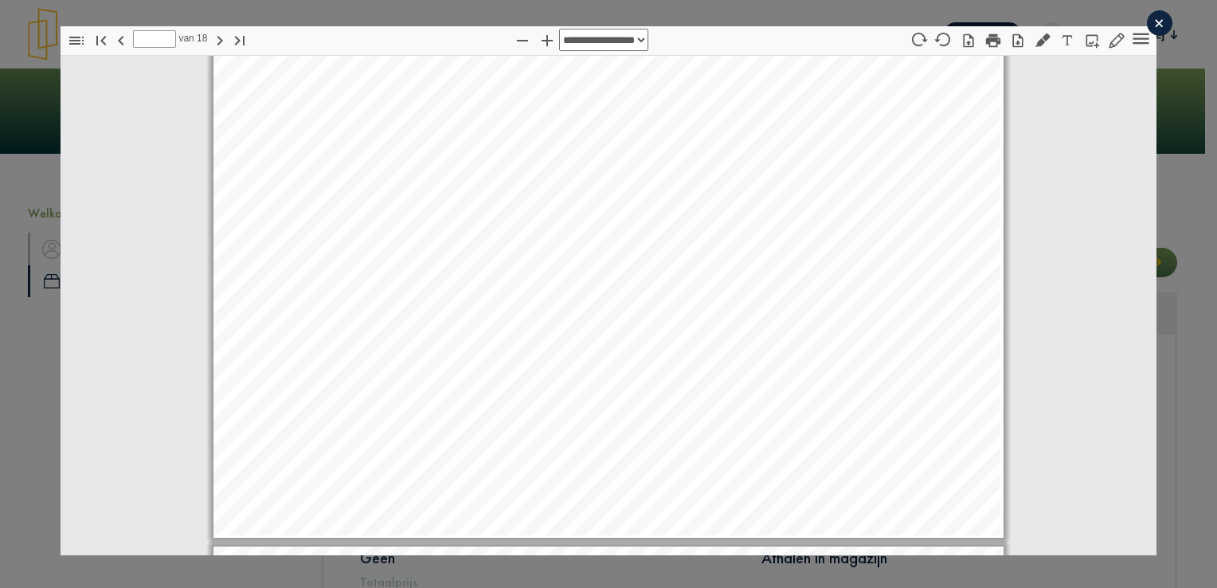
scroll to position [14165, 0]
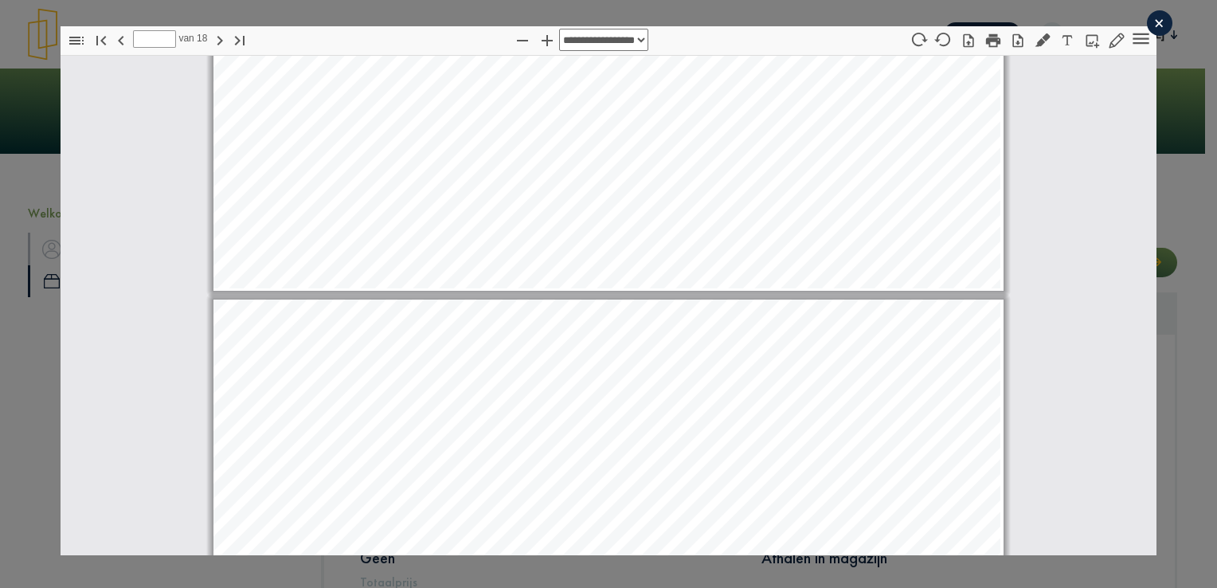
type input "**"
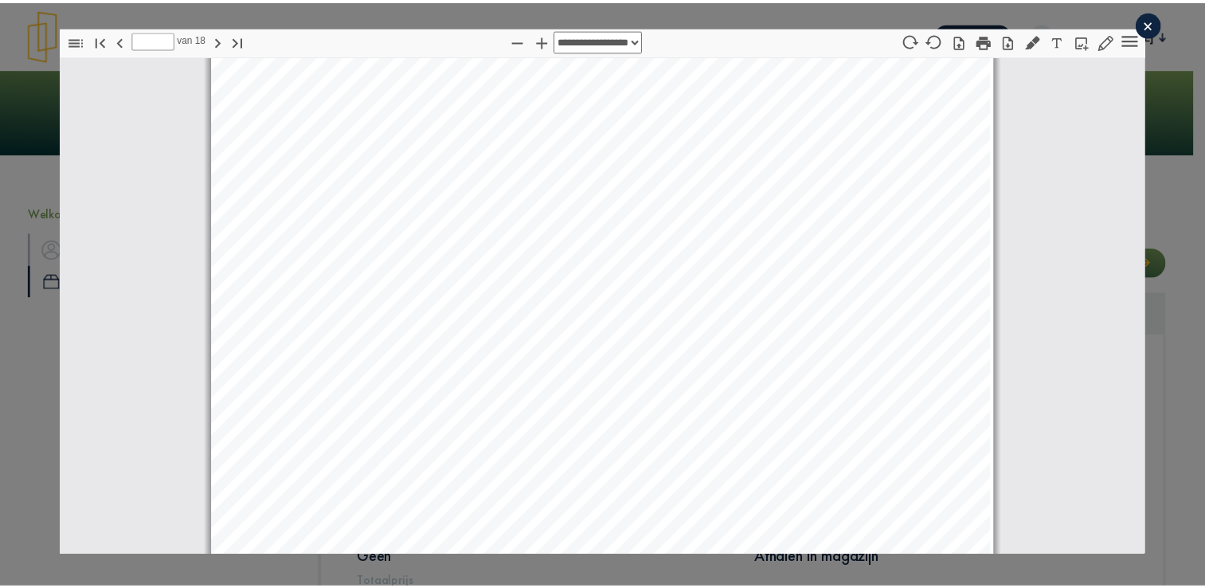
scroll to position [14056, 0]
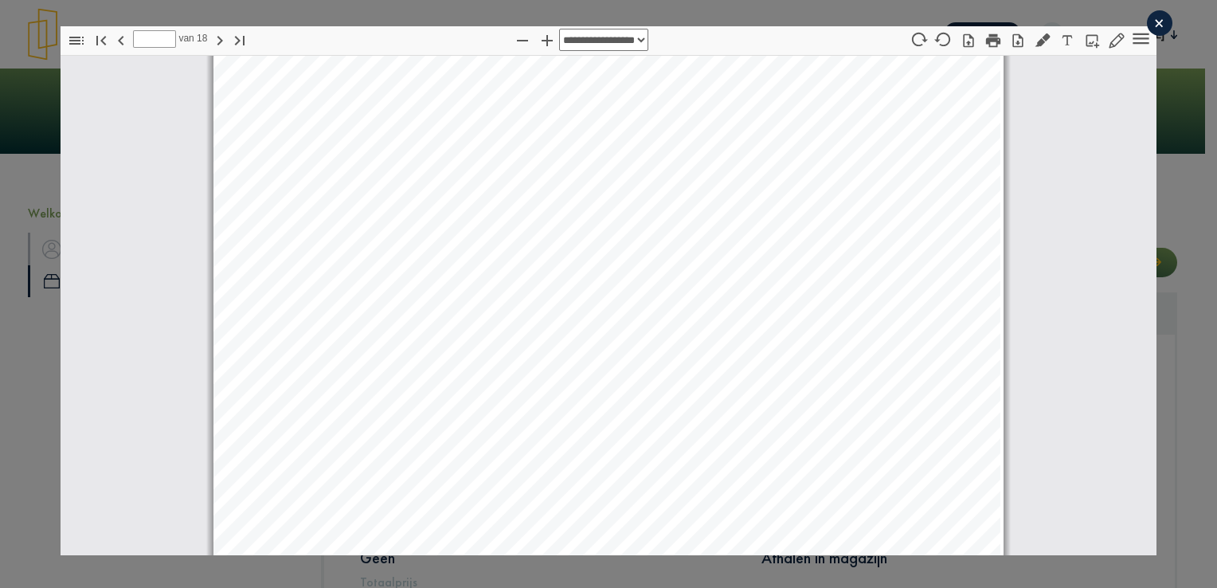
click at [1147, 25] on div "×" at bounding box center [1158, 22] width 25 height 25
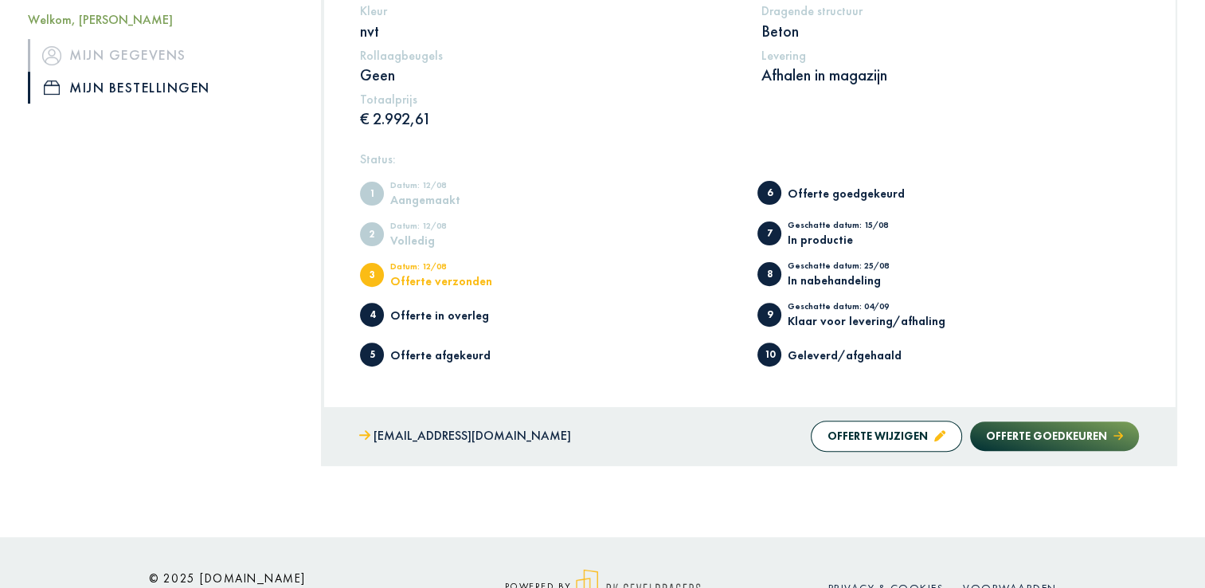
scroll to position [89, 0]
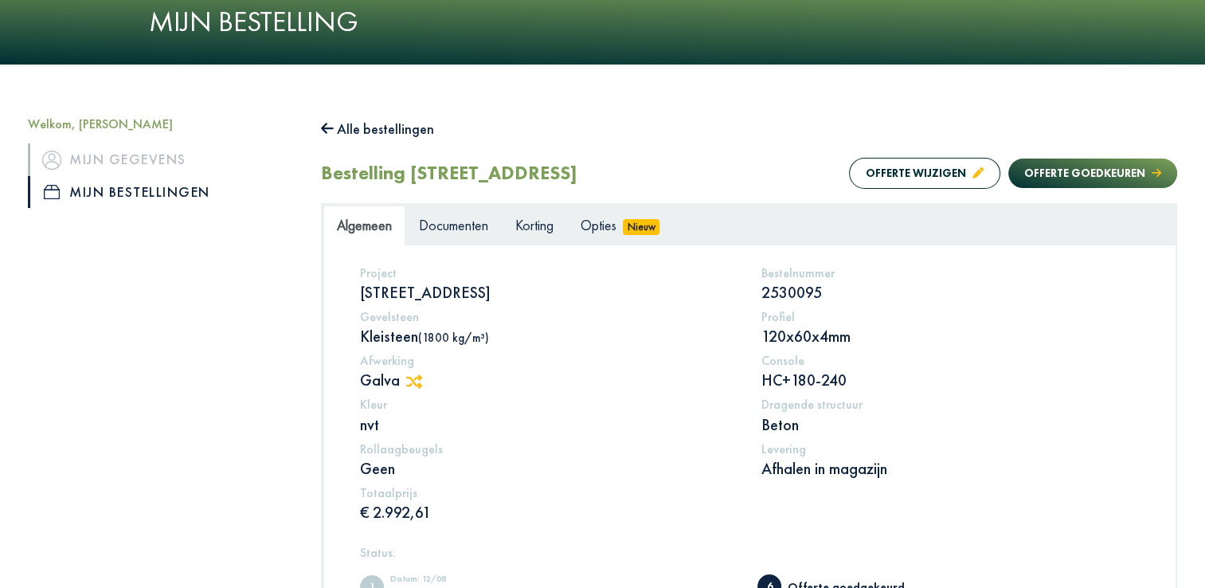
click at [371, 221] on span "Algemeen" at bounding box center [364, 225] width 55 height 18
click at [438, 221] on span "Documenten" at bounding box center [453, 225] width 69 height 18
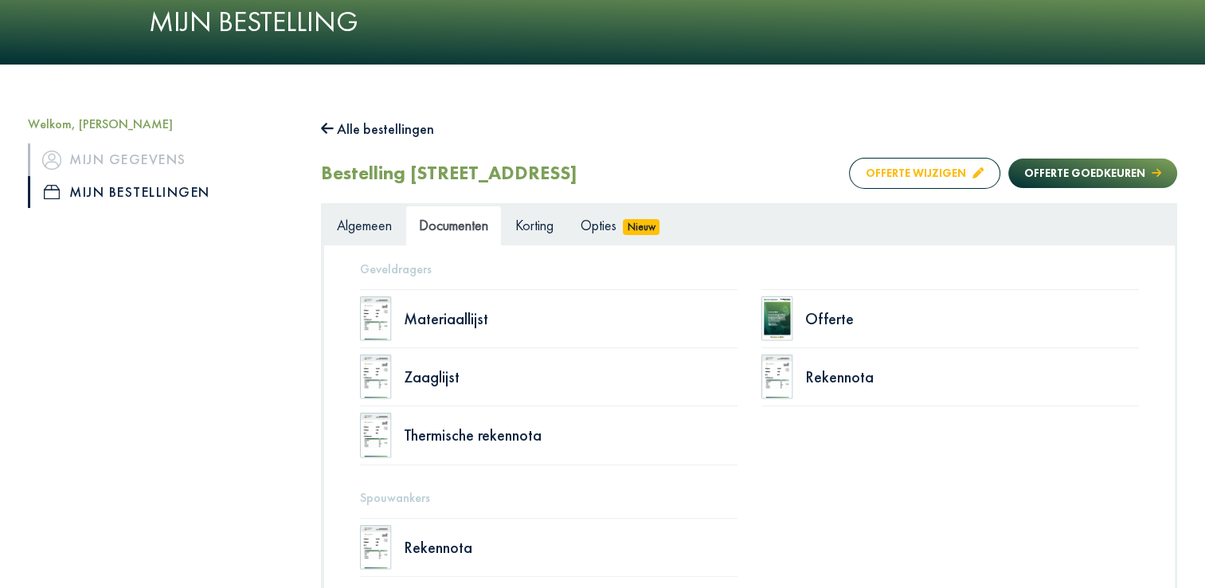
click at [920, 170] on button "Offerte wijzigen" at bounding box center [924, 173] width 151 height 31
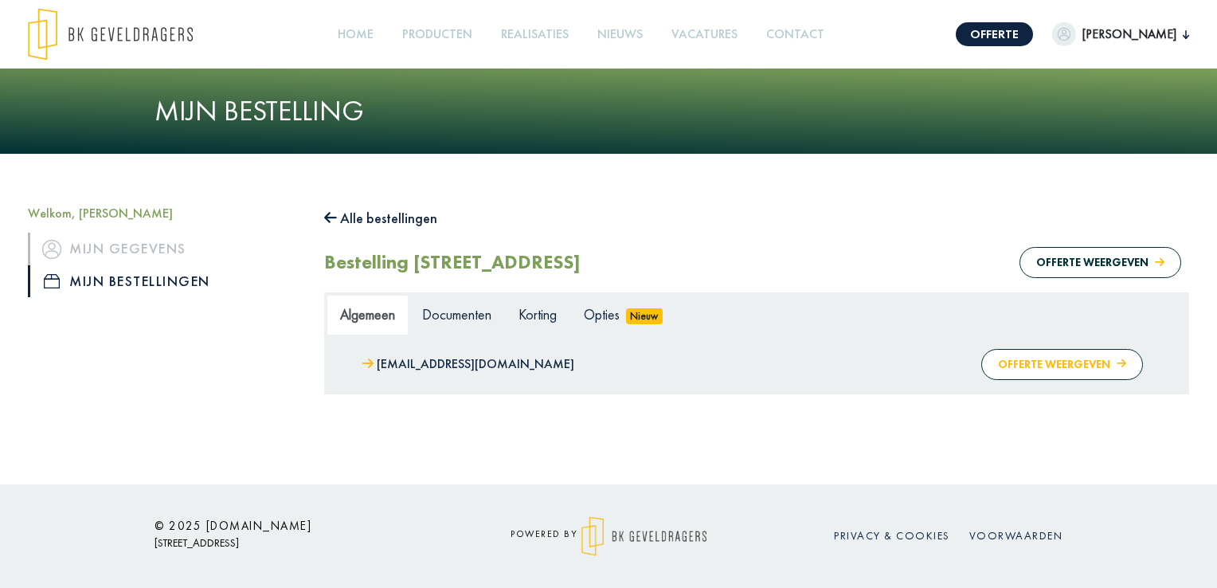
click at [1038, 373] on button "Offerte weergeven" at bounding box center [1062, 364] width 162 height 31
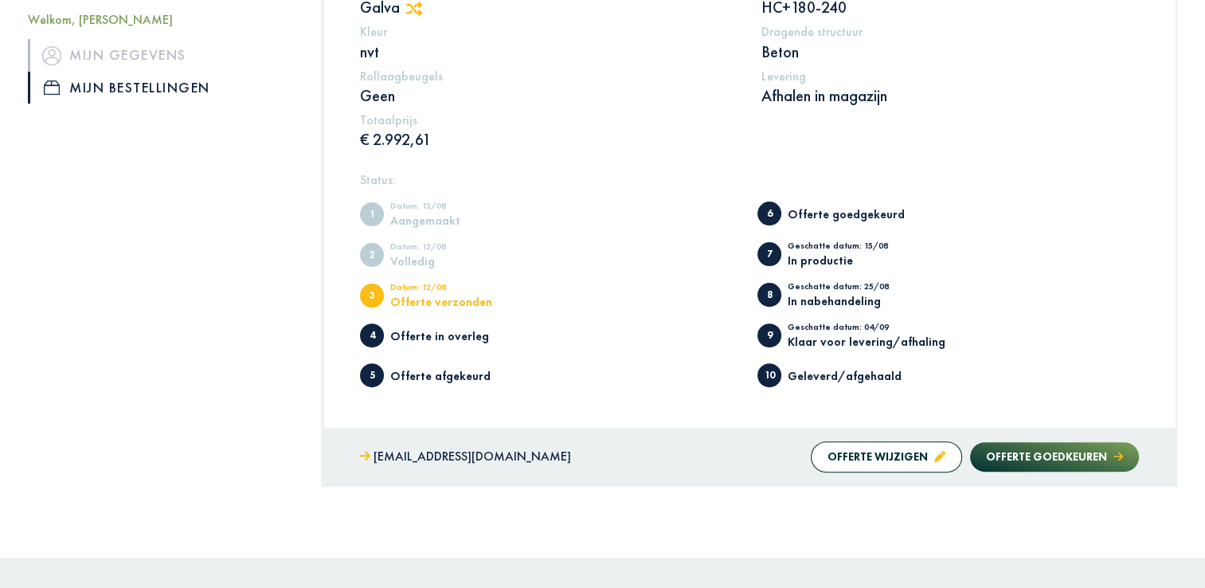
scroll to position [534, 0]
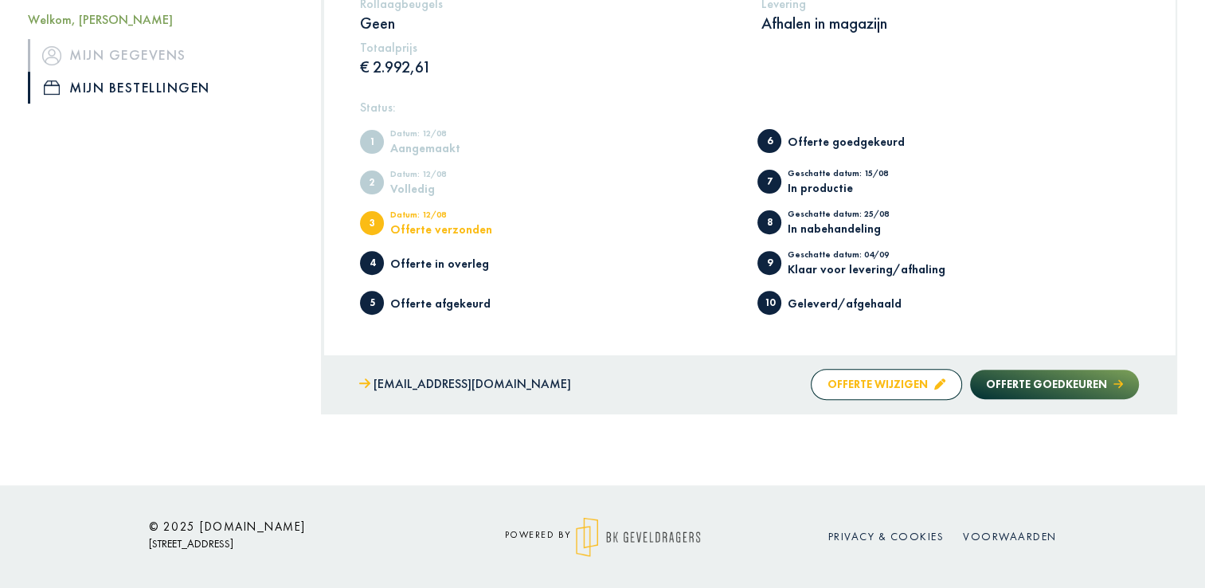
click at [895, 384] on button "Offerte wijzigen" at bounding box center [885, 384] width 151 height 31
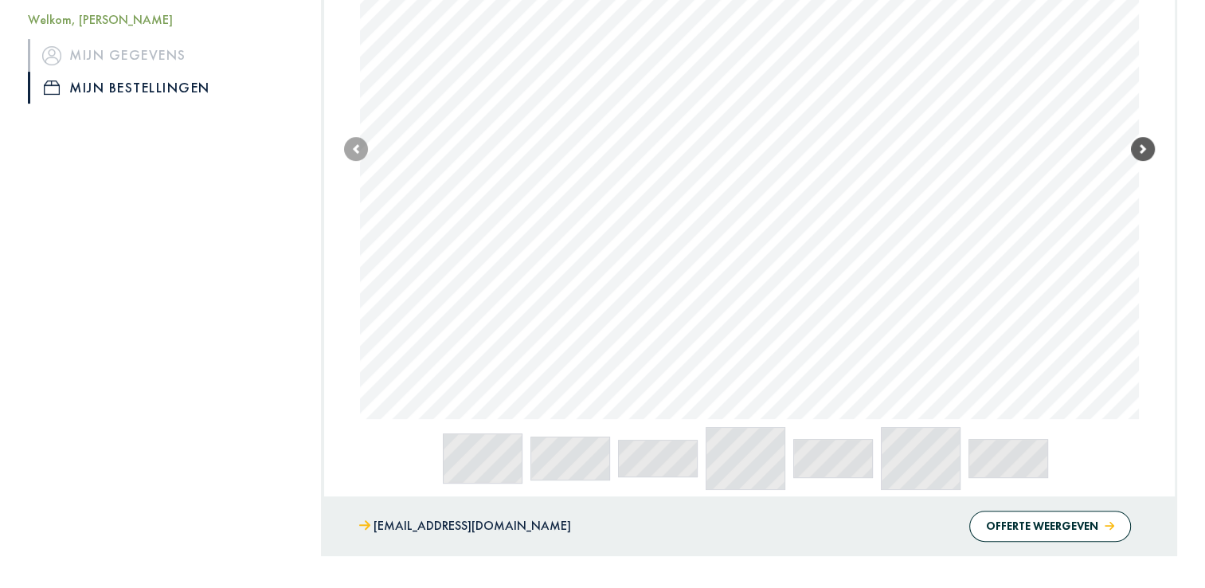
click at [1142, 151] on span at bounding box center [1143, 149] width 24 height 24
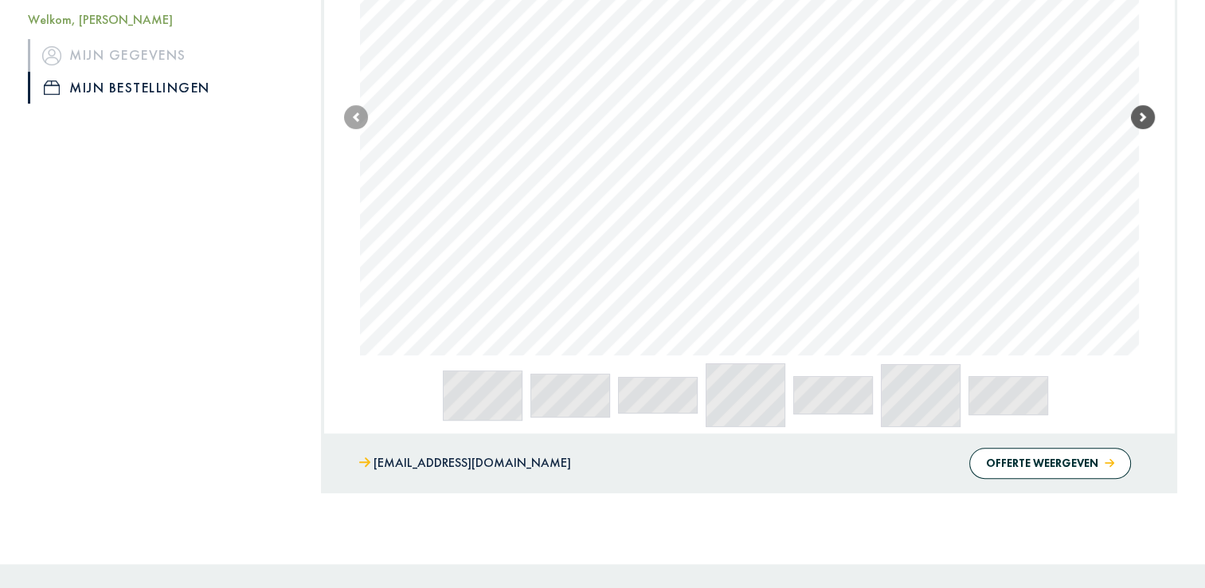
click at [1142, 151] on link "Next" at bounding box center [1143, 117] width 24 height 477
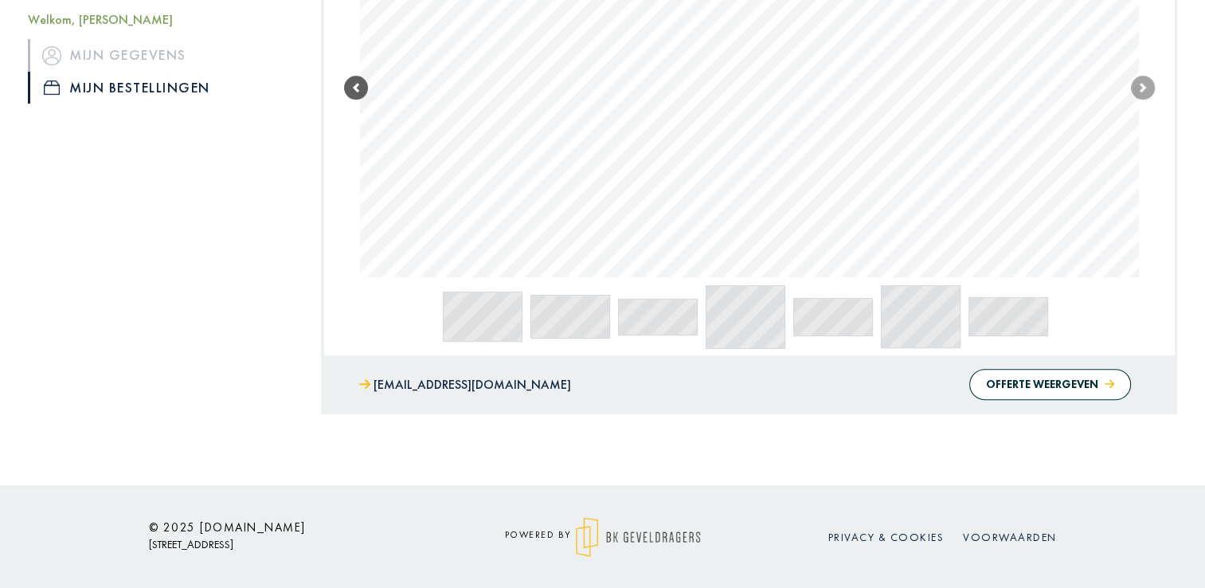
click at [357, 87] on span at bounding box center [356, 88] width 24 height 24
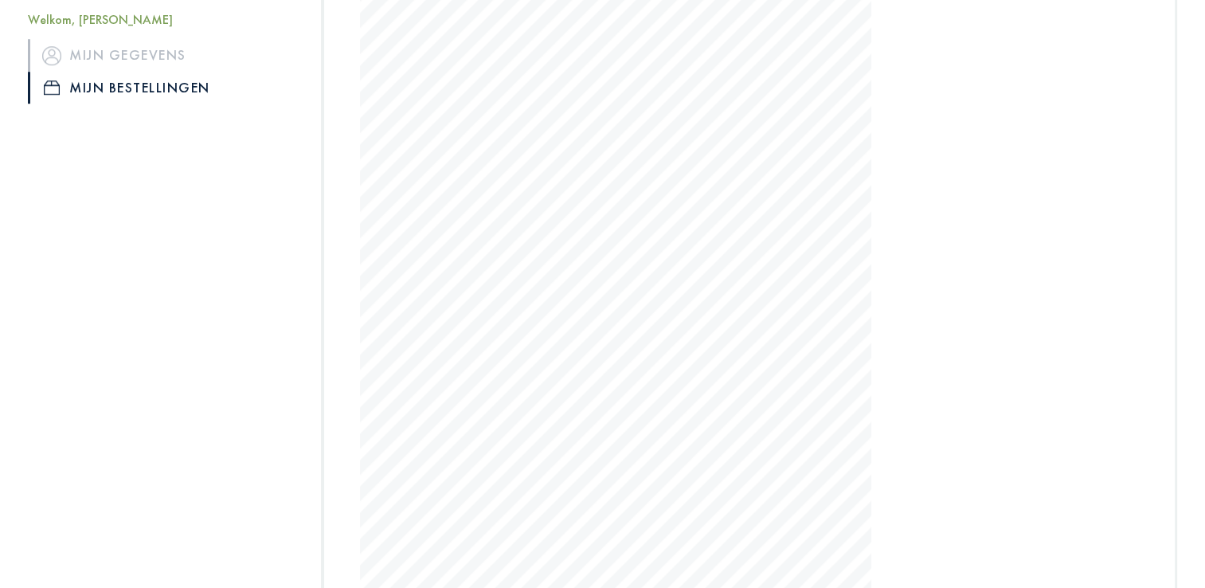
scroll to position [1214, 0]
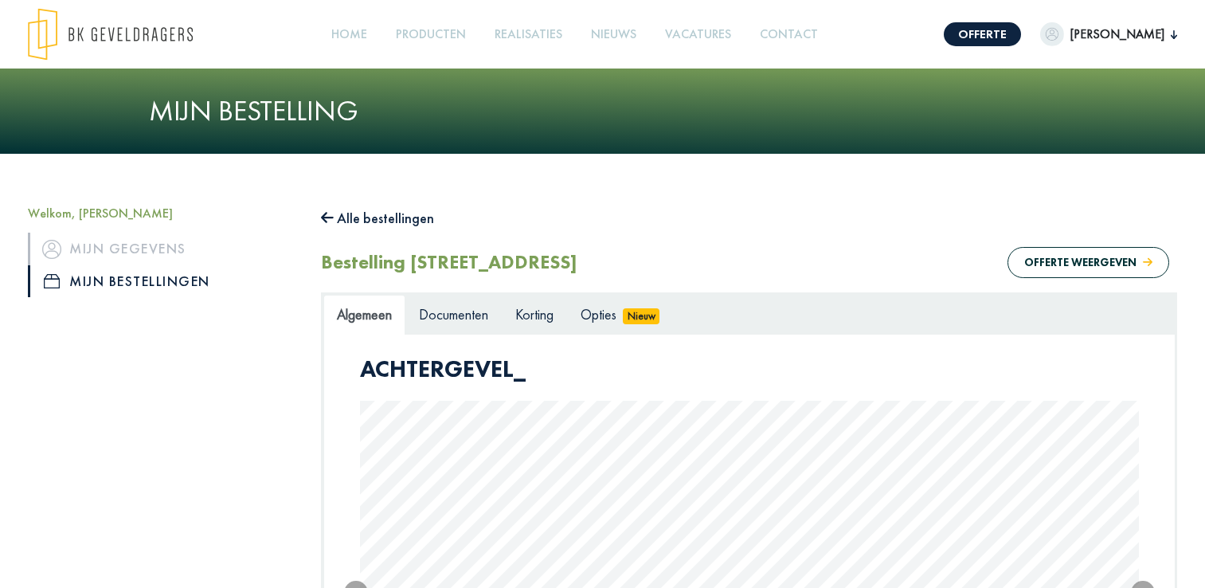
scroll to position [928, 0]
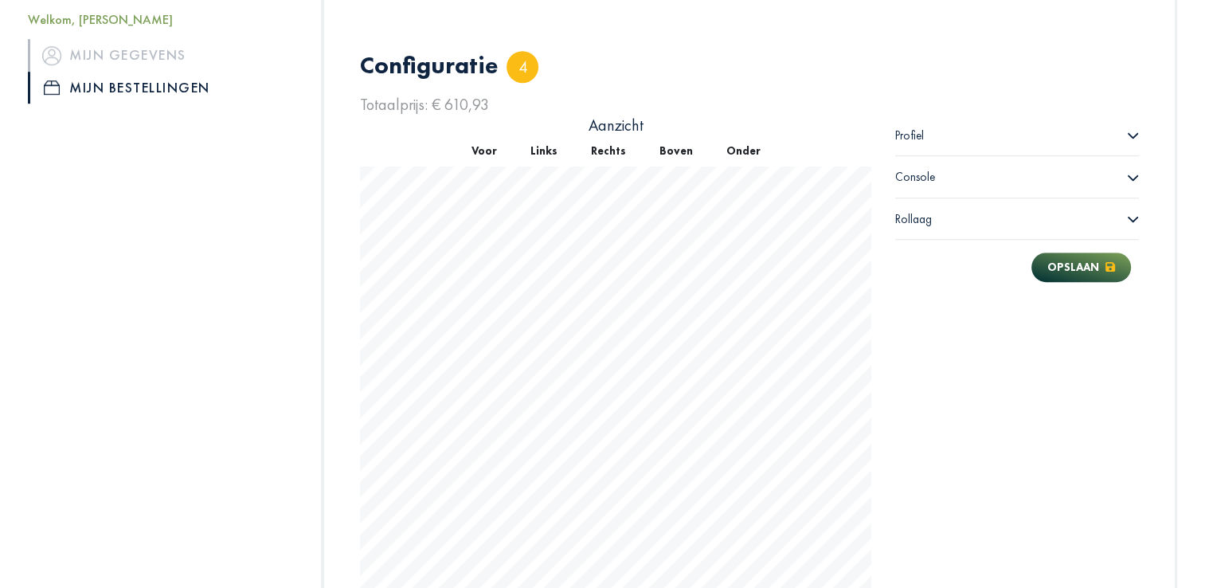
click at [1127, 177] on icon at bounding box center [1133, 177] width 12 height 12
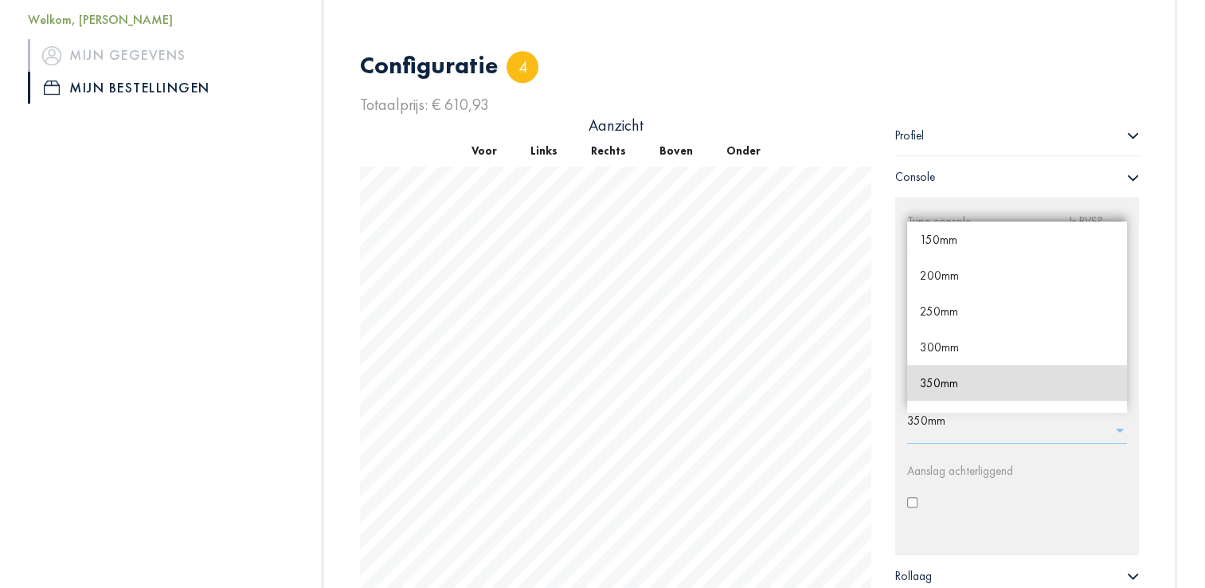
click at [933, 413] on input "text" at bounding box center [1021, 425] width 229 height 25
click at [941, 342] on span "300mm" at bounding box center [939, 346] width 39 height 15
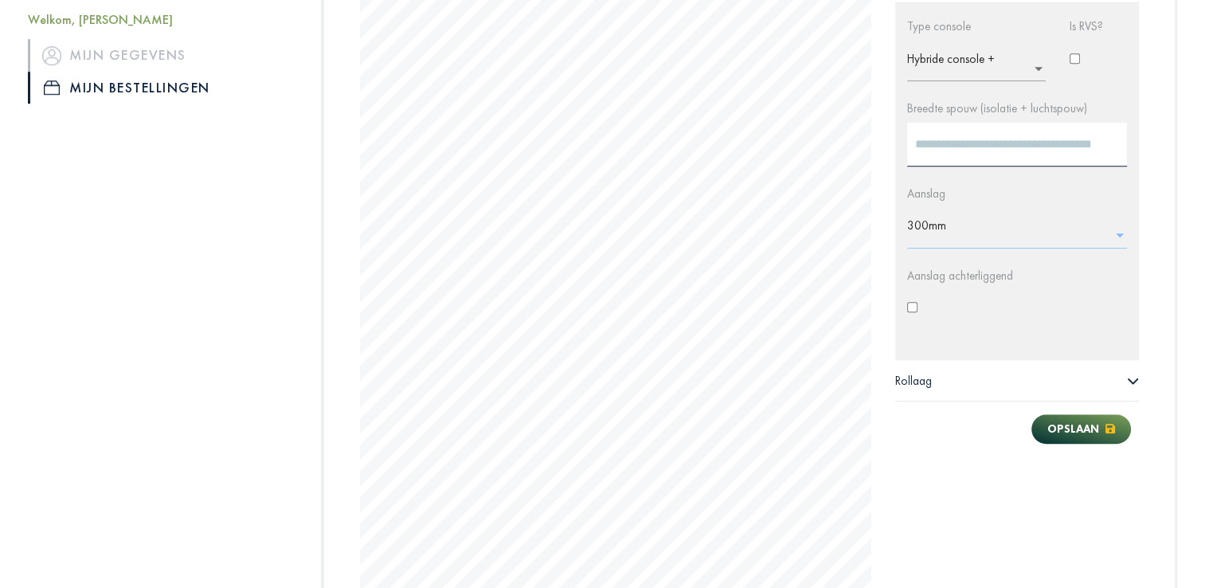
scroll to position [1128, 0]
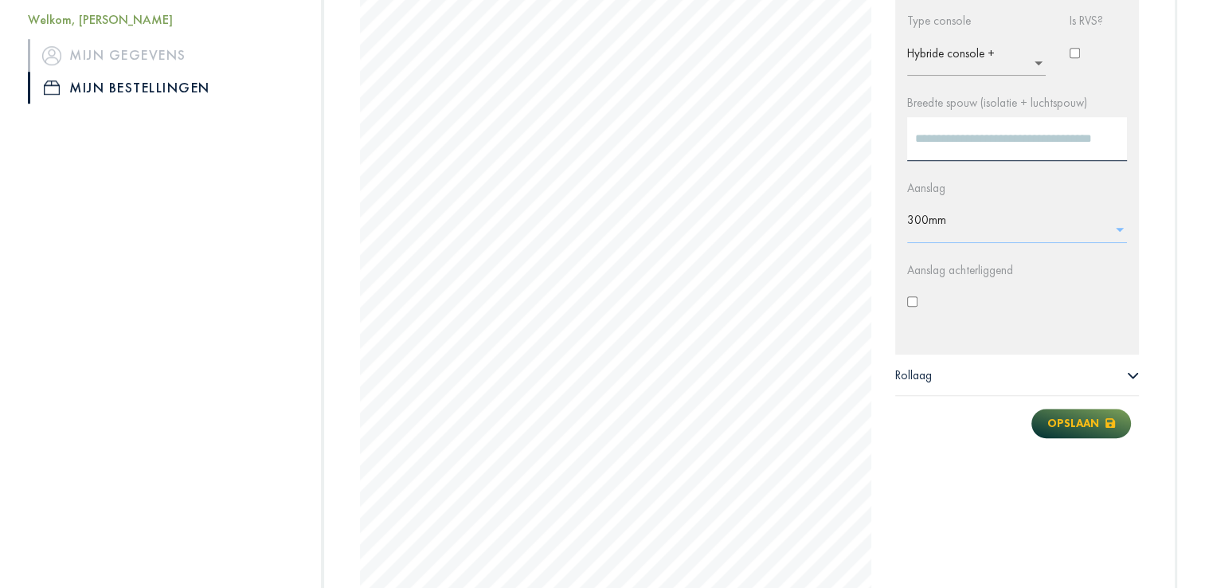
click at [1080, 425] on button "Opslaan" at bounding box center [1081, 422] width 100 height 29
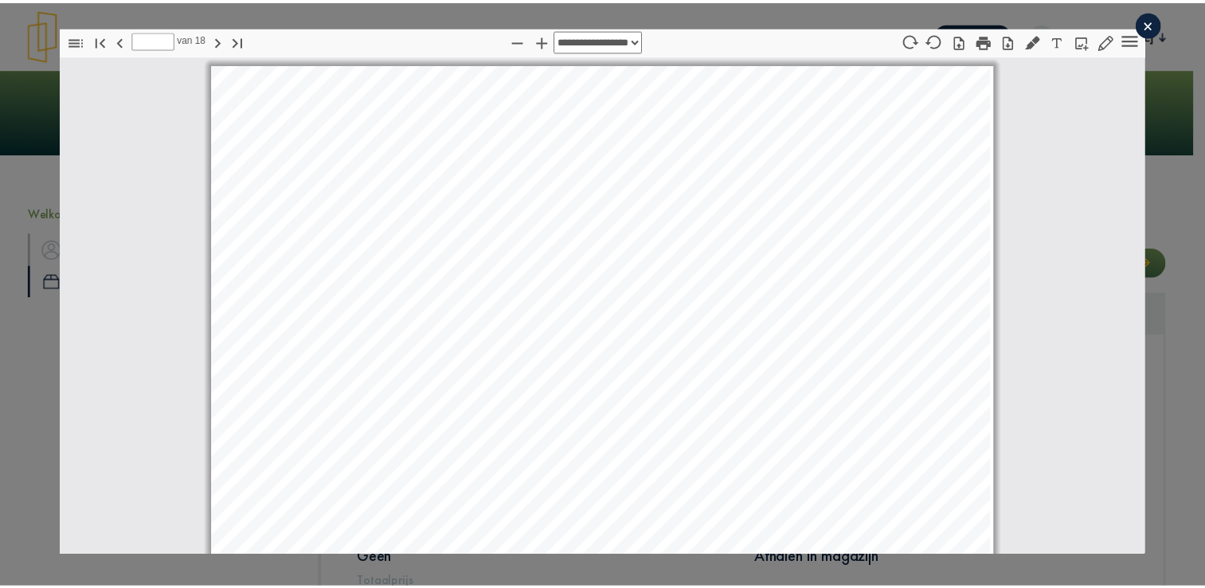
scroll to position [14149, 0]
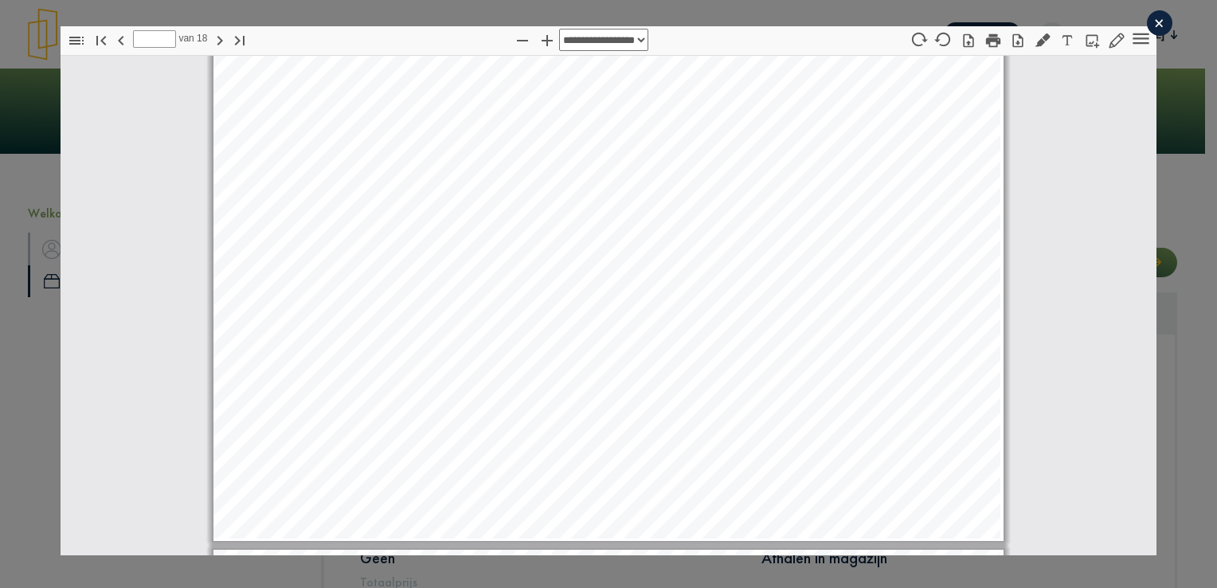
click at [1150, 19] on div "×" at bounding box center [1158, 22] width 25 height 25
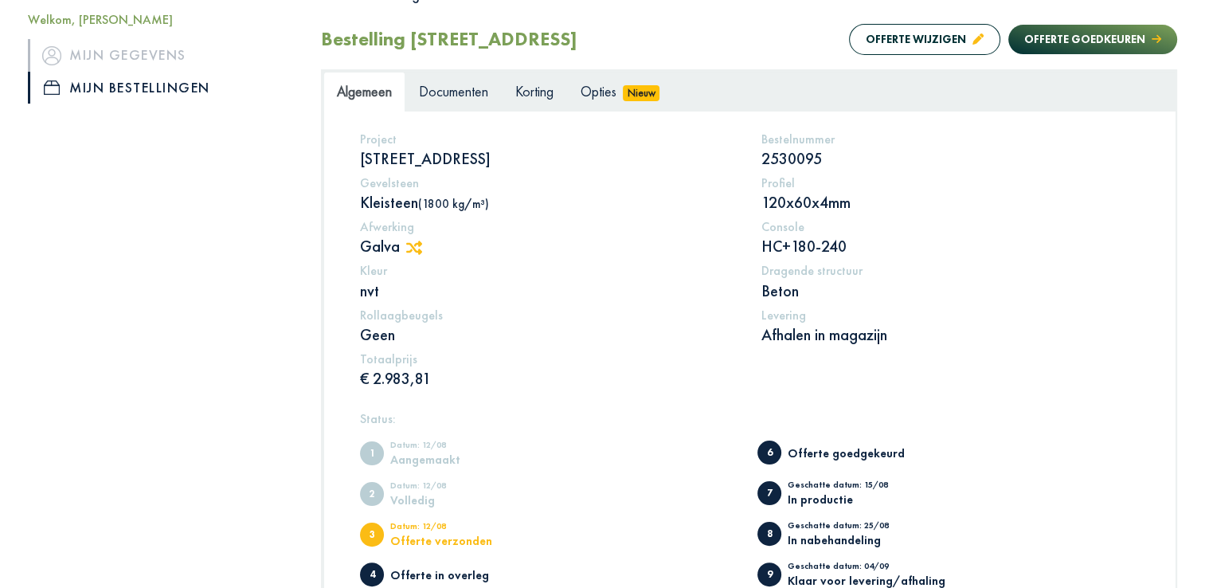
scroll to position [534, 0]
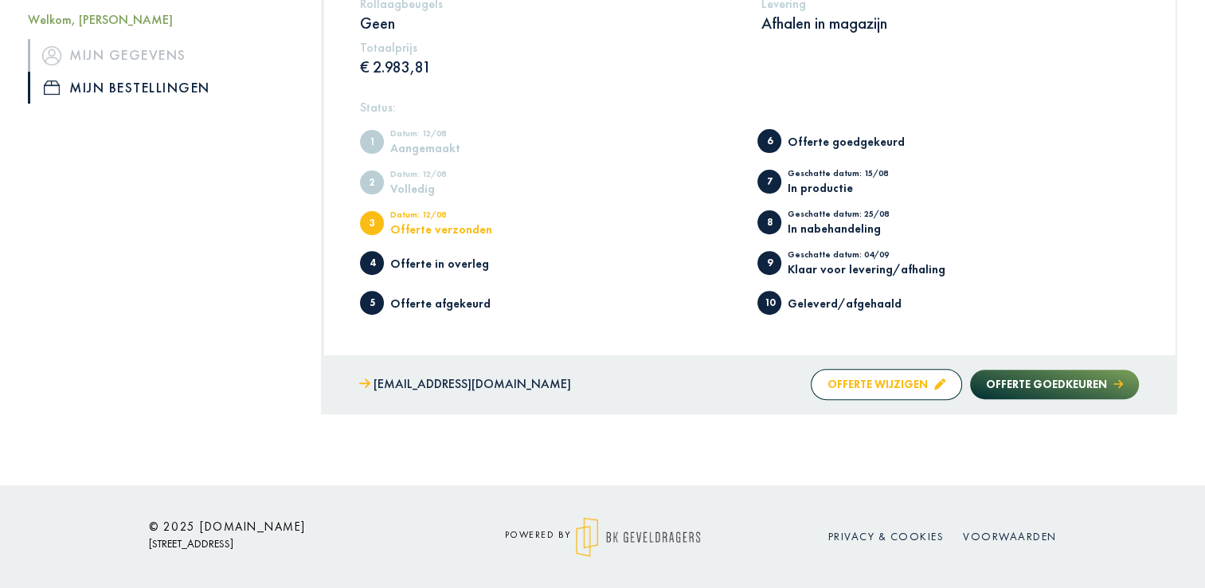
click at [896, 384] on button "Offerte wijzigen" at bounding box center [885, 384] width 151 height 31
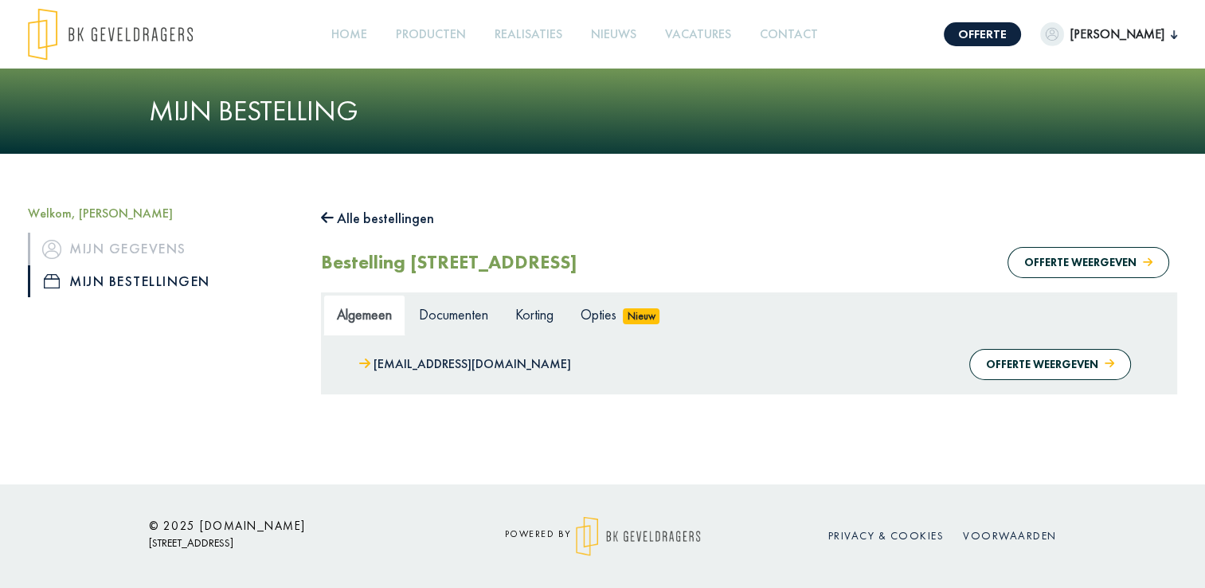
scroll to position [0, 0]
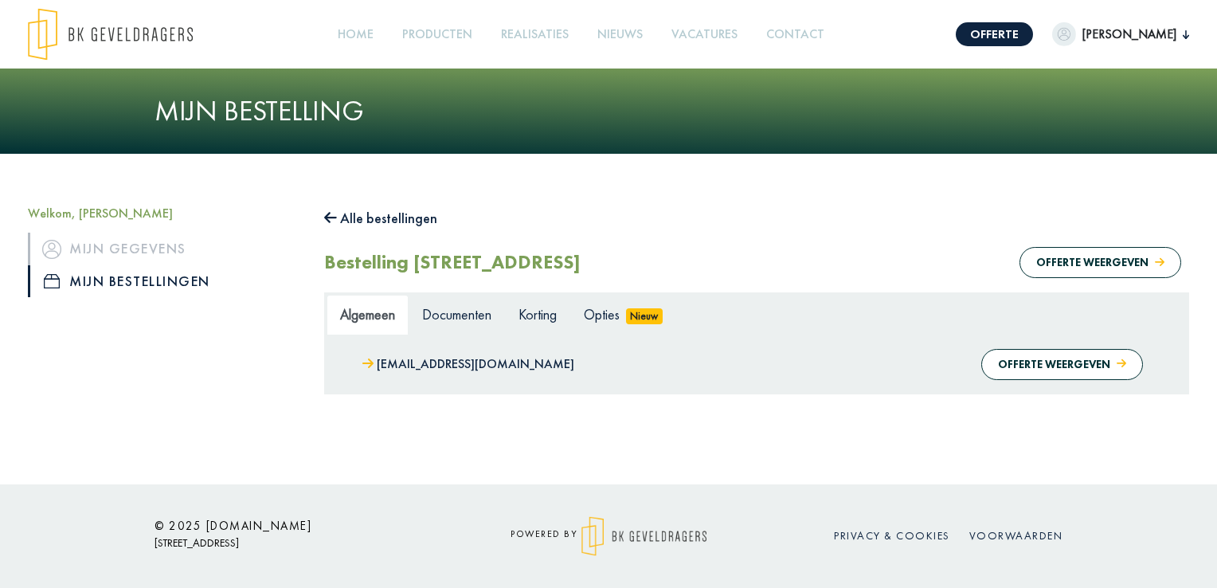
click at [369, 312] on span "Algemeen" at bounding box center [367, 314] width 55 height 18
click at [1083, 369] on button "Offerte weergeven" at bounding box center [1062, 364] width 162 height 31
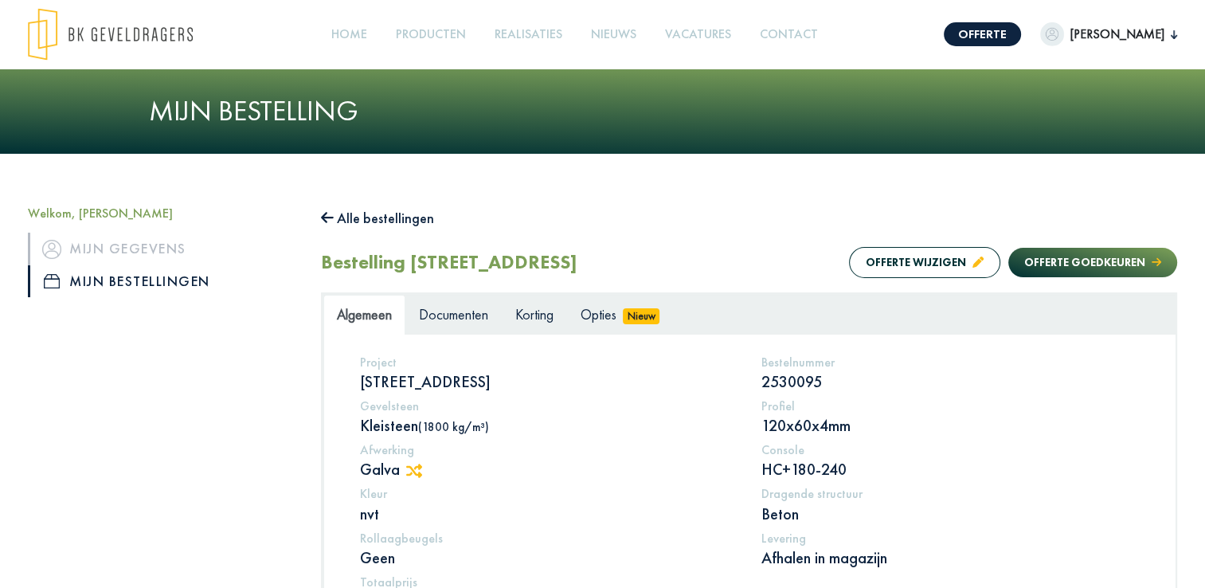
click at [1083, 369] on div "Bestelnummer 2530095" at bounding box center [949, 372] width 401 height 37
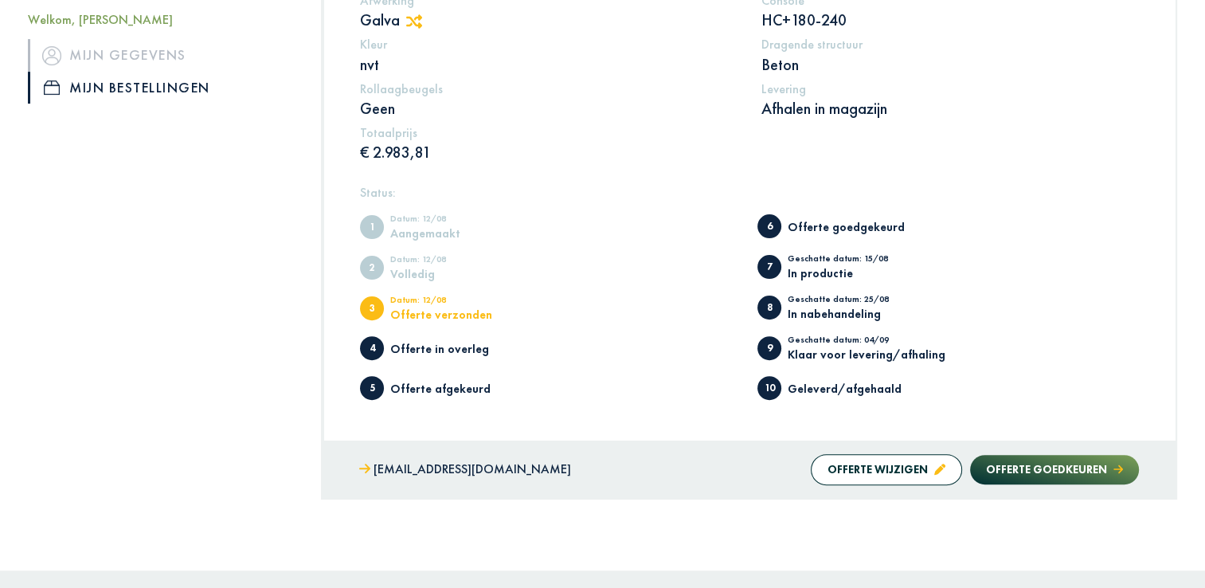
scroll to position [452, 0]
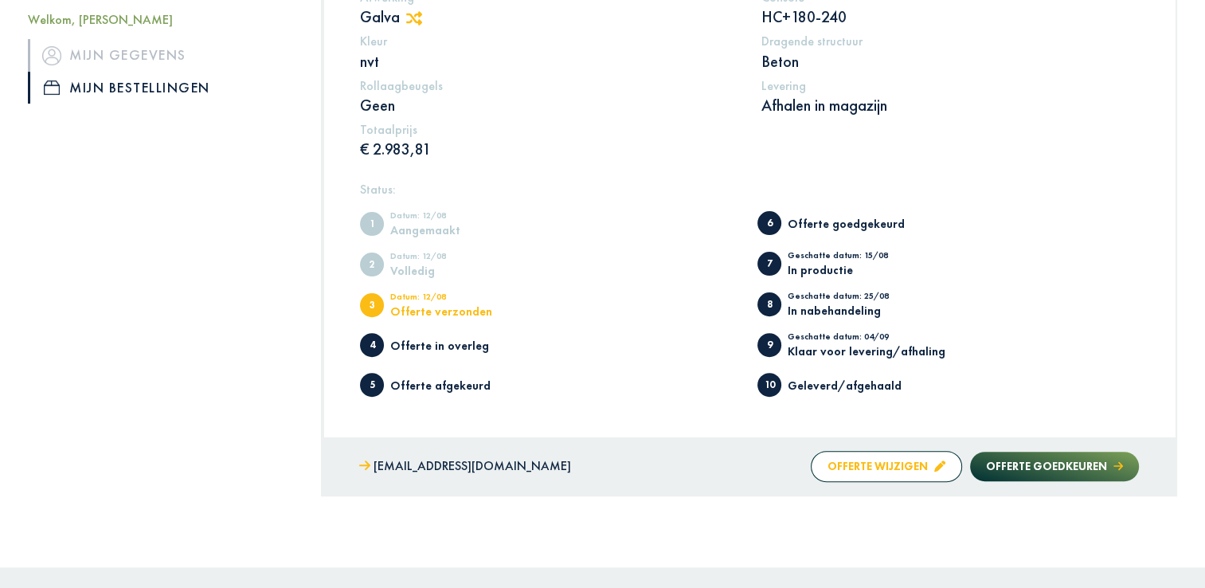
click at [898, 478] on button "Offerte wijzigen" at bounding box center [885, 466] width 151 height 31
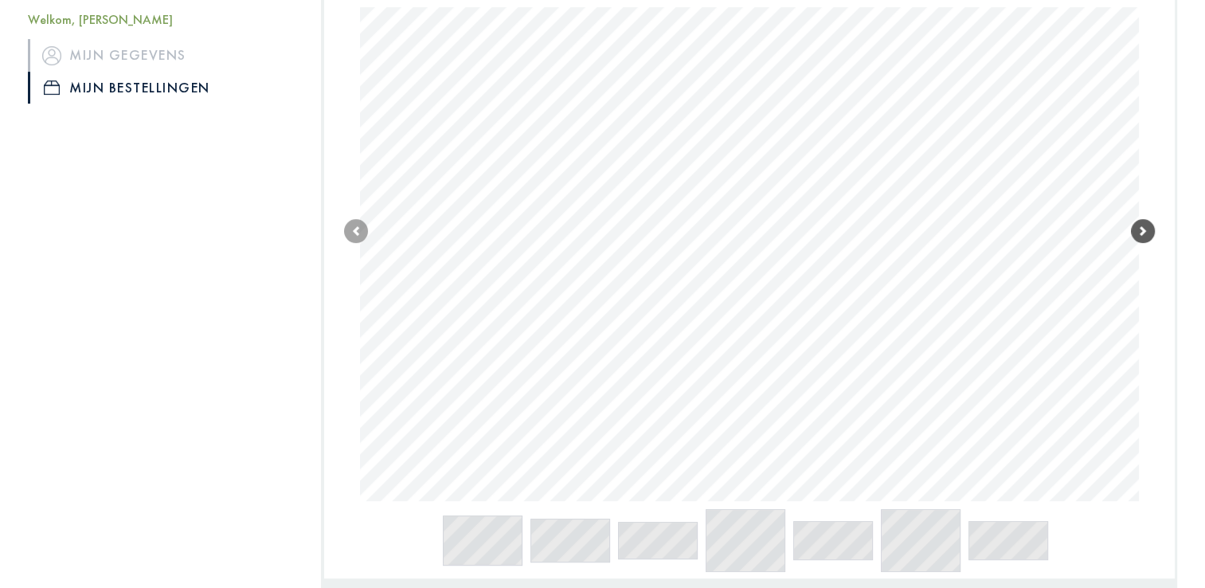
click at [1147, 230] on span at bounding box center [1143, 231] width 24 height 24
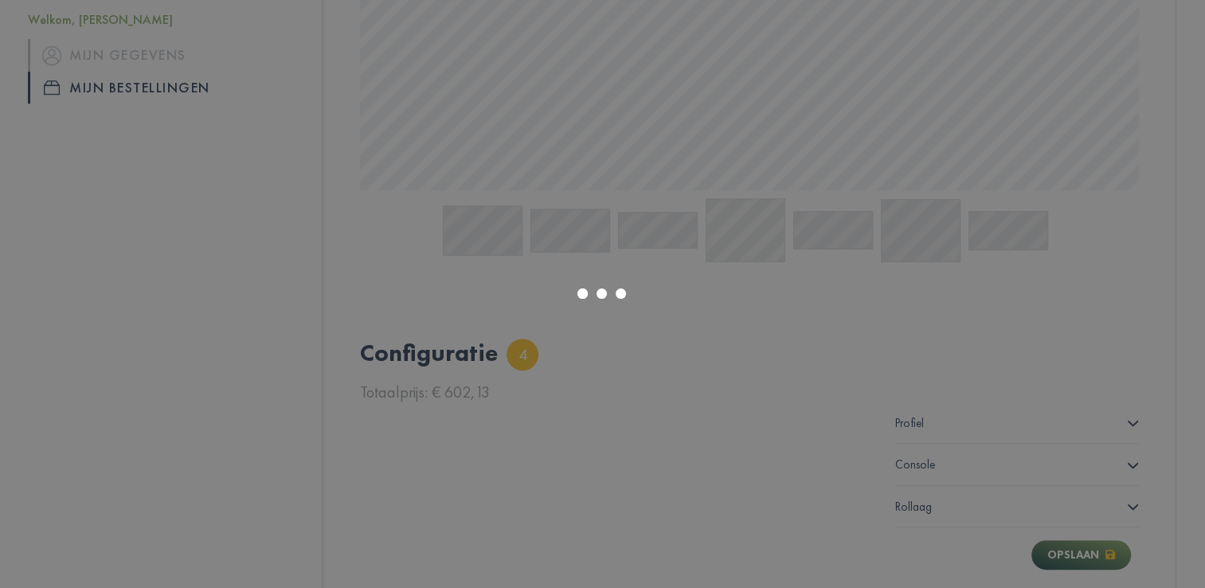
scroll to position [899, 0]
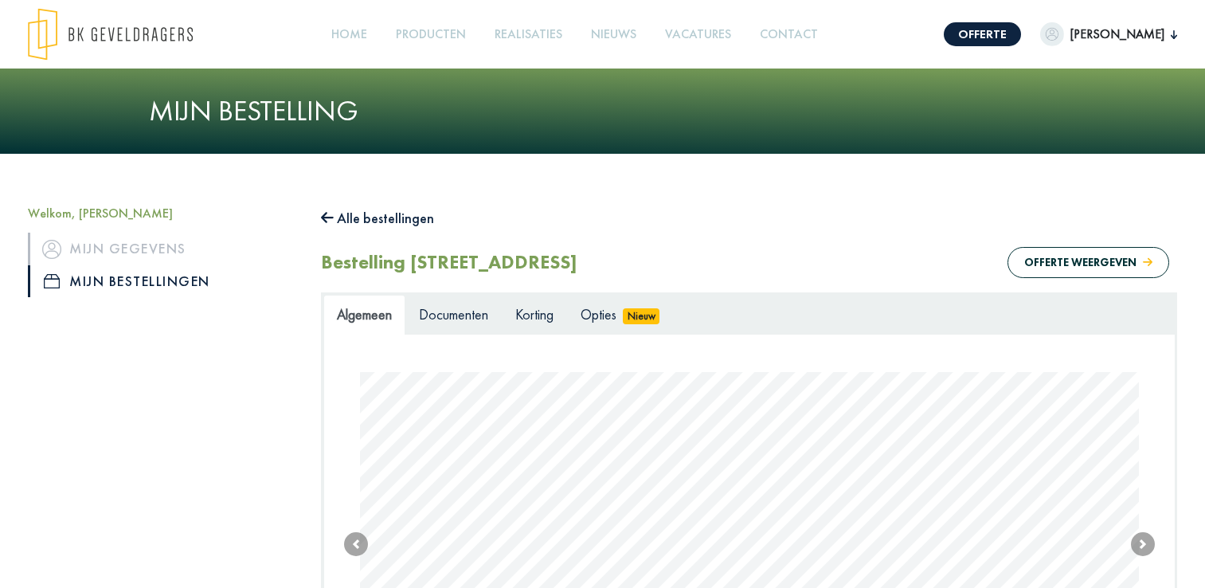
scroll to position [315, 0]
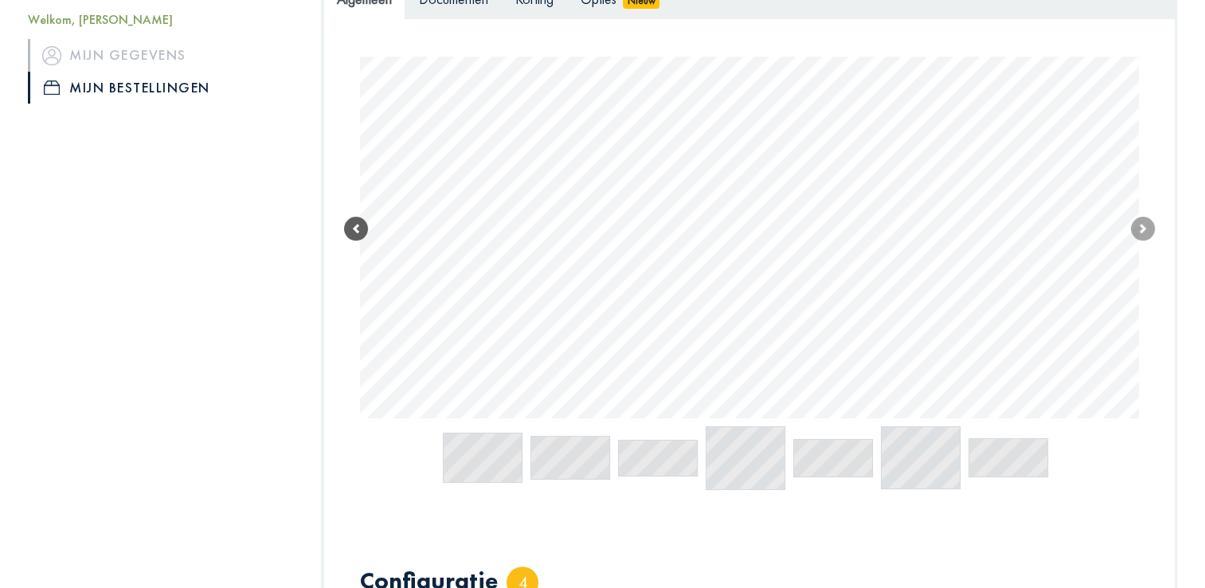
click at [366, 225] on span at bounding box center [356, 229] width 24 height 24
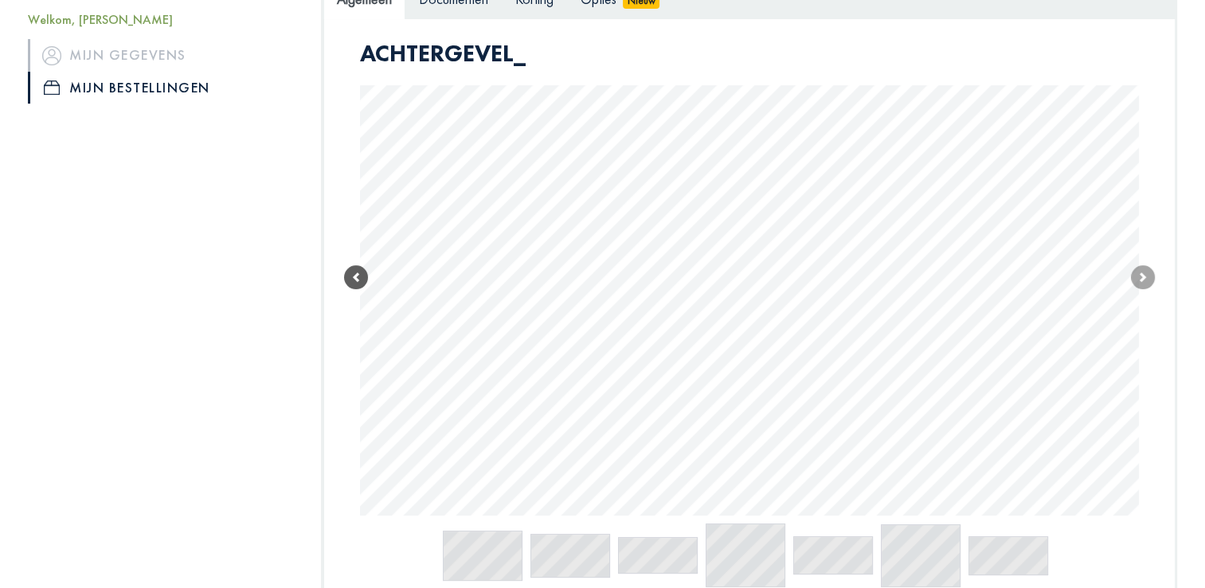
click at [350, 274] on span at bounding box center [356, 277] width 24 height 24
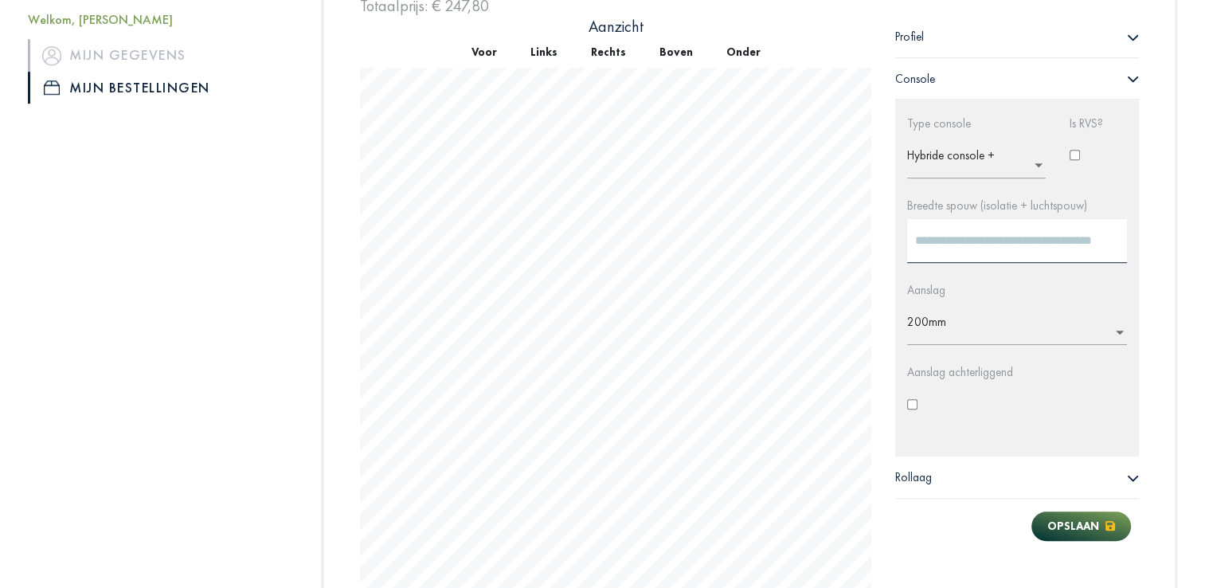
scroll to position [1091, 0]
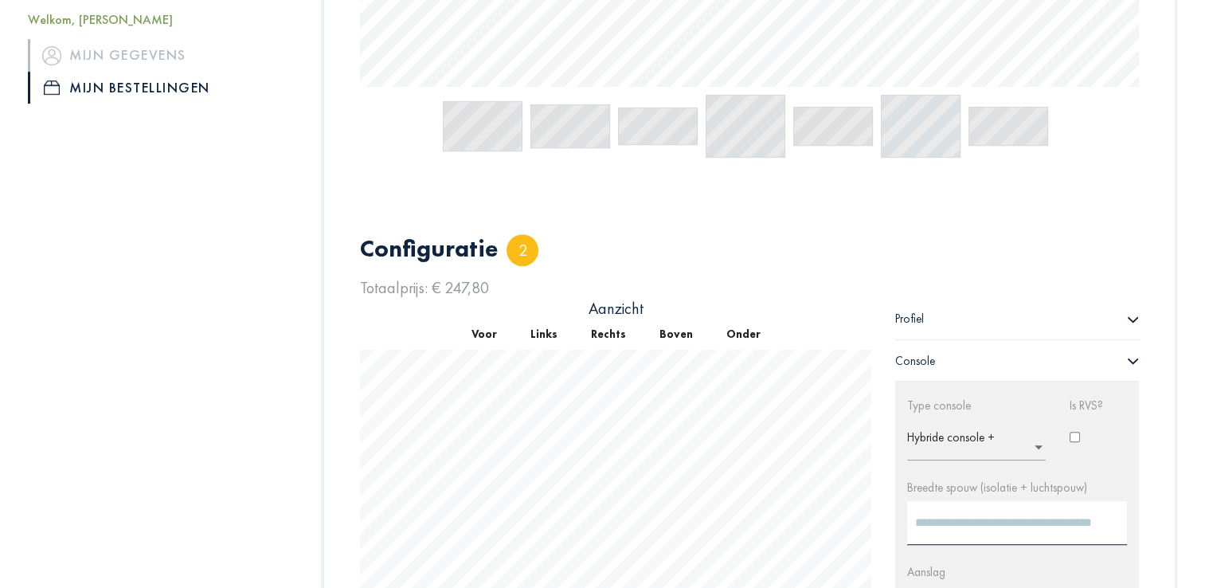
scroll to position [811, 0]
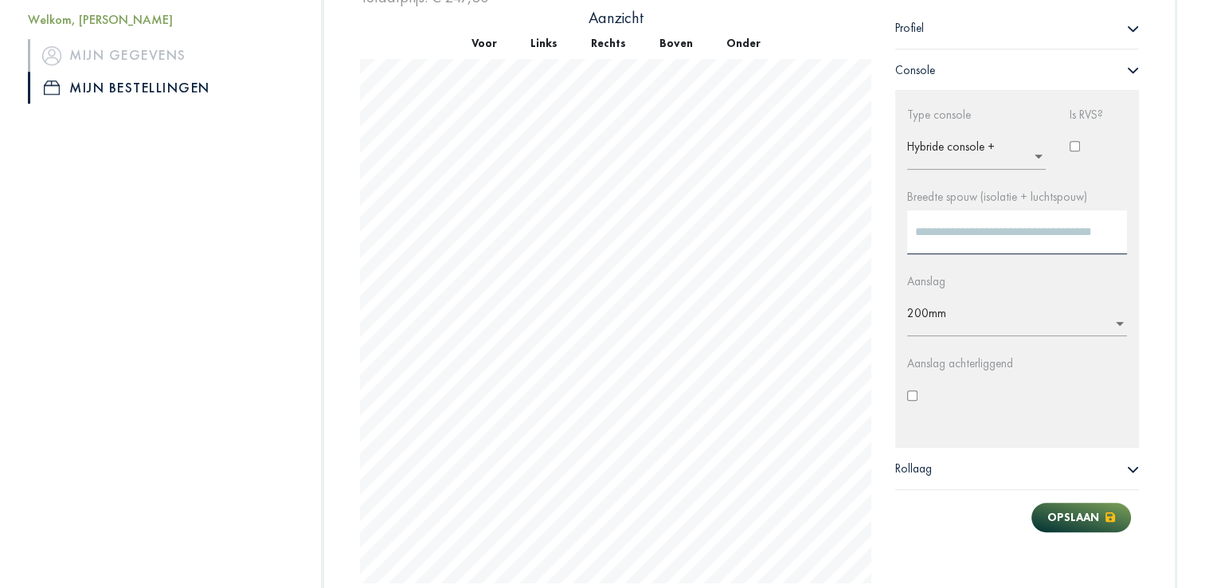
scroll to position [1101, 0]
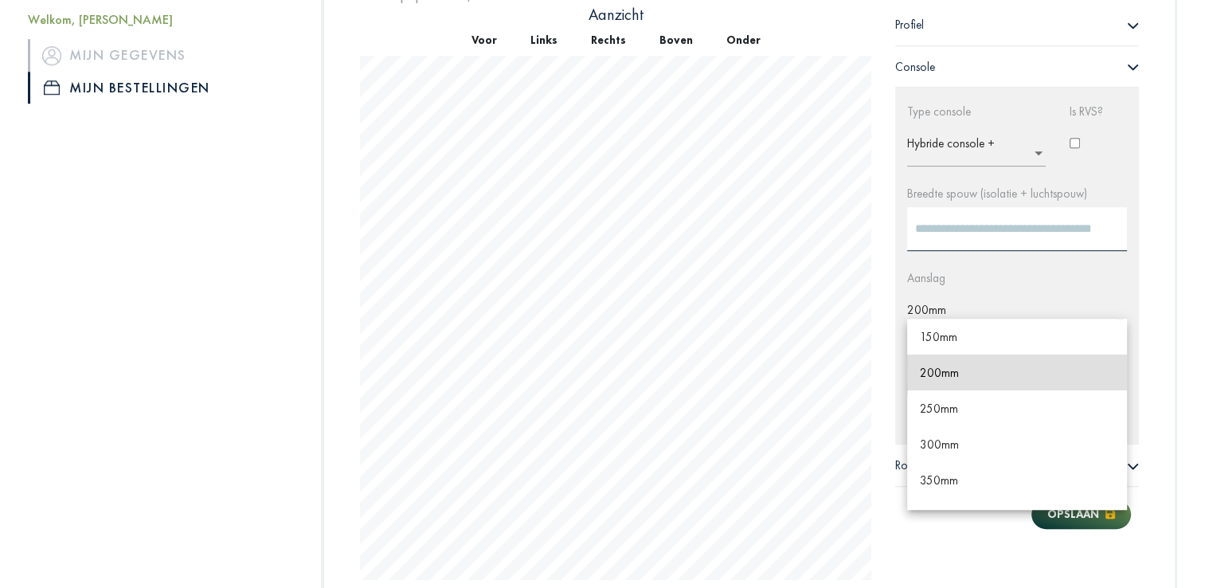
click at [1116, 320] on ng-select "× 200mm 150mm 200mm 250mm 300mm 350mm 400mm 450mm 500mm 550mm Standaard (60 of …" at bounding box center [1017, 312] width 220 height 41
click at [939, 412] on span "250mm" at bounding box center [939, 407] width 38 height 15
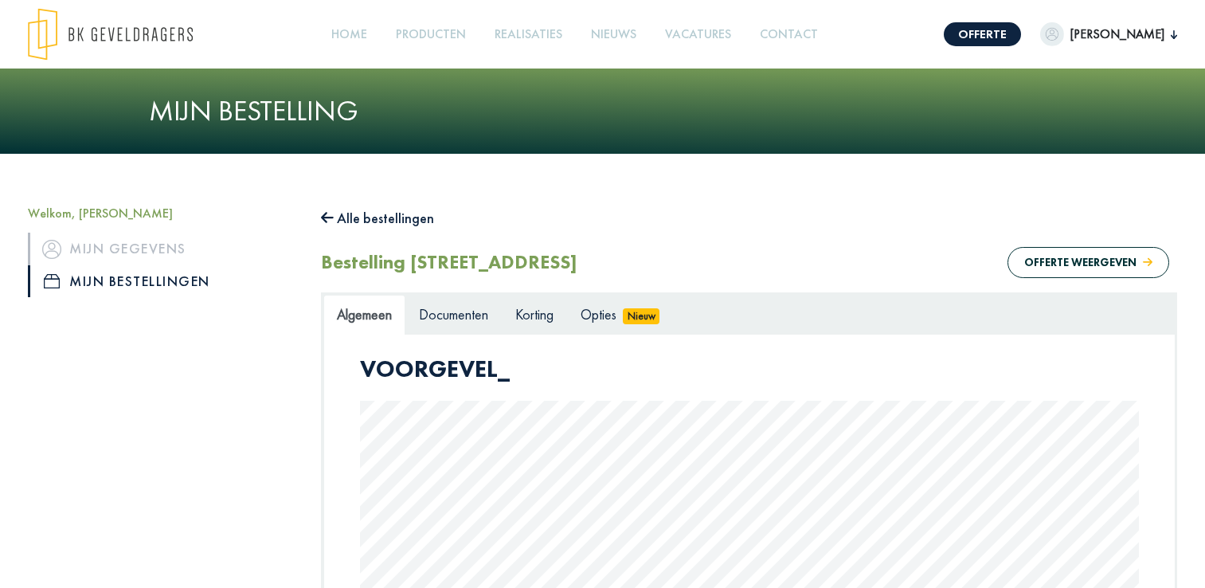
scroll to position [449, 0]
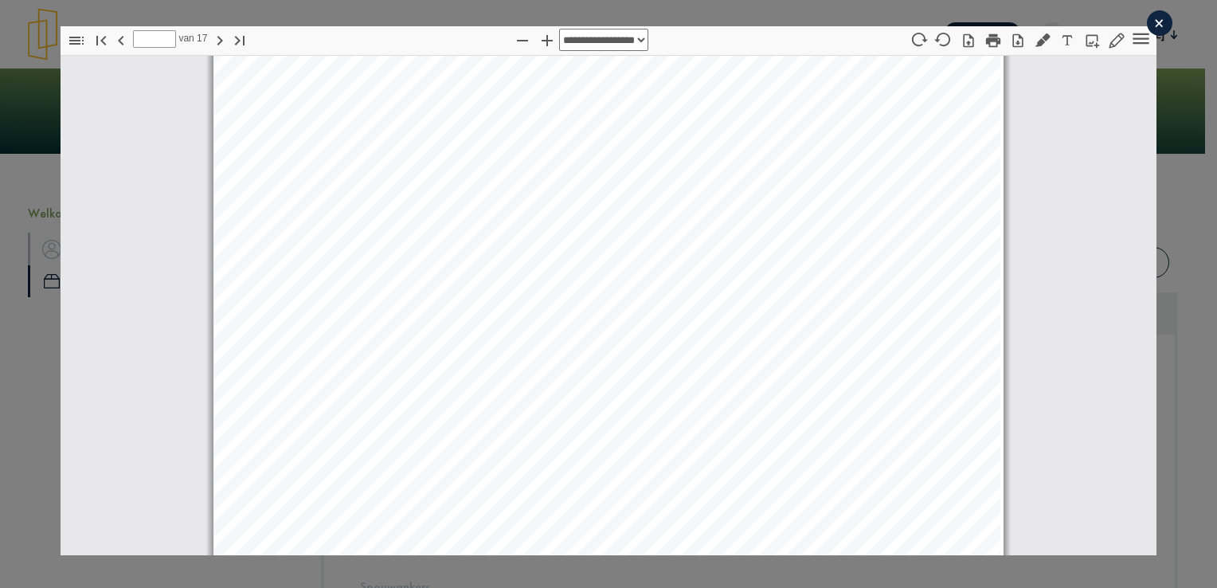
scroll to position [14079, 0]
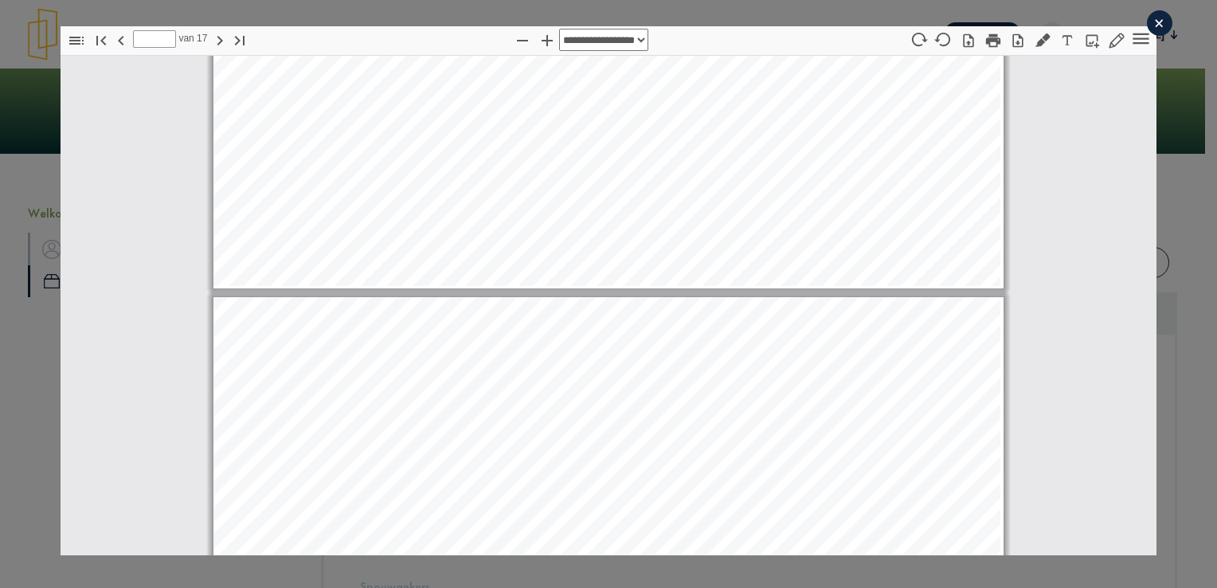
type input "**"
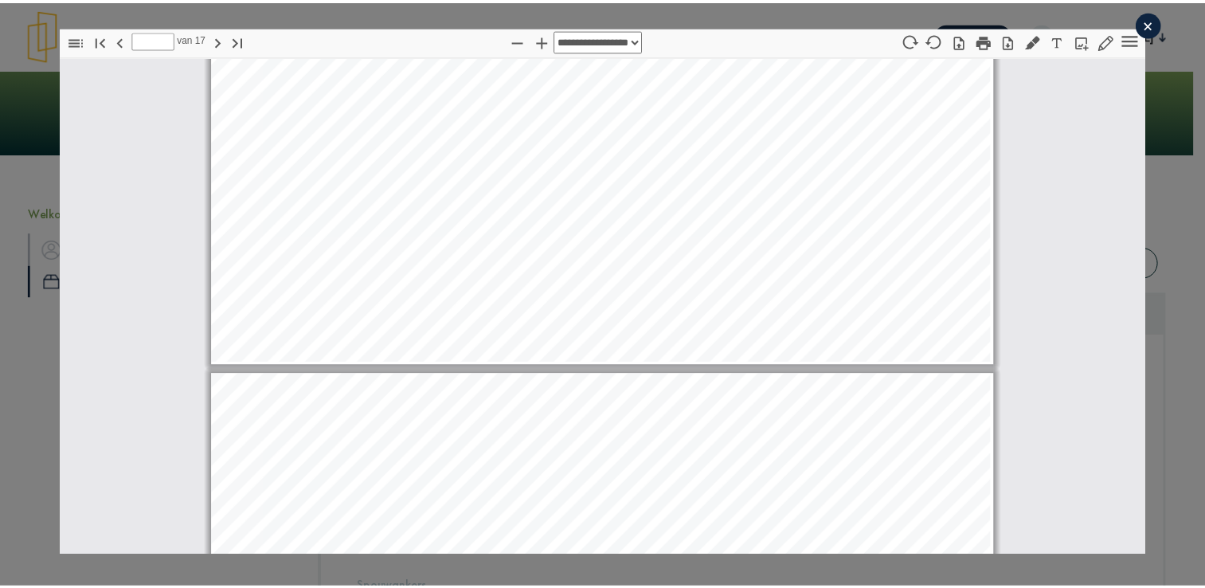
scroll to position [12060, 0]
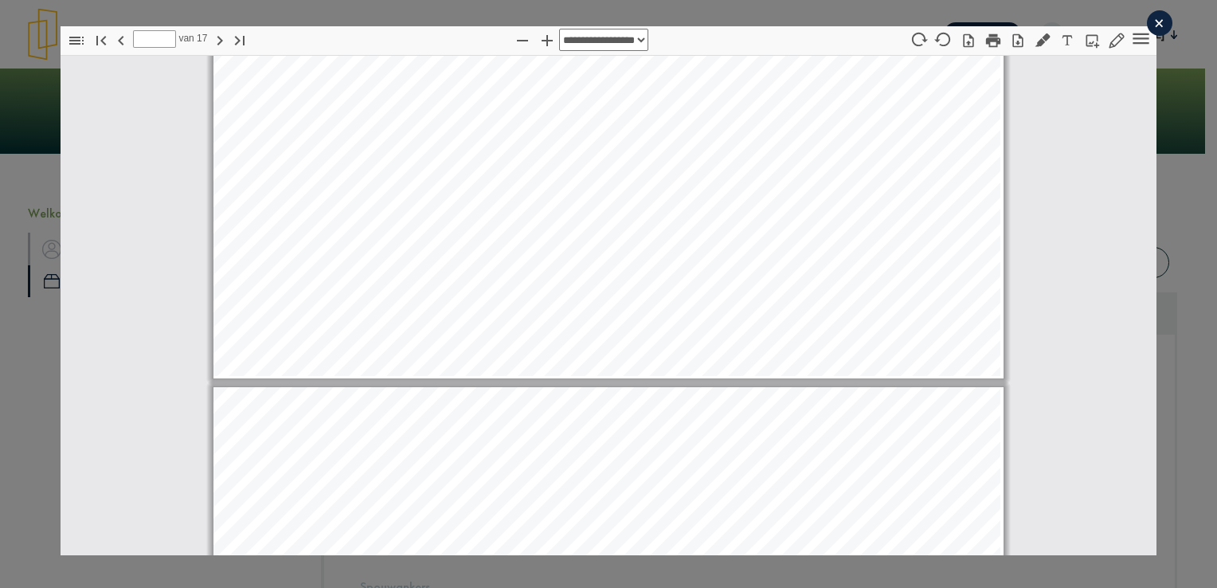
click at [1150, 25] on div "×" at bounding box center [1158, 22] width 25 height 25
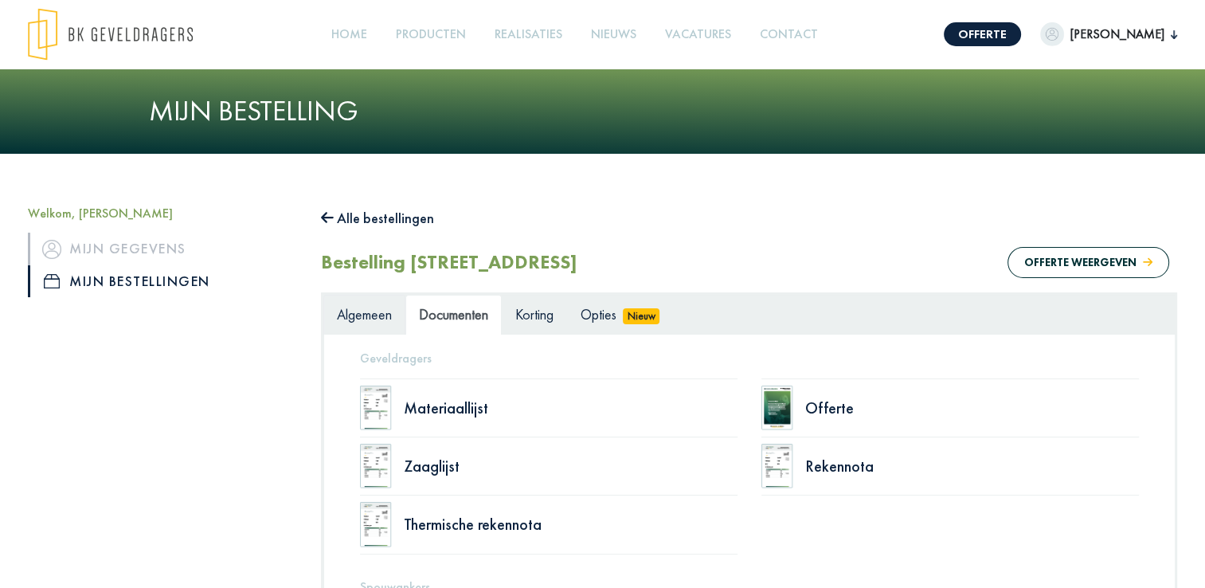
click at [370, 318] on span "Algemeen" at bounding box center [364, 314] width 55 height 18
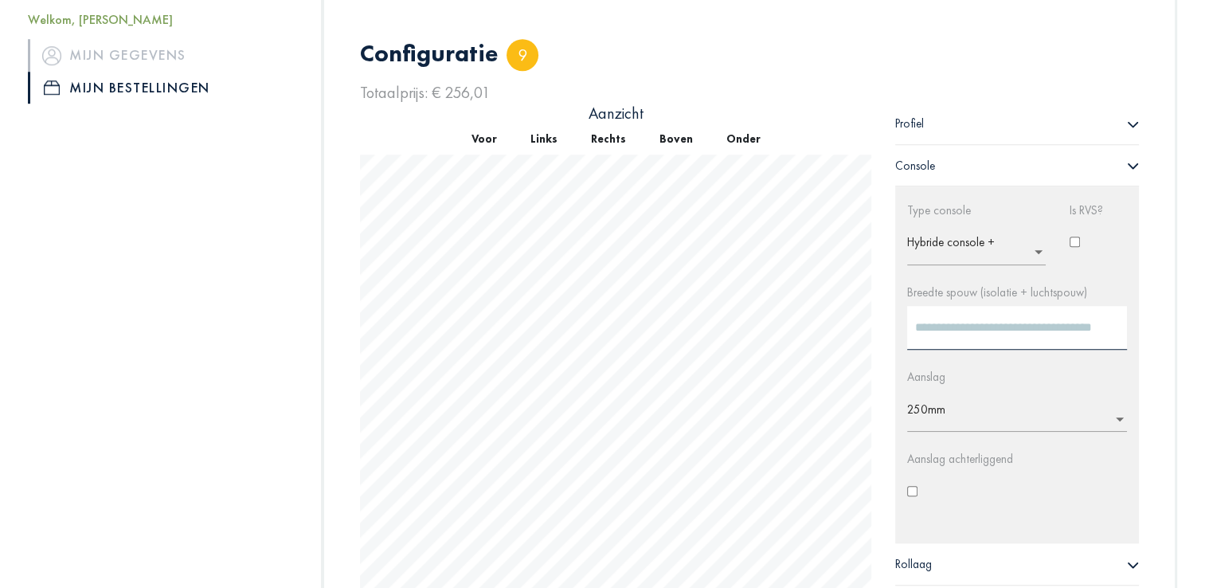
scroll to position [1127, 0]
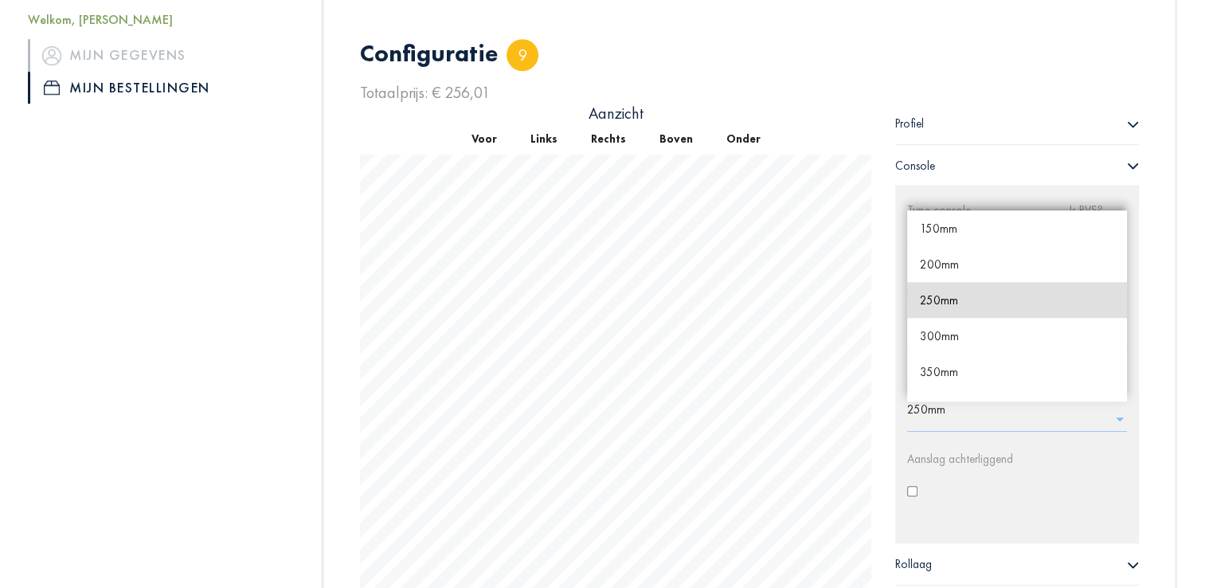
click at [931, 411] on input "text" at bounding box center [1021, 413] width 229 height 25
click at [927, 260] on span "200mm" at bounding box center [939, 263] width 39 height 15
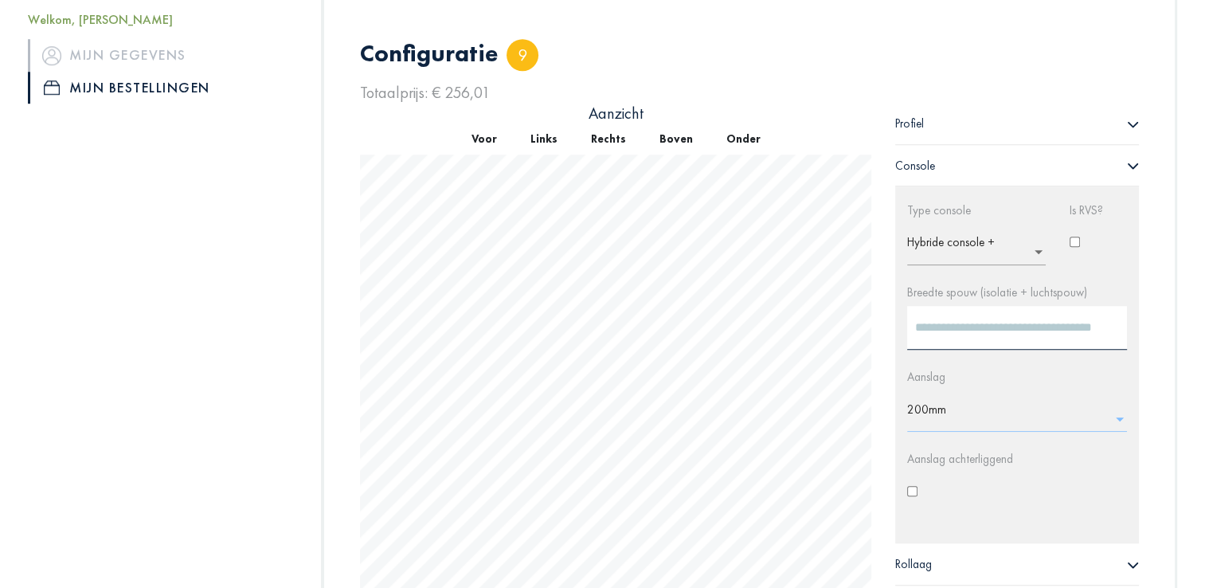
scroll to position [1461, 0]
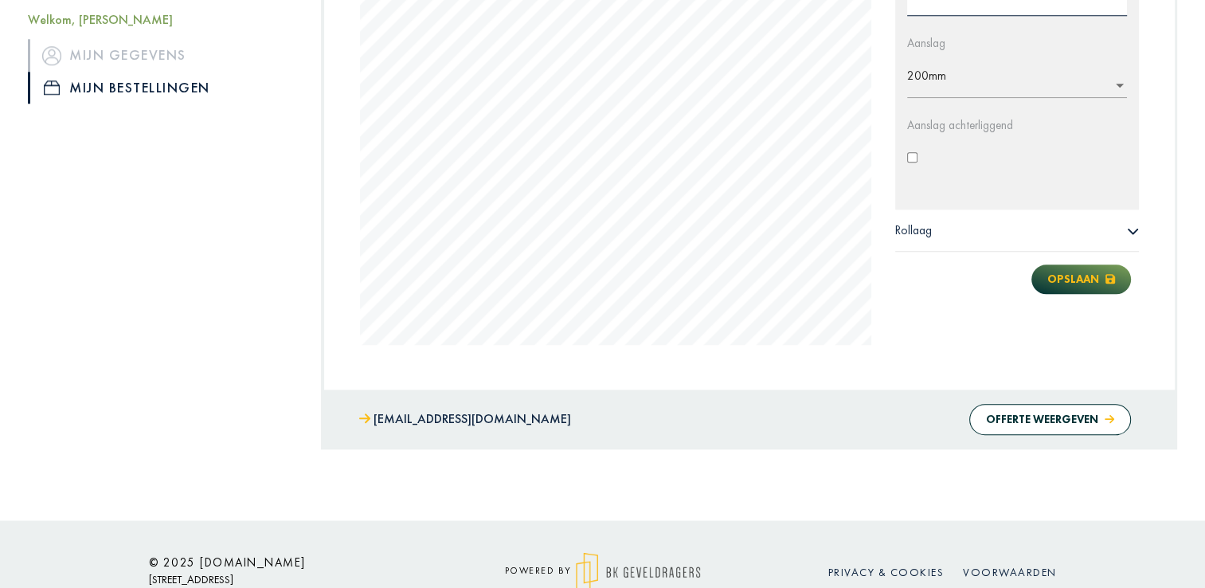
click at [1080, 269] on button "Opslaan" at bounding box center [1081, 278] width 100 height 29
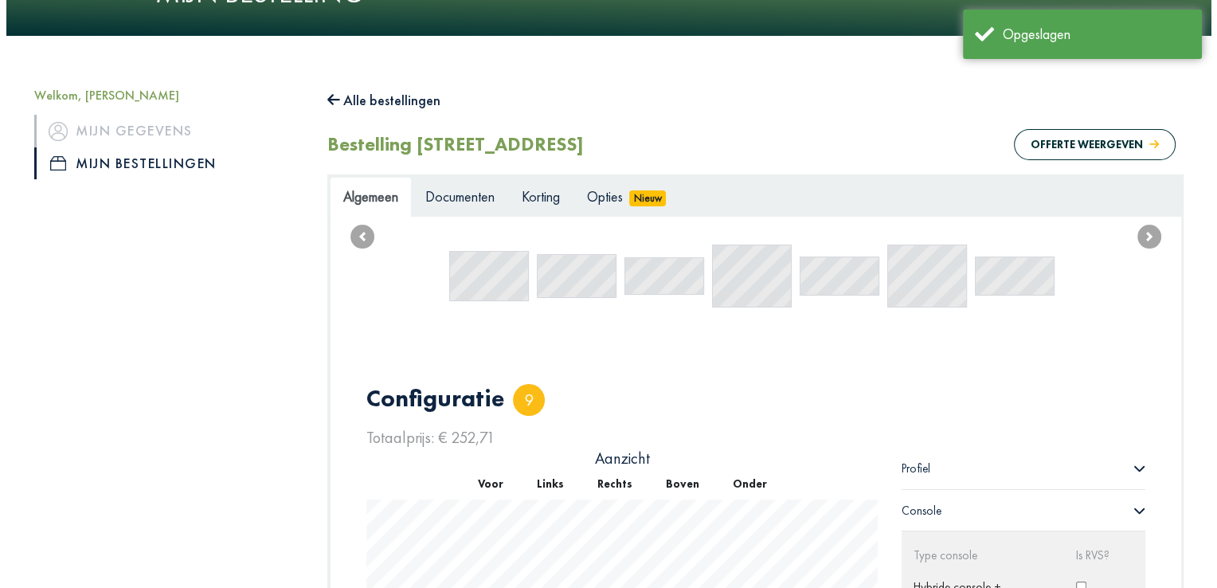
scroll to position [41, 0]
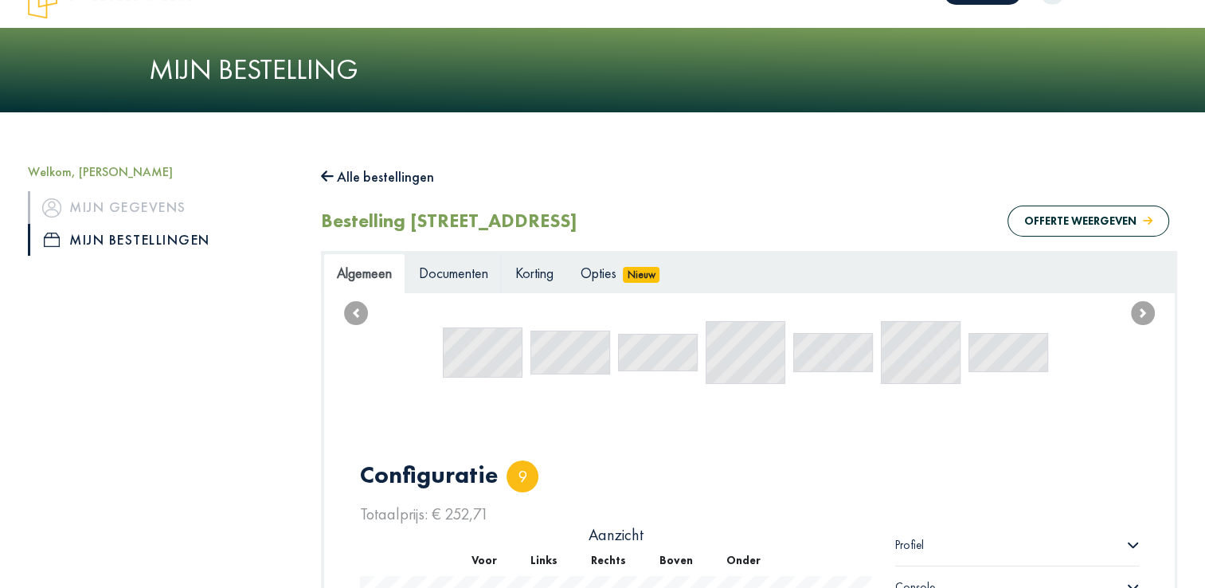
click at [447, 271] on span "Documenten" at bounding box center [453, 273] width 69 height 18
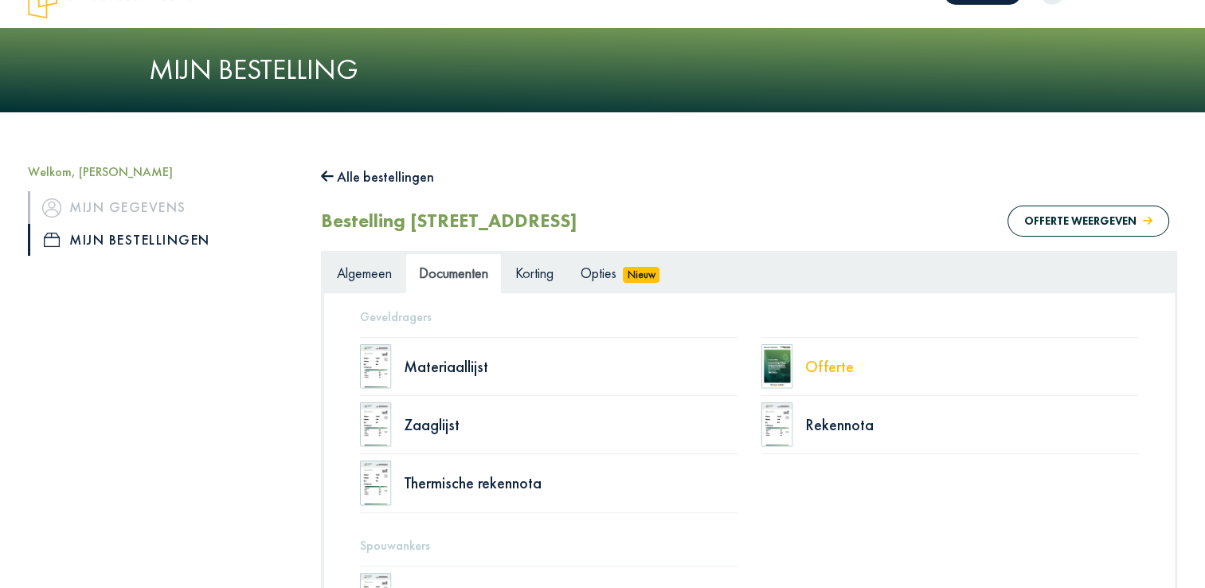
click at [825, 365] on div "Offerte" at bounding box center [972, 366] width 334 height 16
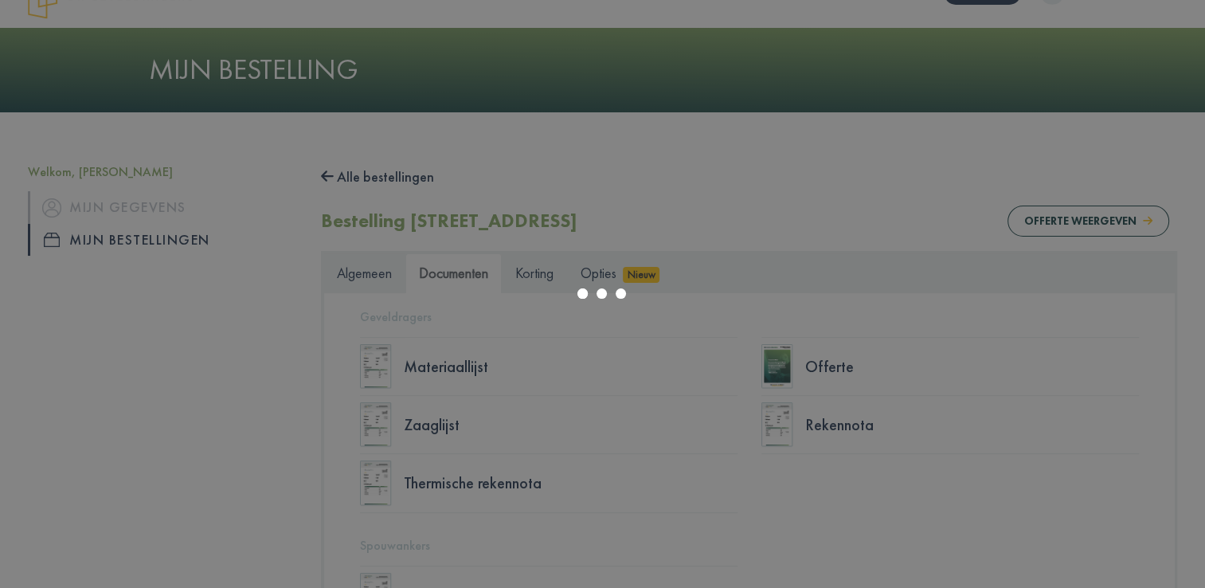
select select "******"
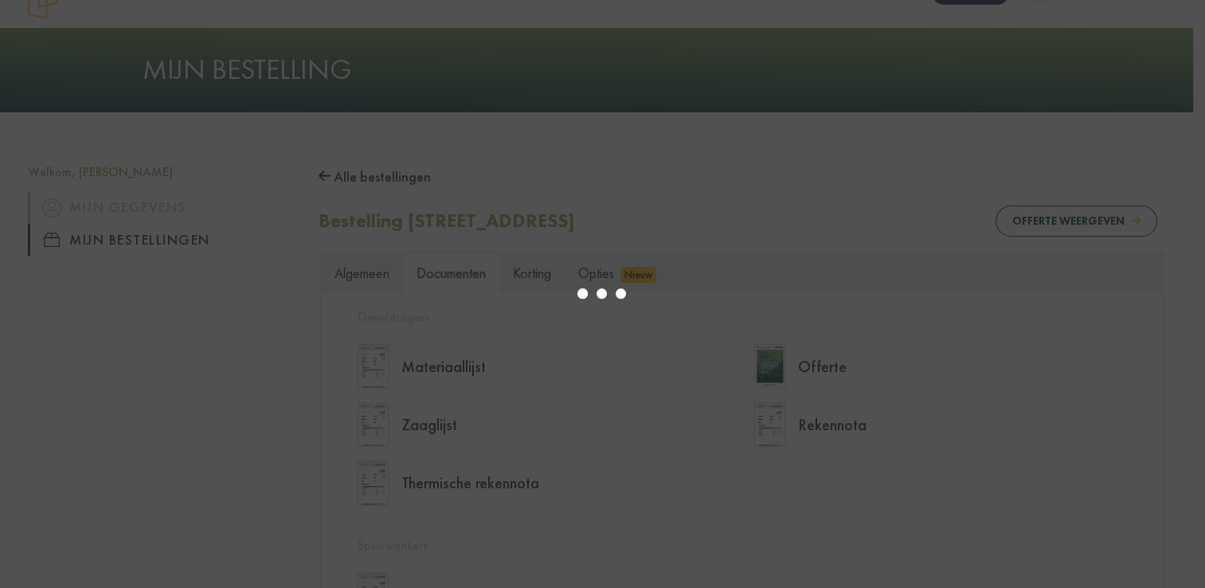
type input "*"
select select "****"
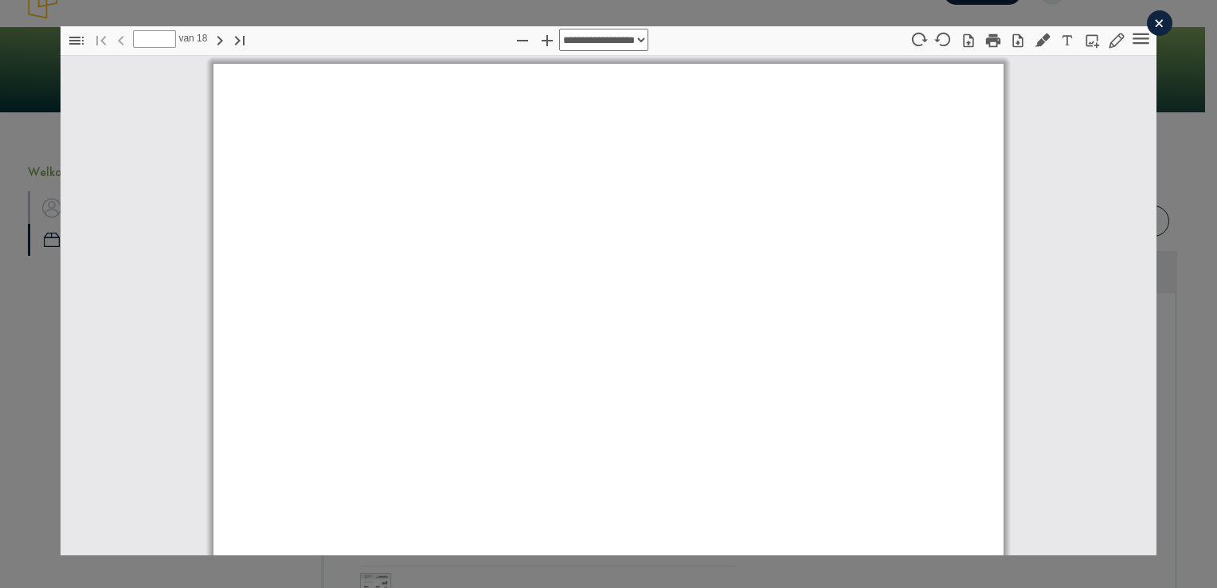
type input "*"
select select "****"
type input "**"
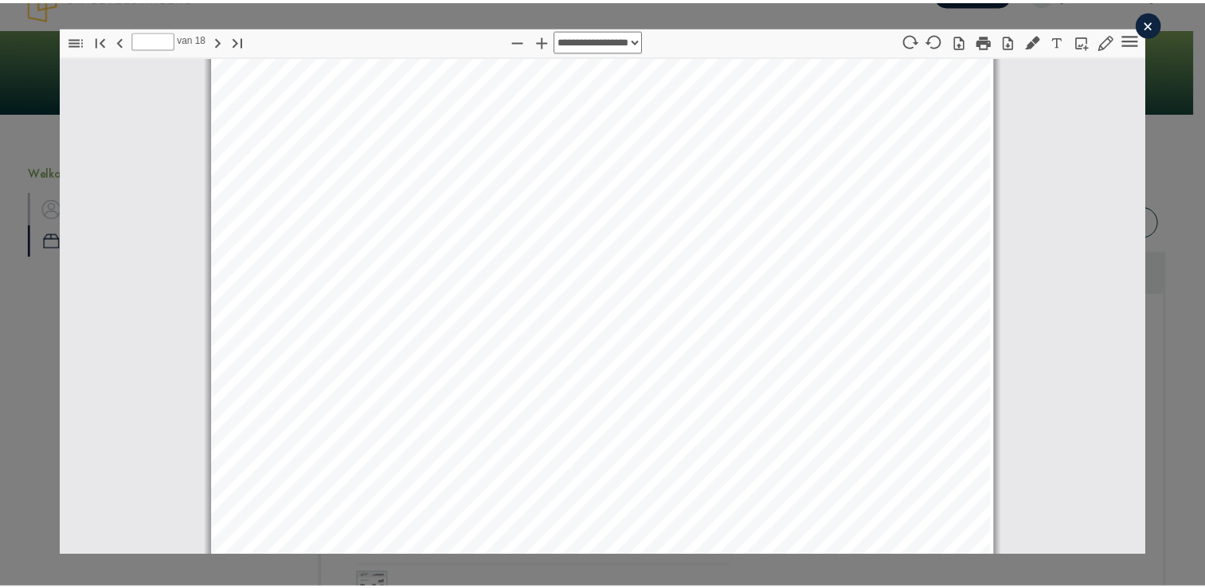
scroll to position [14992, 0]
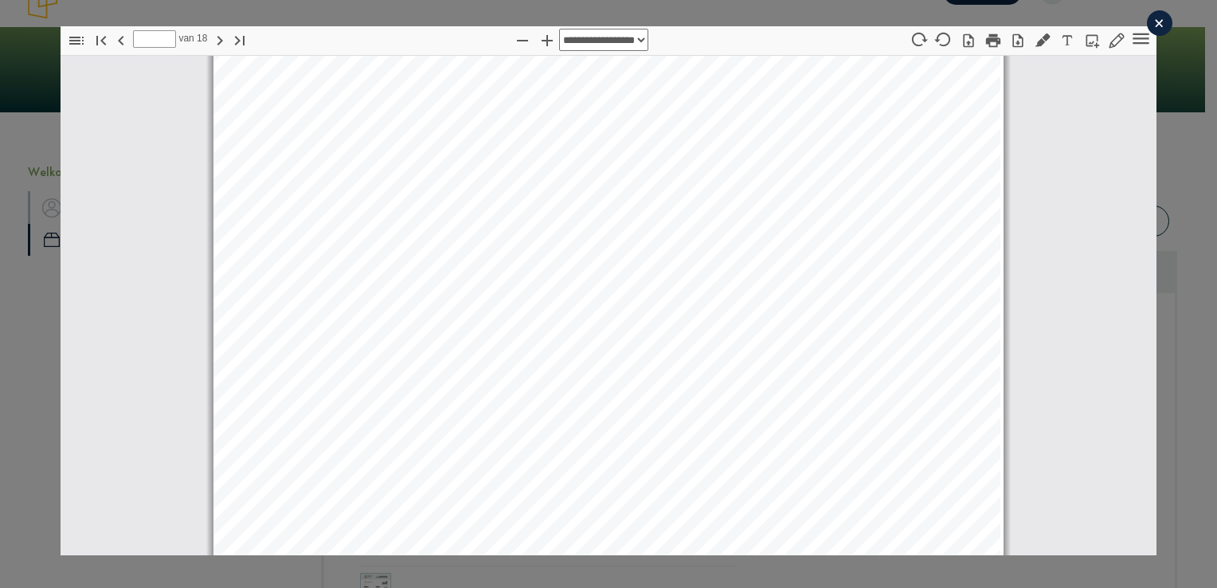
click at [1146, 19] on div "×" at bounding box center [1158, 22] width 25 height 25
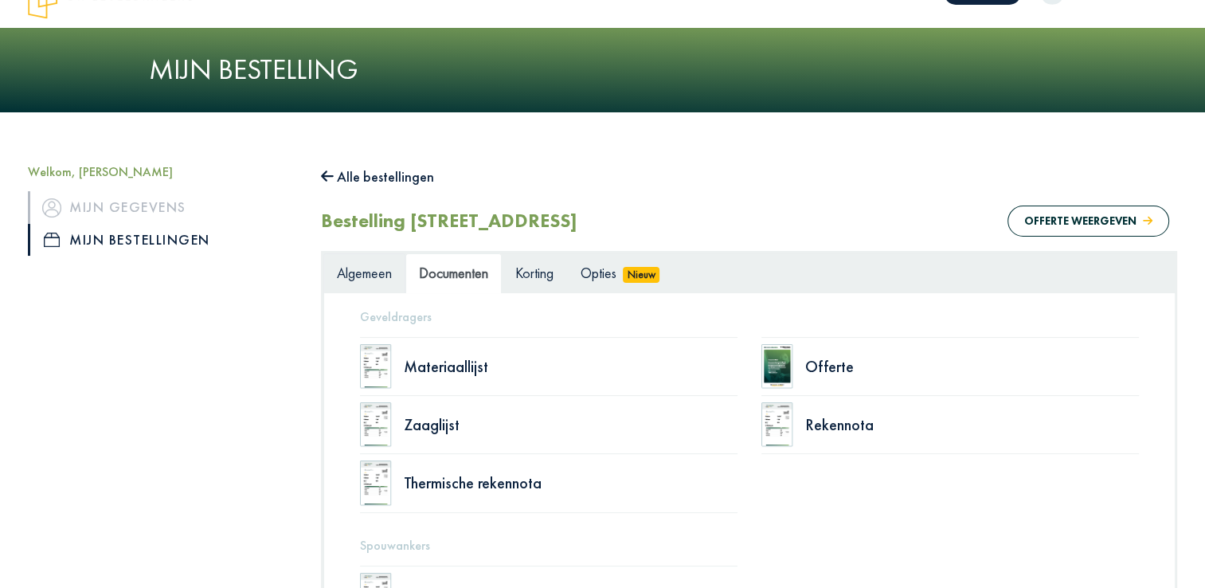
click at [381, 269] on span "Algemeen" at bounding box center [364, 273] width 55 height 18
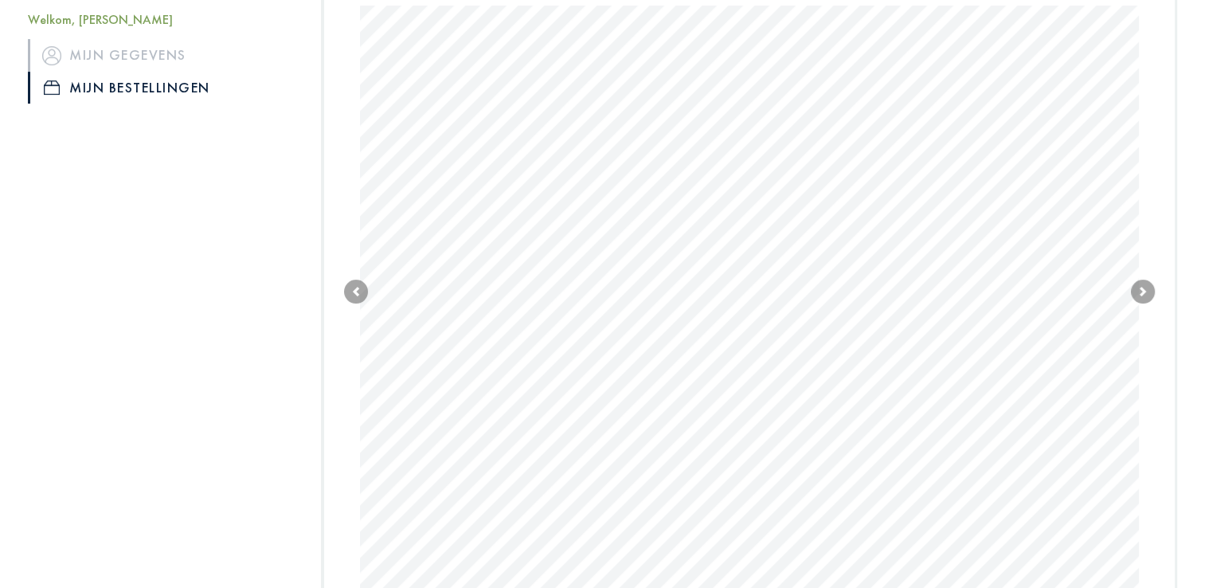
scroll to position [411, 0]
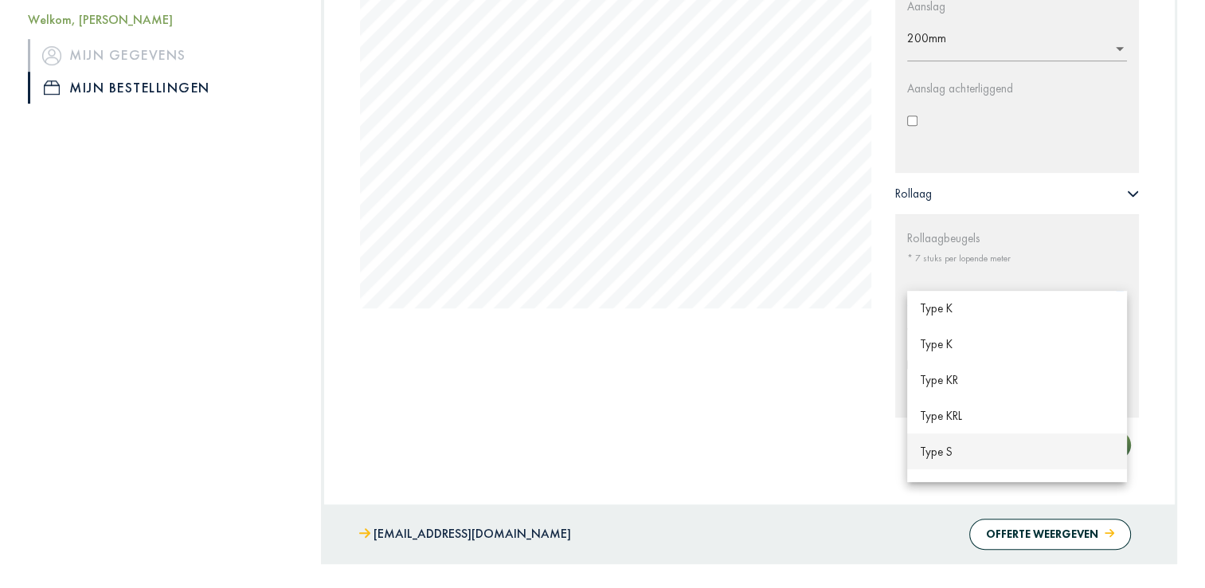
scroll to position [239, 0]
